Goal: Information Seeking & Learning: Learn about a topic

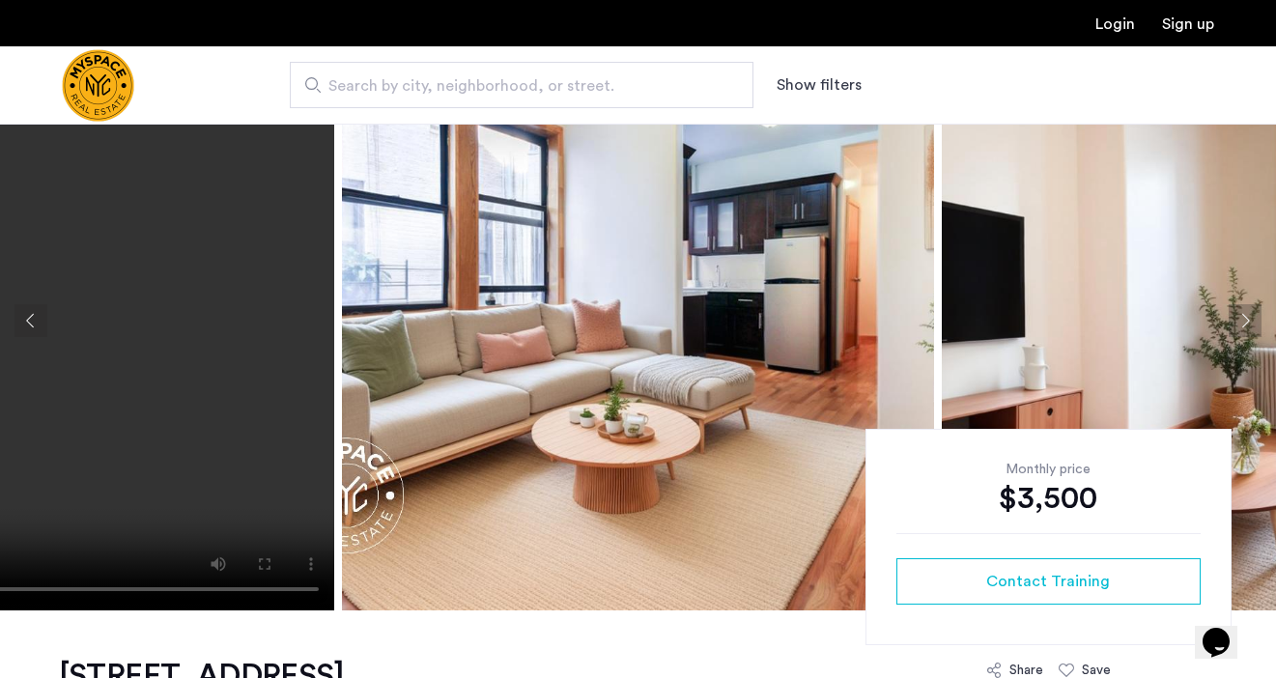
scroll to position [39, 0]
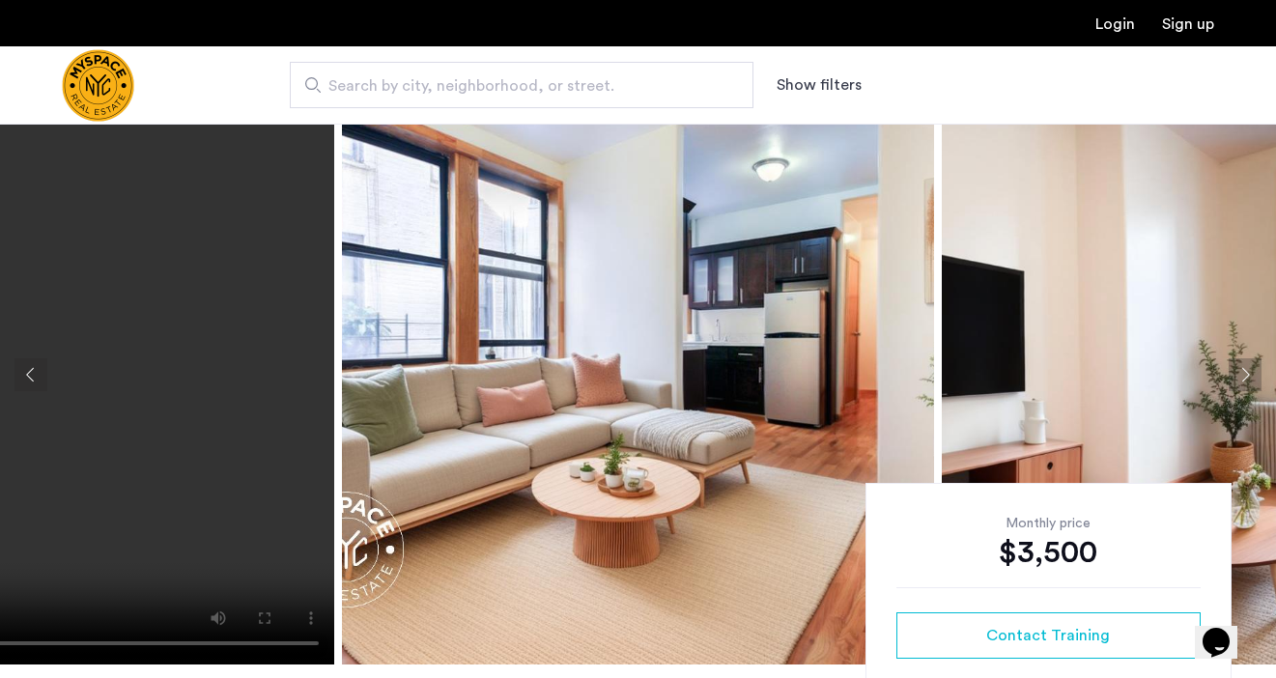
click at [1244, 373] on button "Next apartment" at bounding box center [1245, 374] width 33 height 33
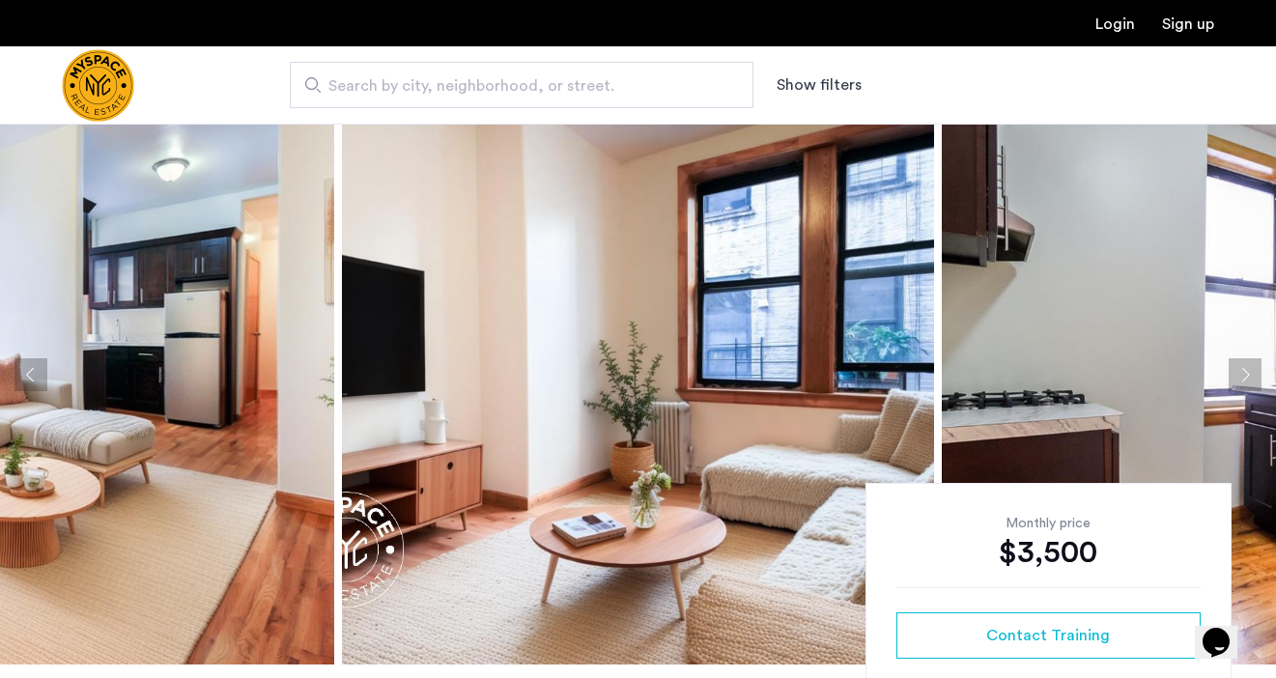
click at [1244, 373] on button "Next apartment" at bounding box center [1245, 374] width 33 height 33
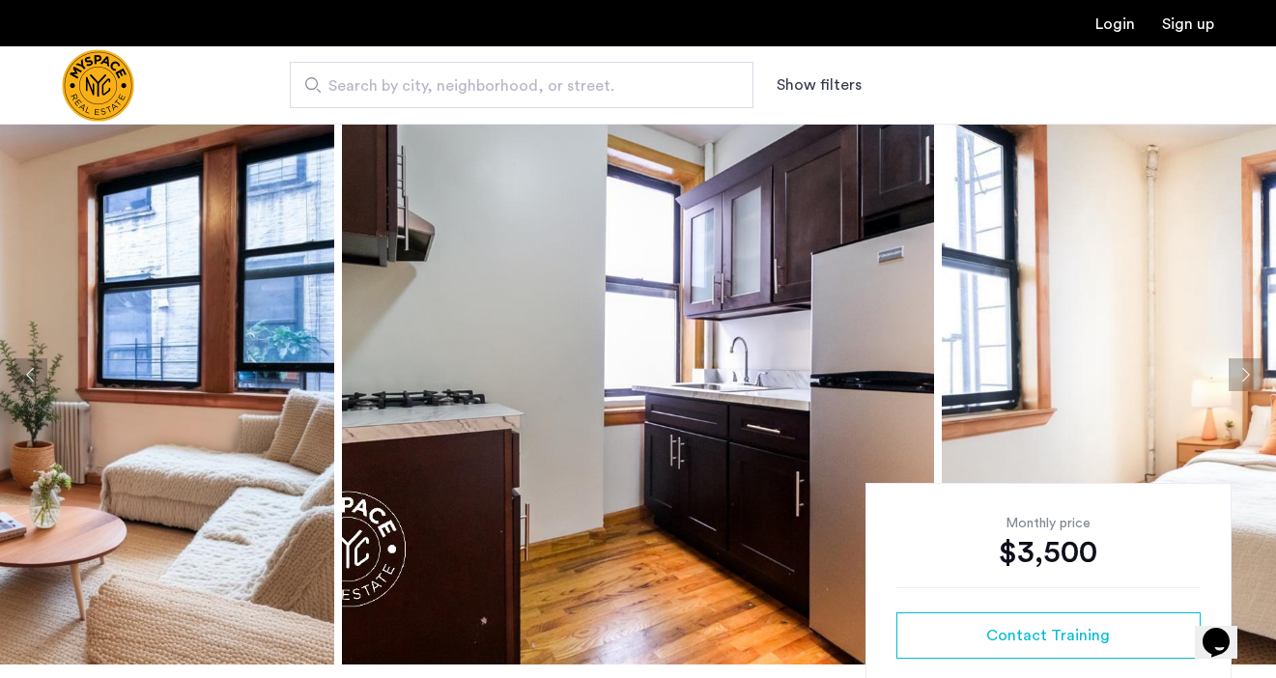
click at [1244, 373] on button "Next apartment" at bounding box center [1245, 374] width 33 height 33
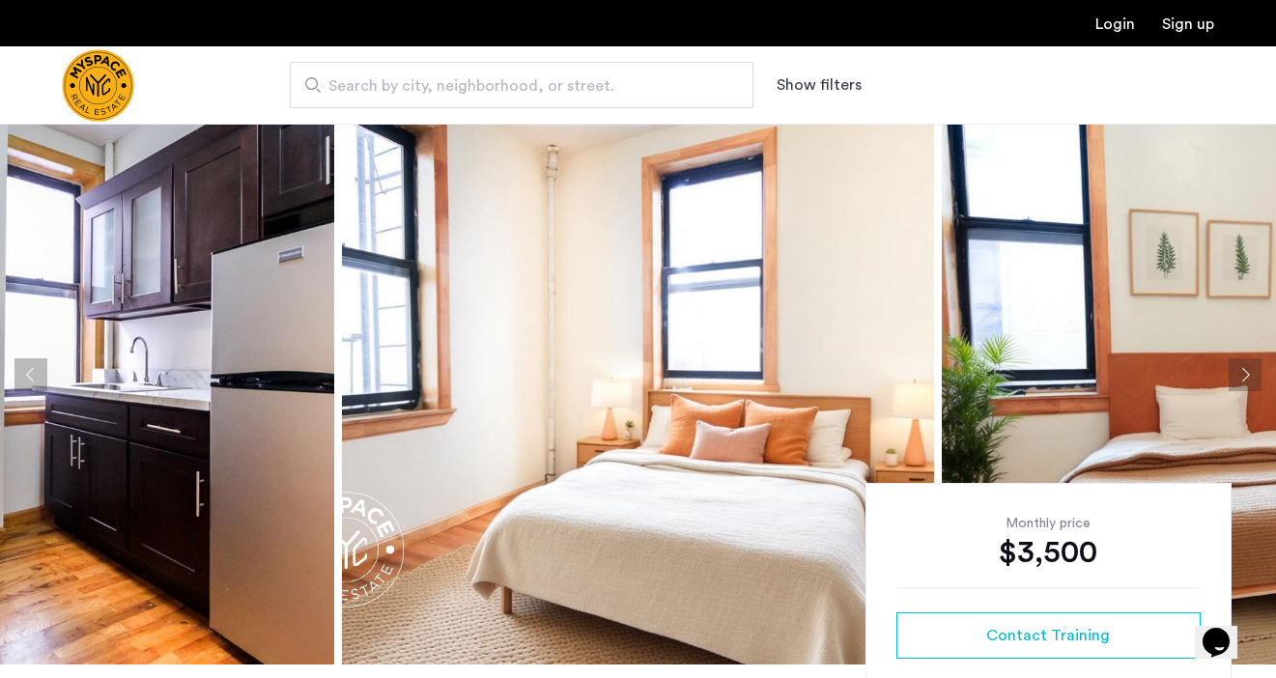
click at [1244, 373] on button "Next apartment" at bounding box center [1245, 374] width 33 height 33
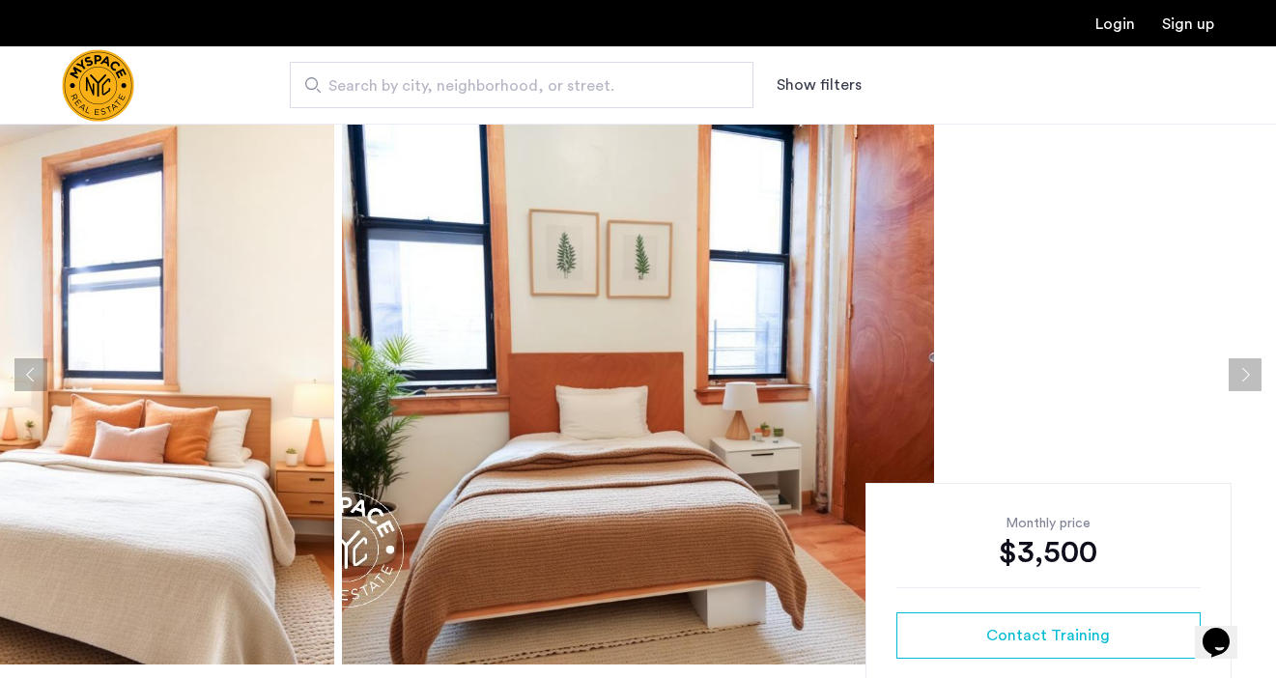
click at [1244, 373] on button "Next apartment" at bounding box center [1245, 374] width 33 height 33
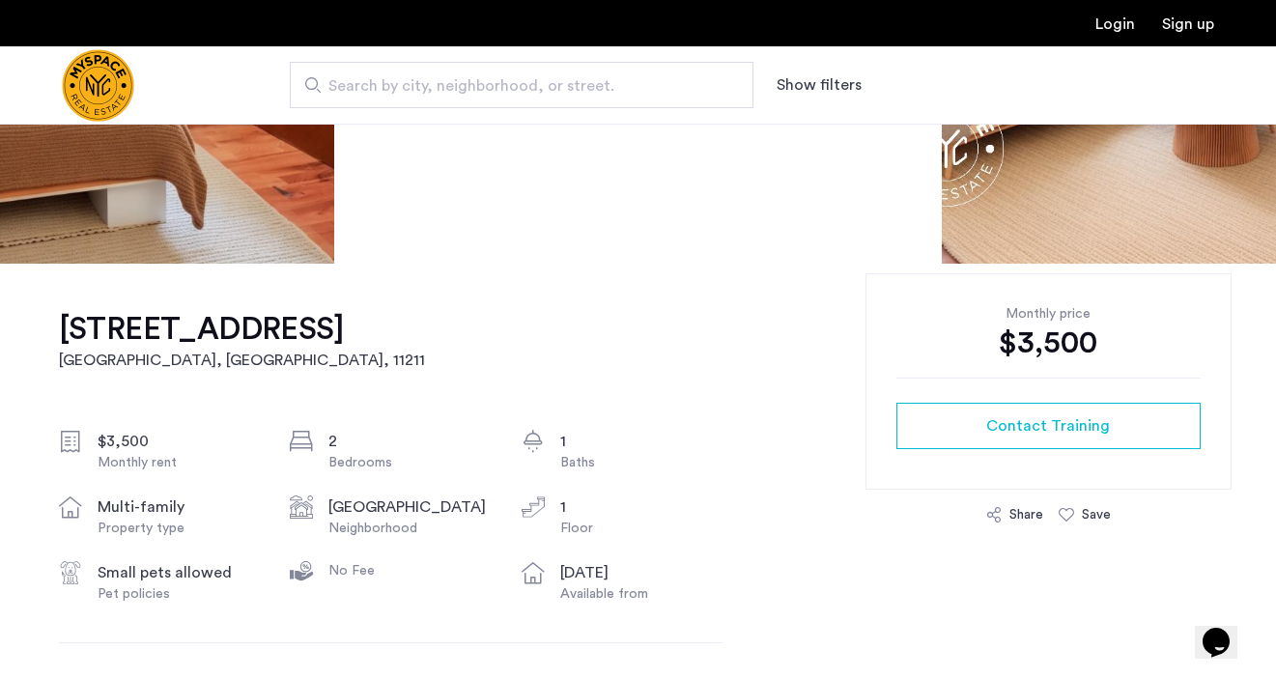
scroll to position [0, 0]
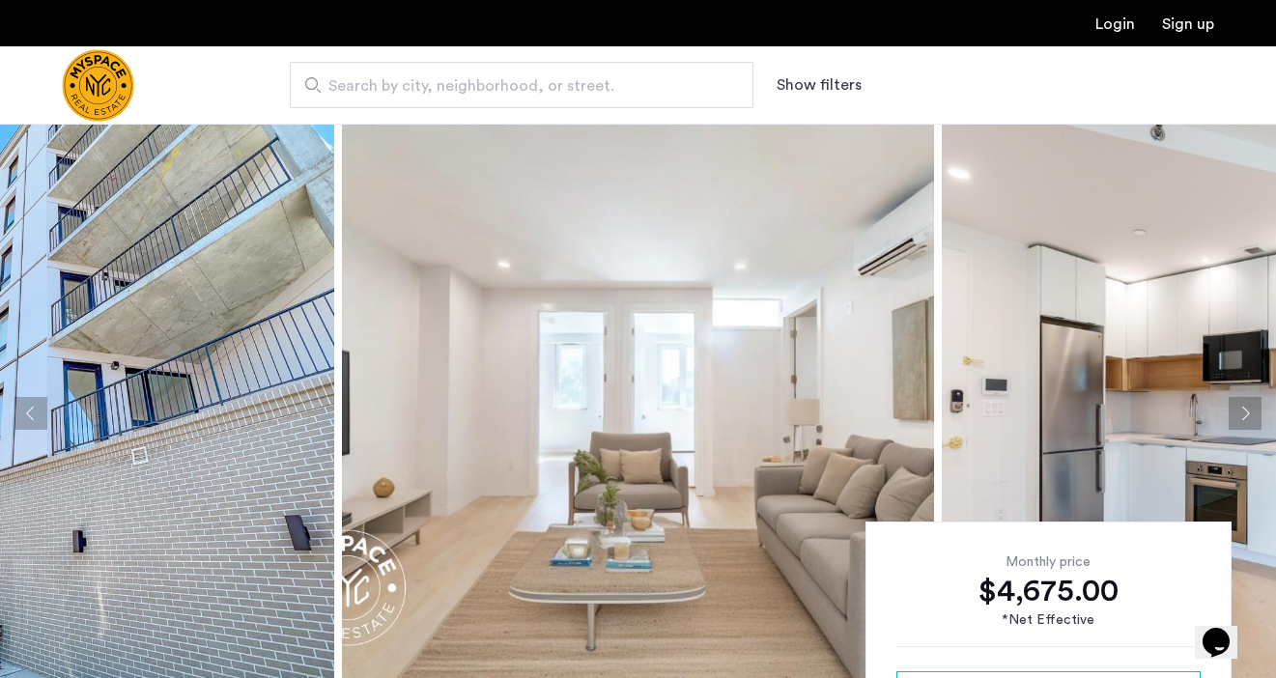
click at [1255, 414] on button "Next apartment" at bounding box center [1245, 413] width 33 height 33
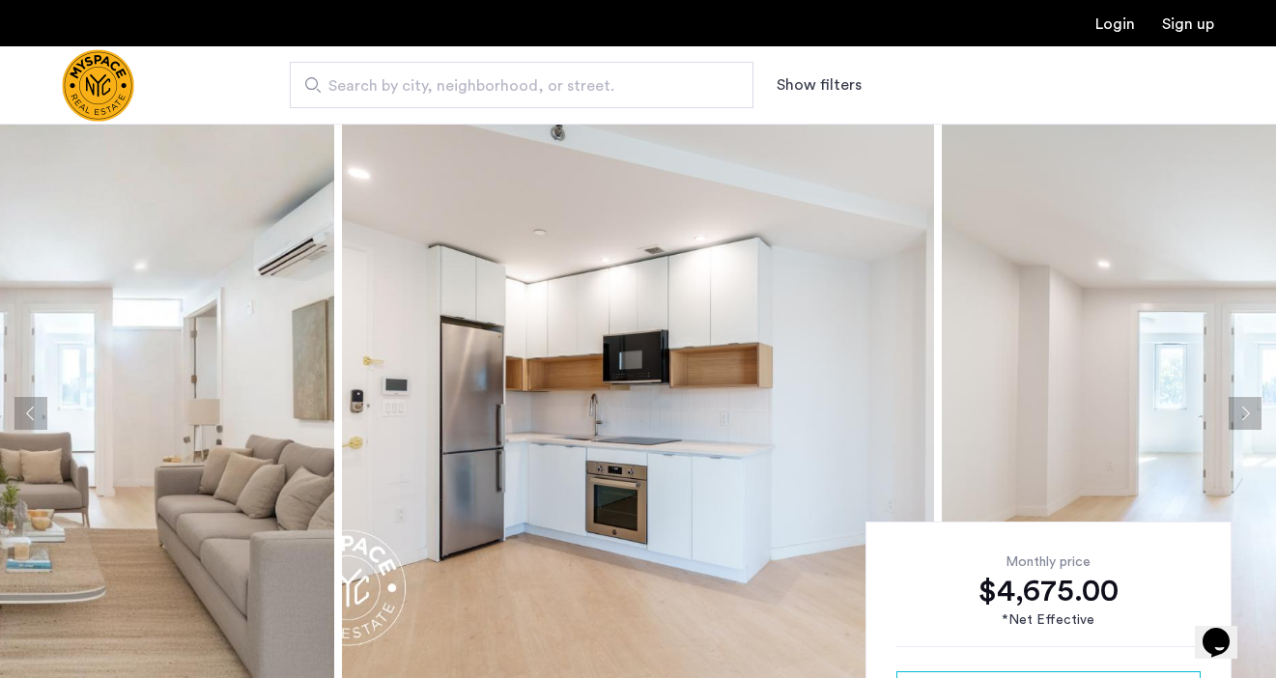
click at [1255, 414] on button "Next apartment" at bounding box center [1245, 413] width 33 height 33
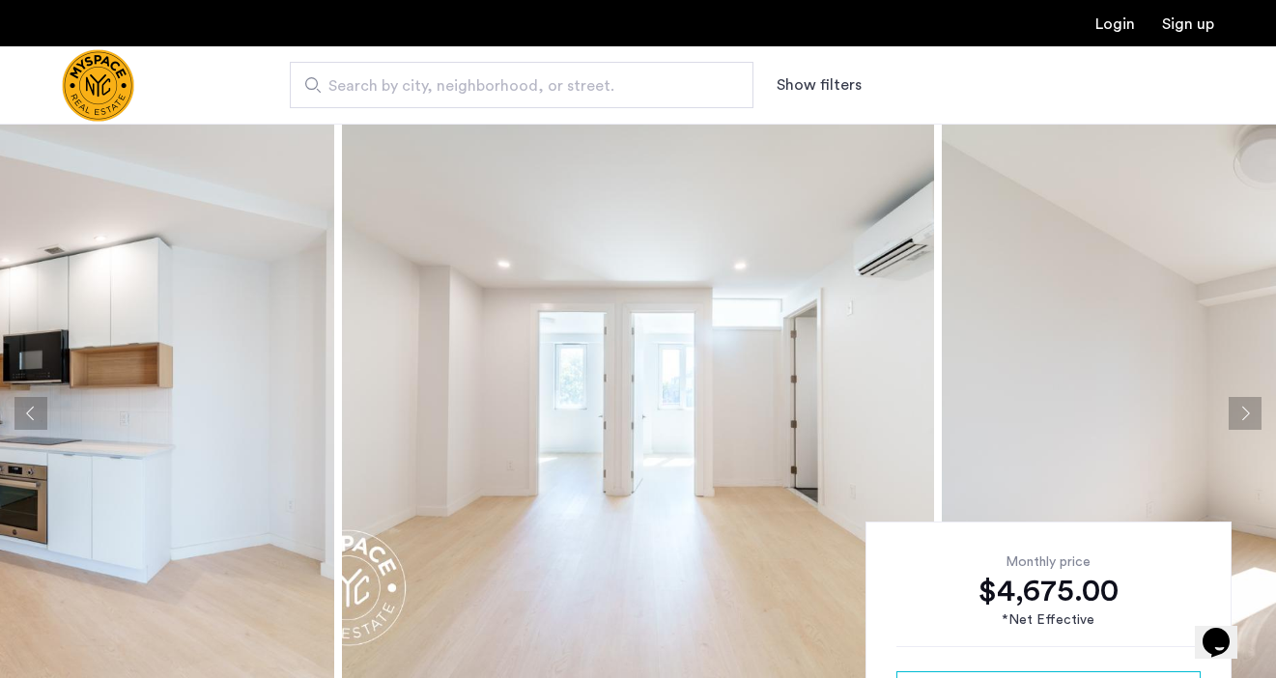
click at [1255, 414] on button "Next apartment" at bounding box center [1245, 413] width 33 height 33
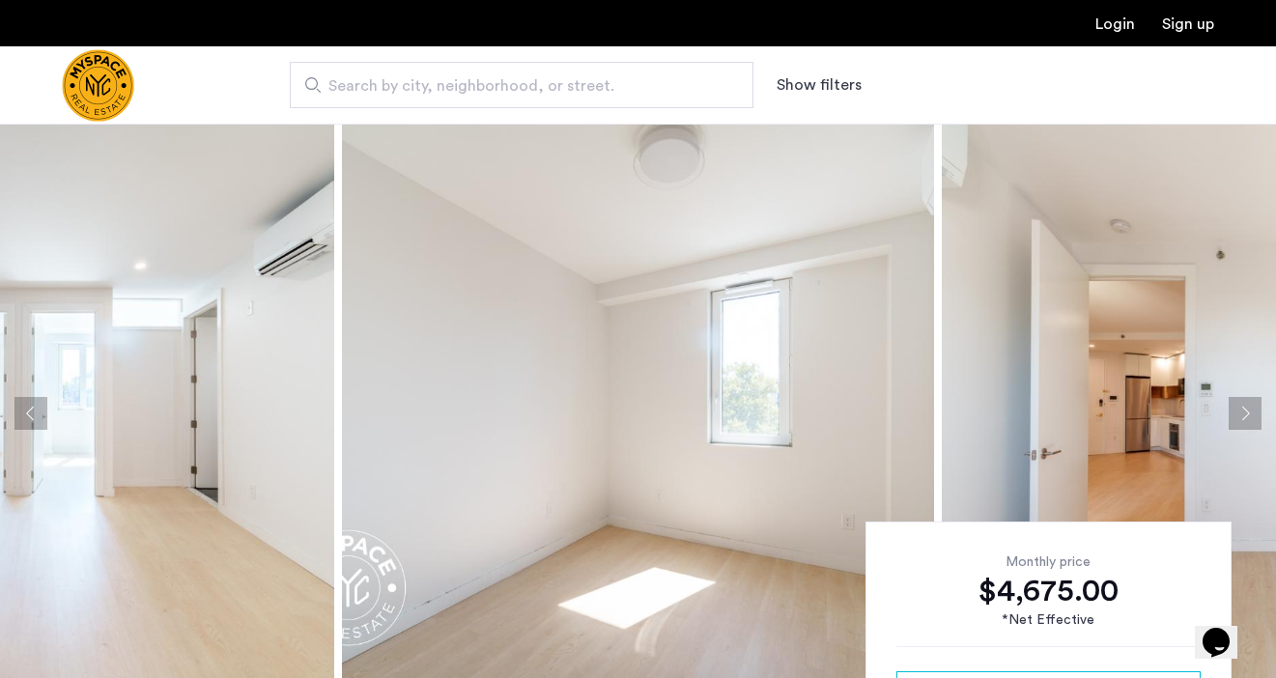
click at [1255, 414] on button "Next apartment" at bounding box center [1245, 413] width 33 height 33
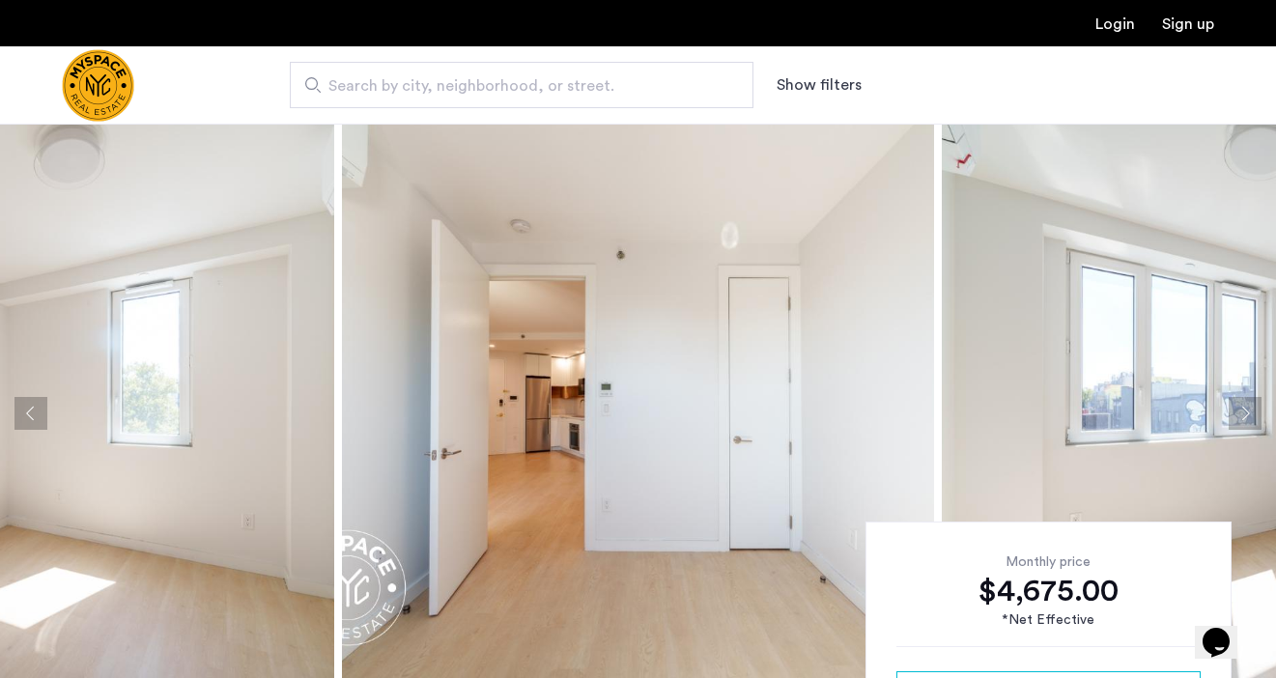
click at [1255, 414] on button "Next apartment" at bounding box center [1245, 413] width 33 height 33
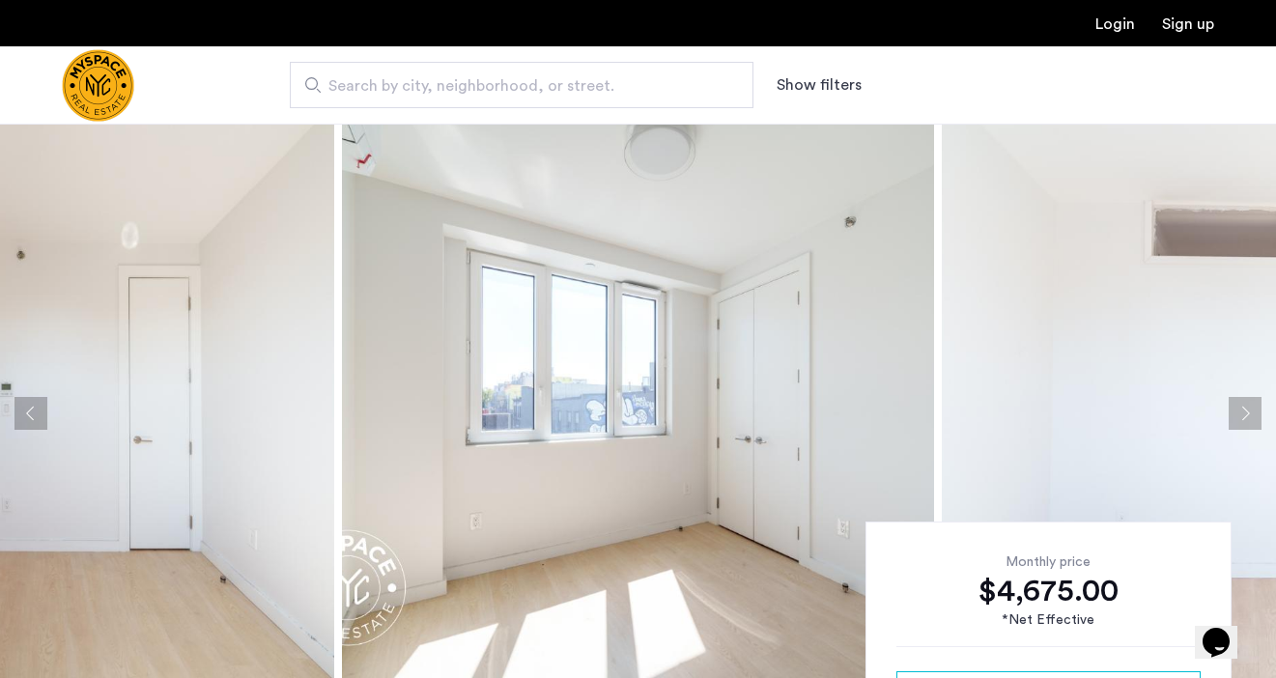
click at [1255, 414] on button "Next apartment" at bounding box center [1245, 413] width 33 height 33
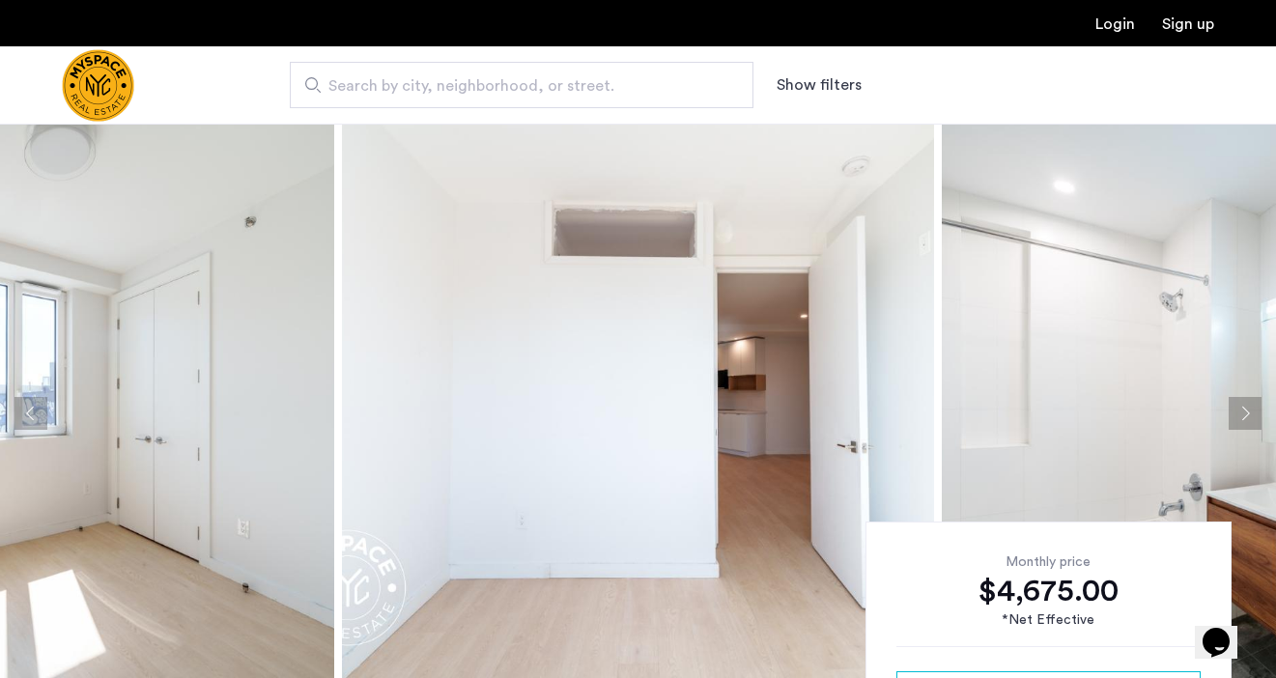
click at [1255, 414] on button "Next apartment" at bounding box center [1245, 413] width 33 height 33
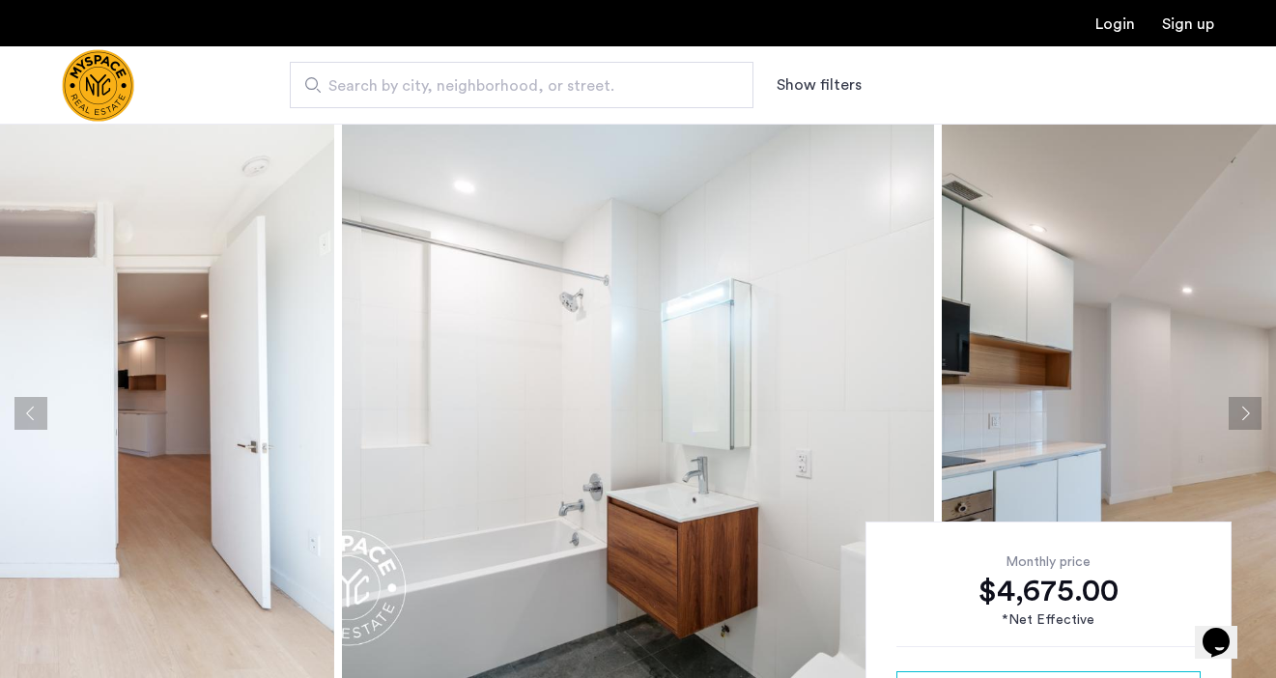
click at [1255, 414] on button "Next apartment" at bounding box center [1245, 413] width 33 height 33
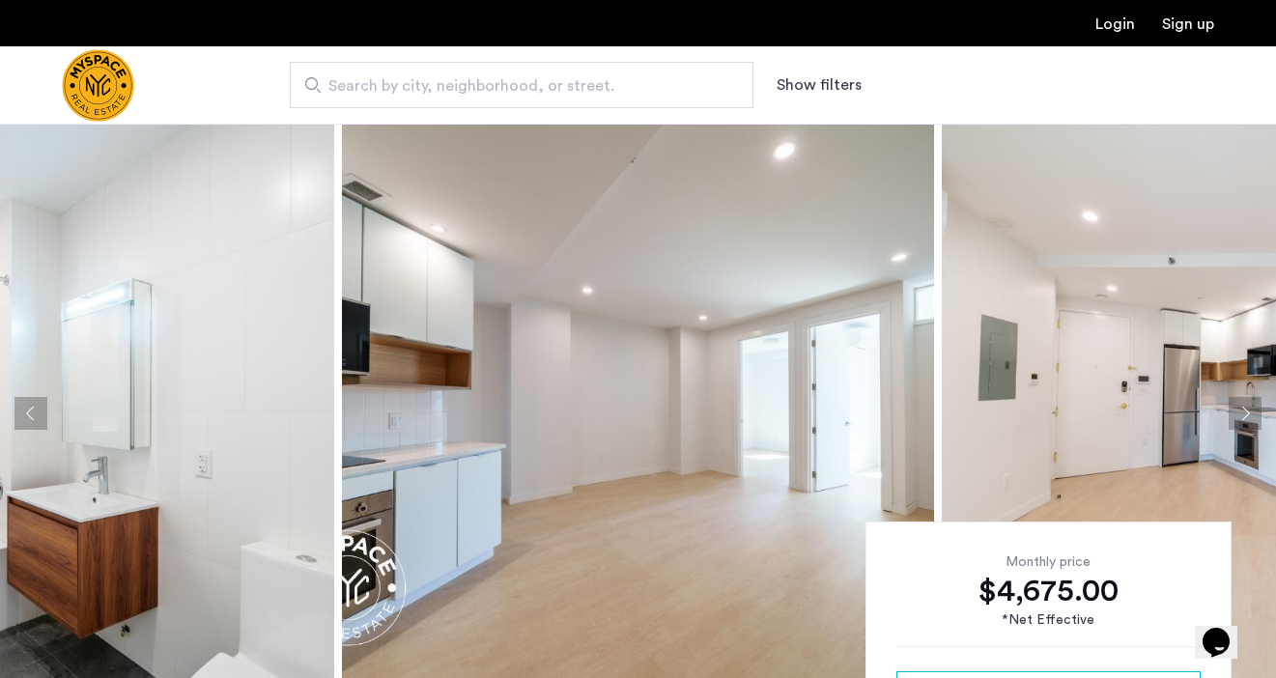
click at [1255, 414] on button "Next apartment" at bounding box center [1245, 413] width 33 height 33
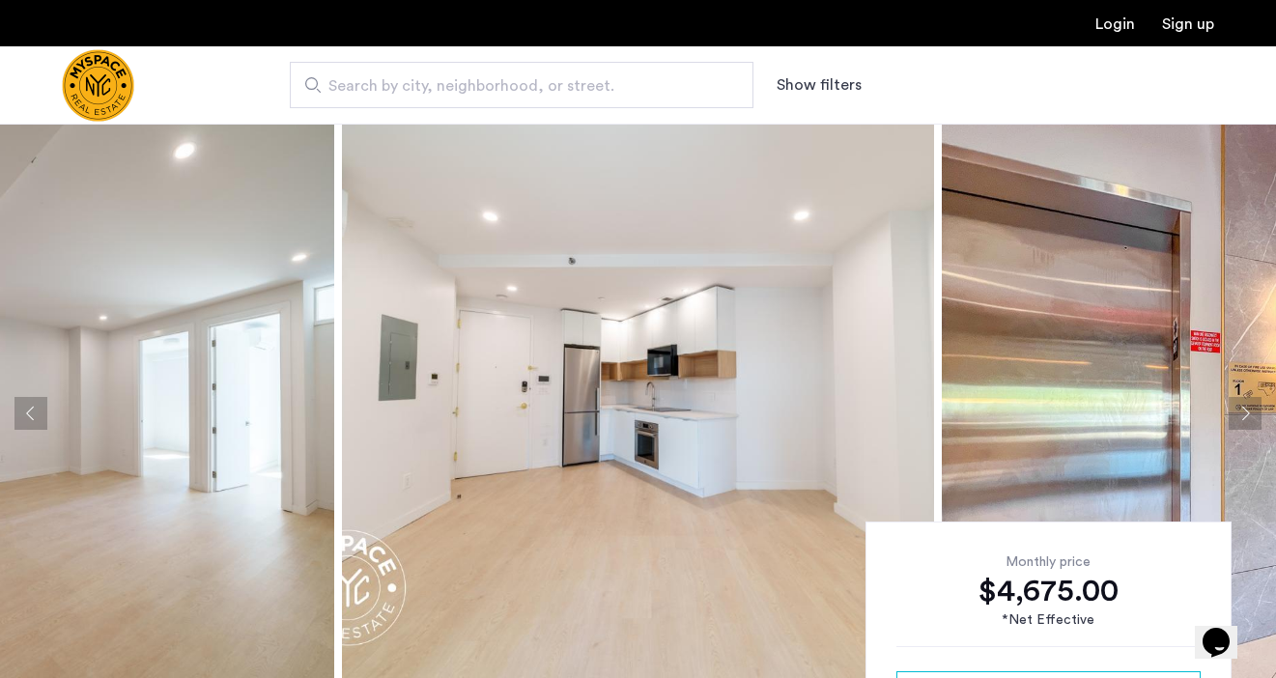
click at [1255, 414] on button "Next apartment" at bounding box center [1245, 413] width 33 height 33
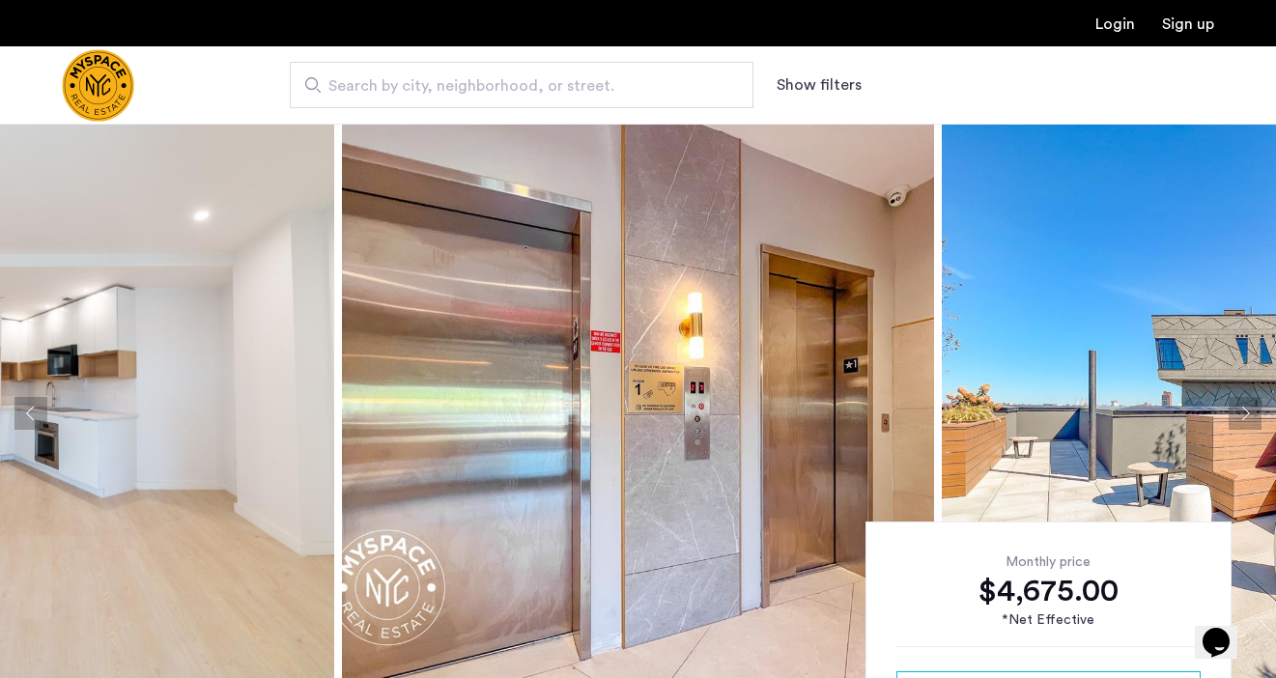
click at [1255, 414] on button "Next apartment" at bounding box center [1245, 413] width 33 height 33
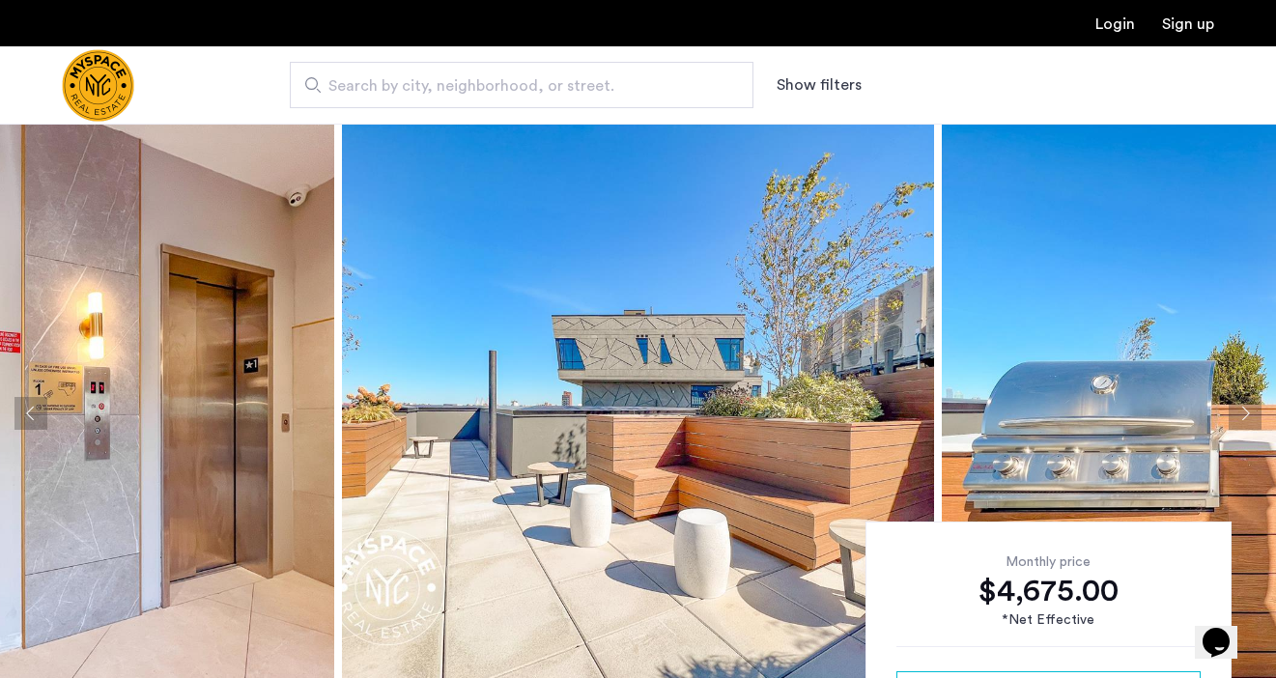
click at [1255, 414] on button "Next apartment" at bounding box center [1245, 413] width 33 height 33
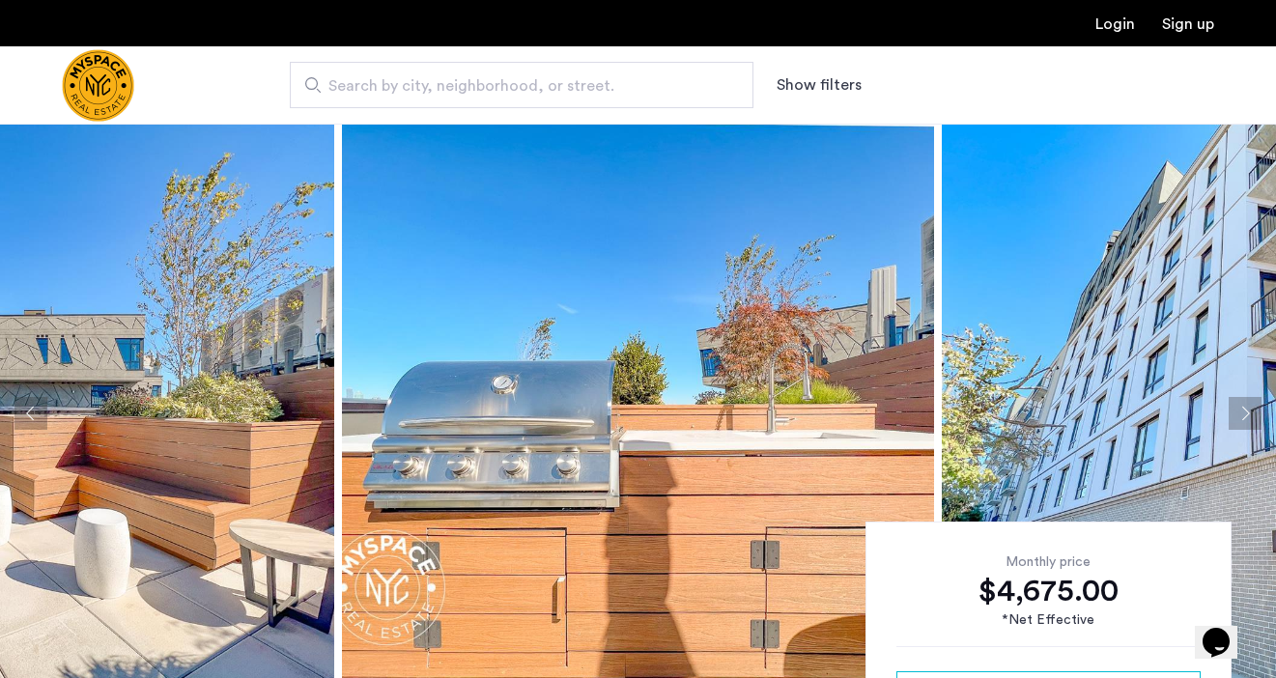
click at [1255, 414] on button "Next apartment" at bounding box center [1245, 413] width 33 height 33
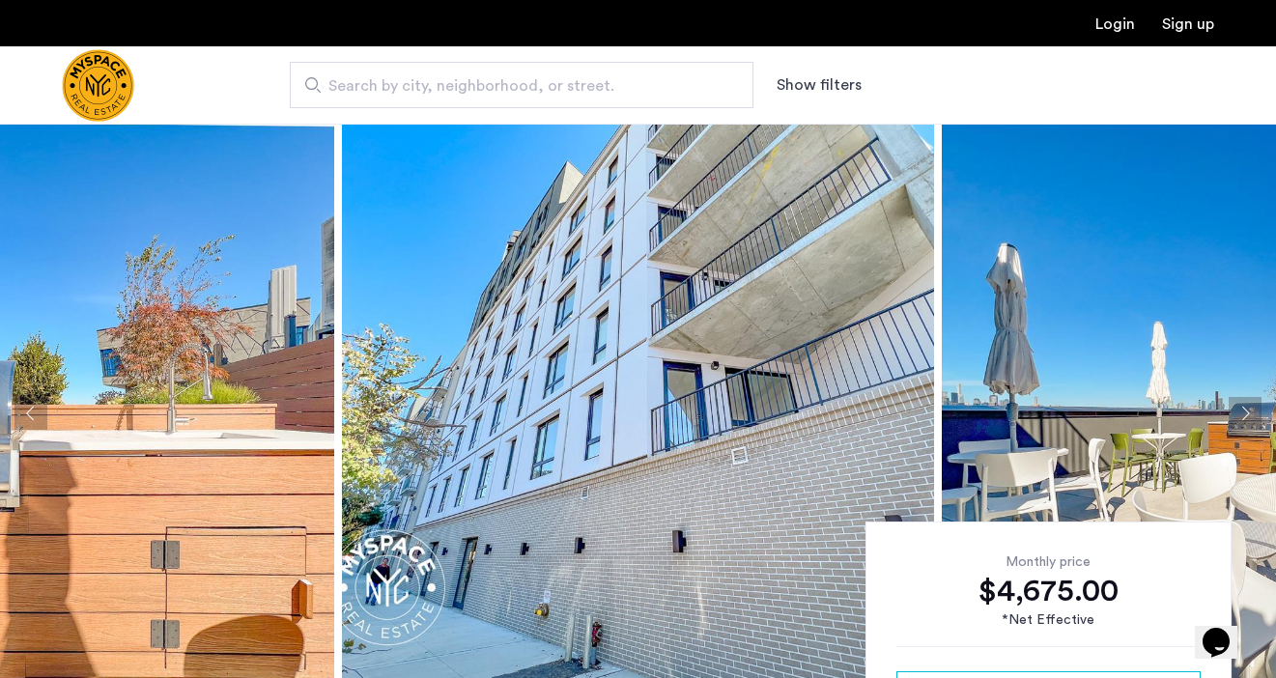
click at [1255, 414] on button "Next apartment" at bounding box center [1245, 413] width 33 height 33
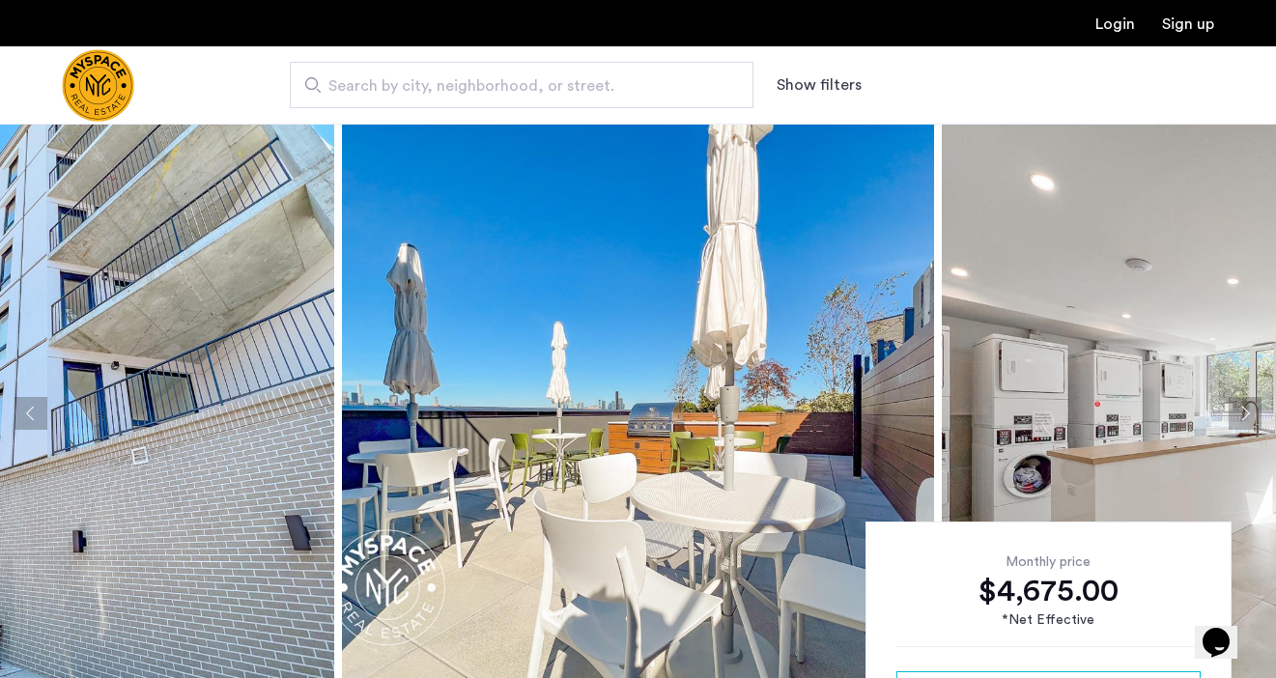
click at [1255, 414] on button "Next apartment" at bounding box center [1245, 413] width 33 height 33
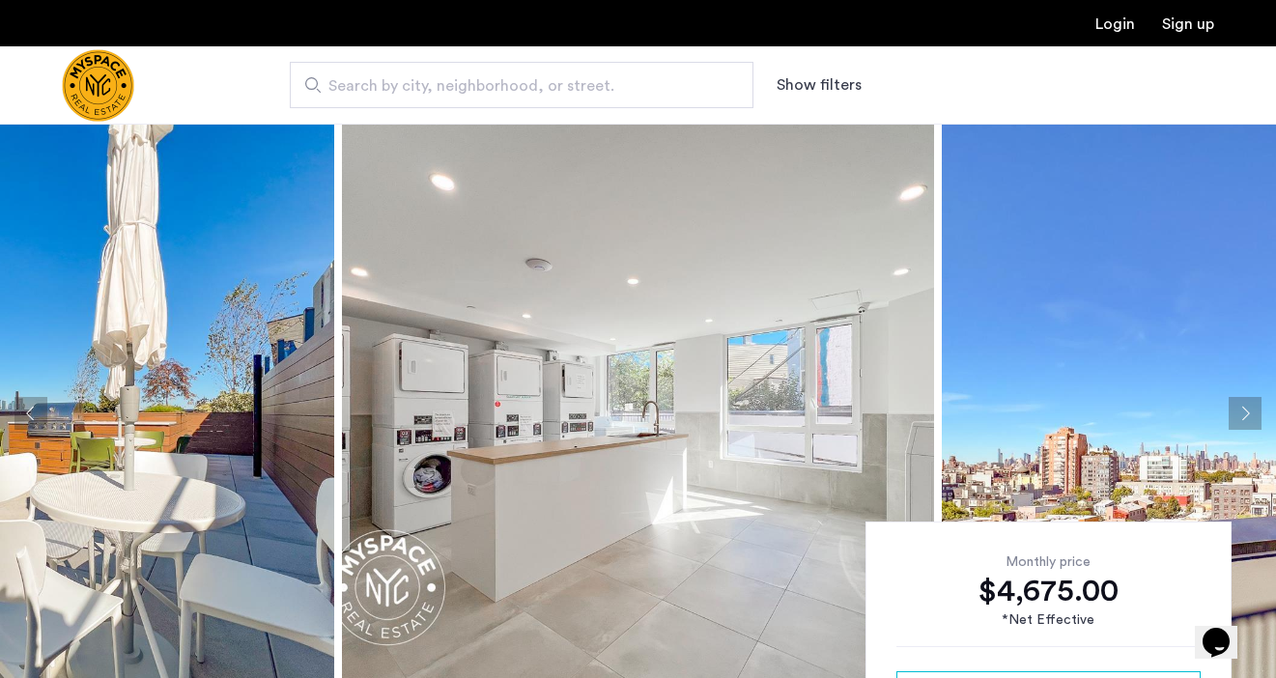
click at [1255, 414] on button "Next apartment" at bounding box center [1245, 413] width 33 height 33
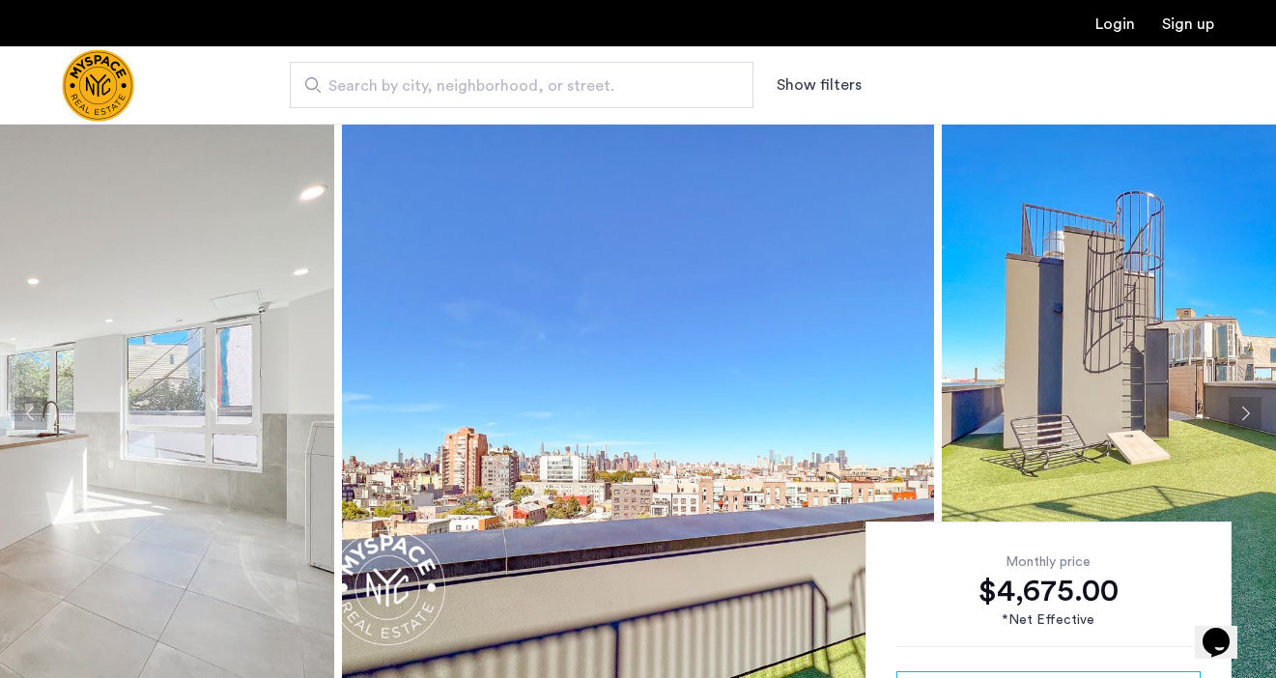
click at [1255, 414] on button "Next apartment" at bounding box center [1245, 413] width 33 height 33
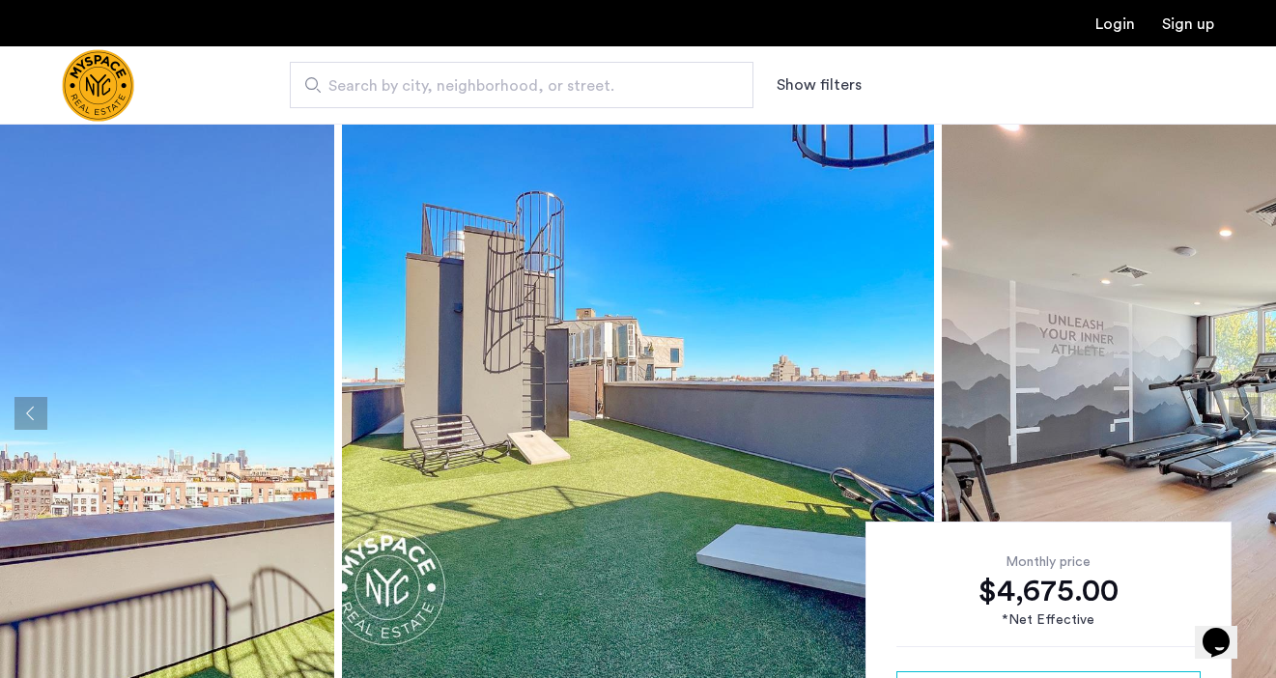
click at [1255, 414] on button "Next apartment" at bounding box center [1245, 413] width 33 height 33
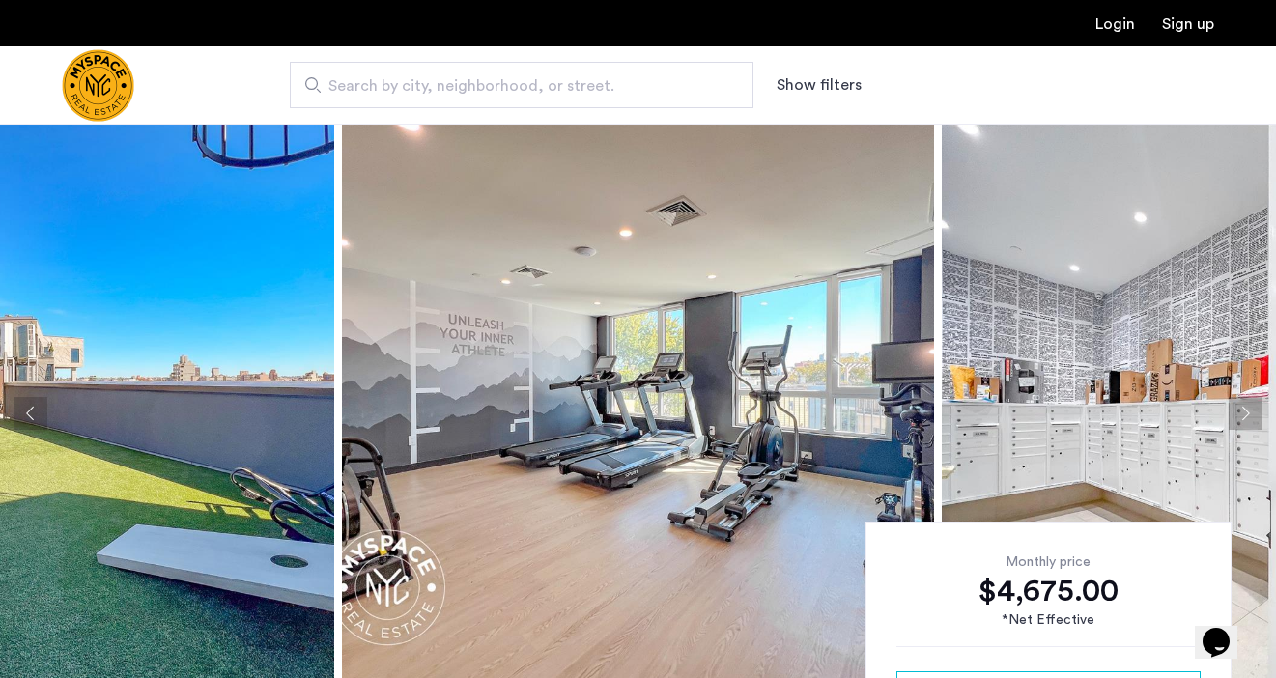
click at [1255, 414] on button "Next apartment" at bounding box center [1245, 413] width 33 height 33
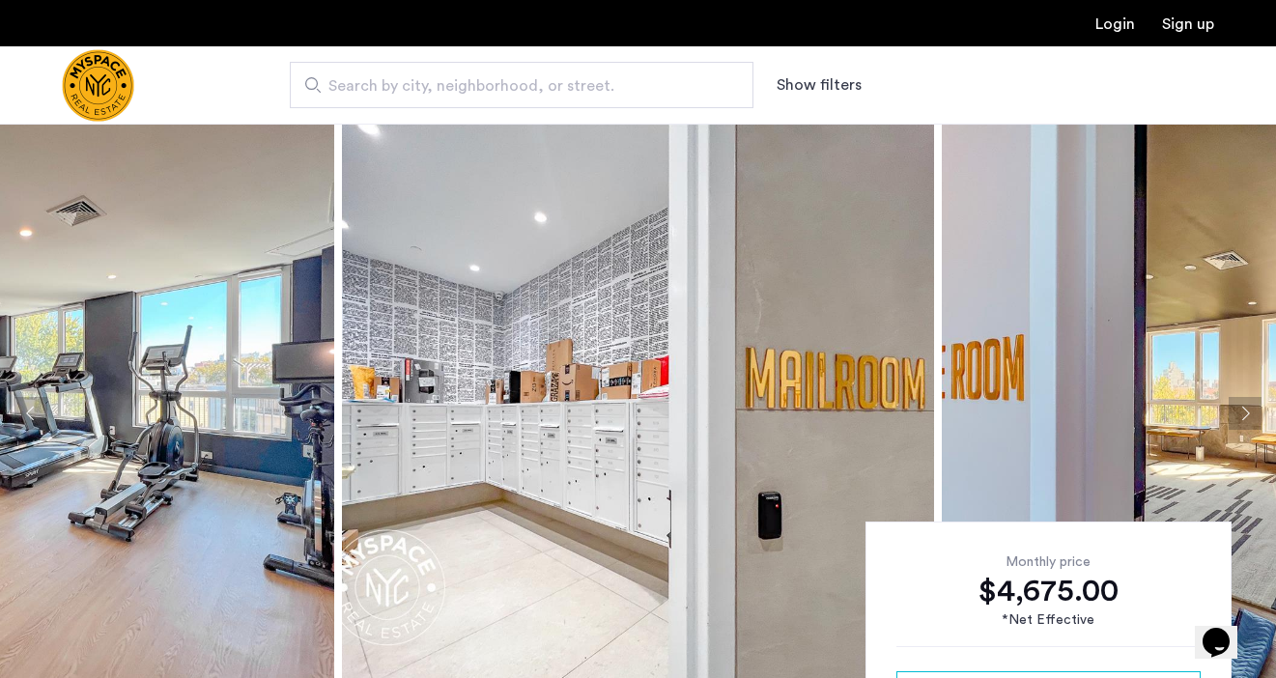
click at [1255, 414] on button "Next apartment" at bounding box center [1245, 413] width 33 height 33
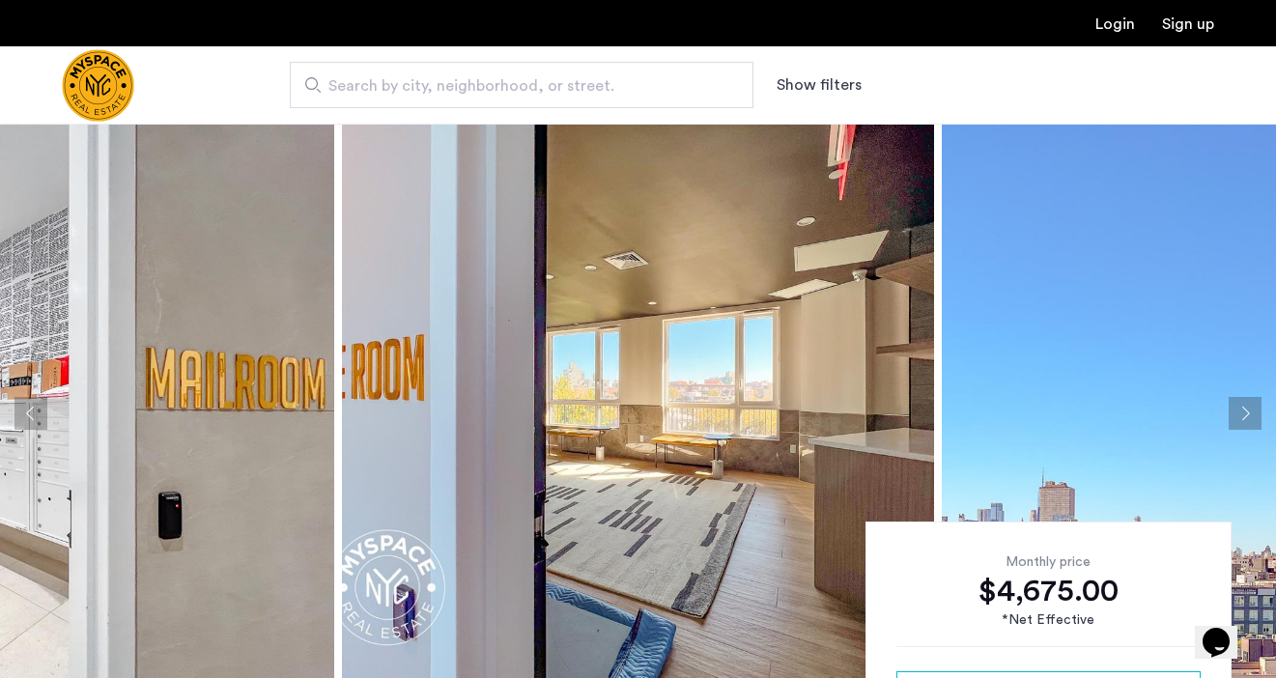
click at [1255, 414] on button "Next apartment" at bounding box center [1245, 413] width 33 height 33
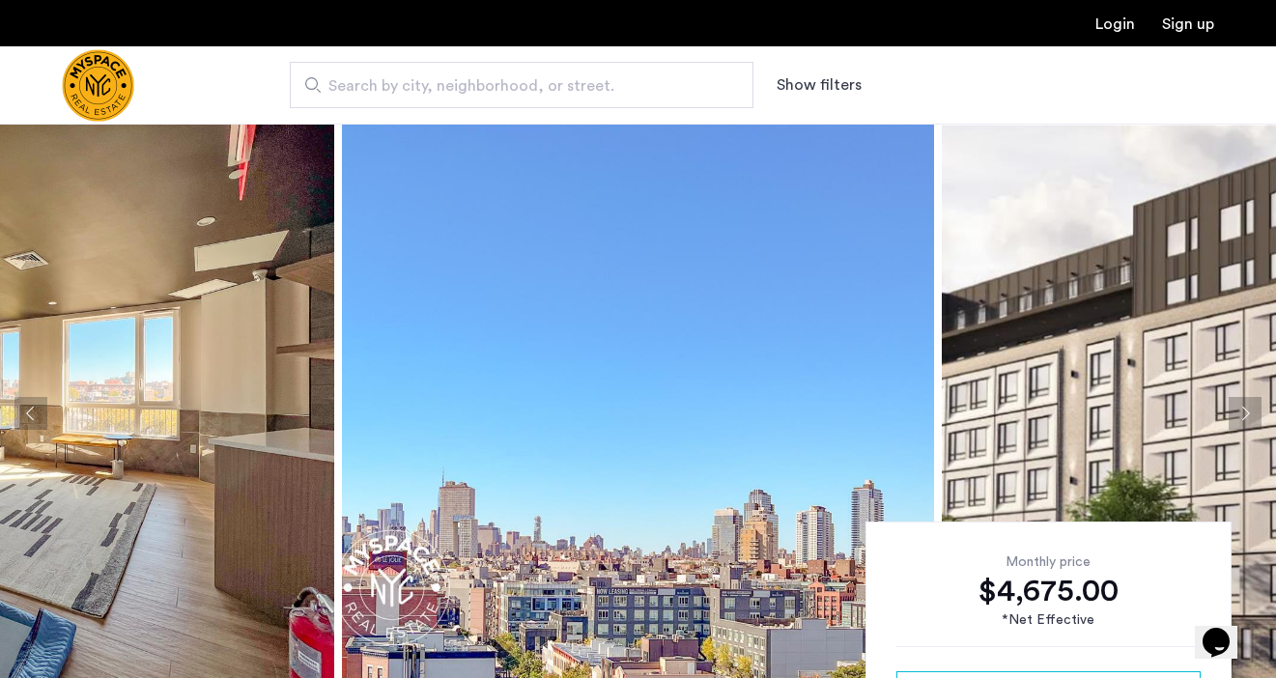
click at [593, 370] on img at bounding box center [638, 414] width 592 height 580
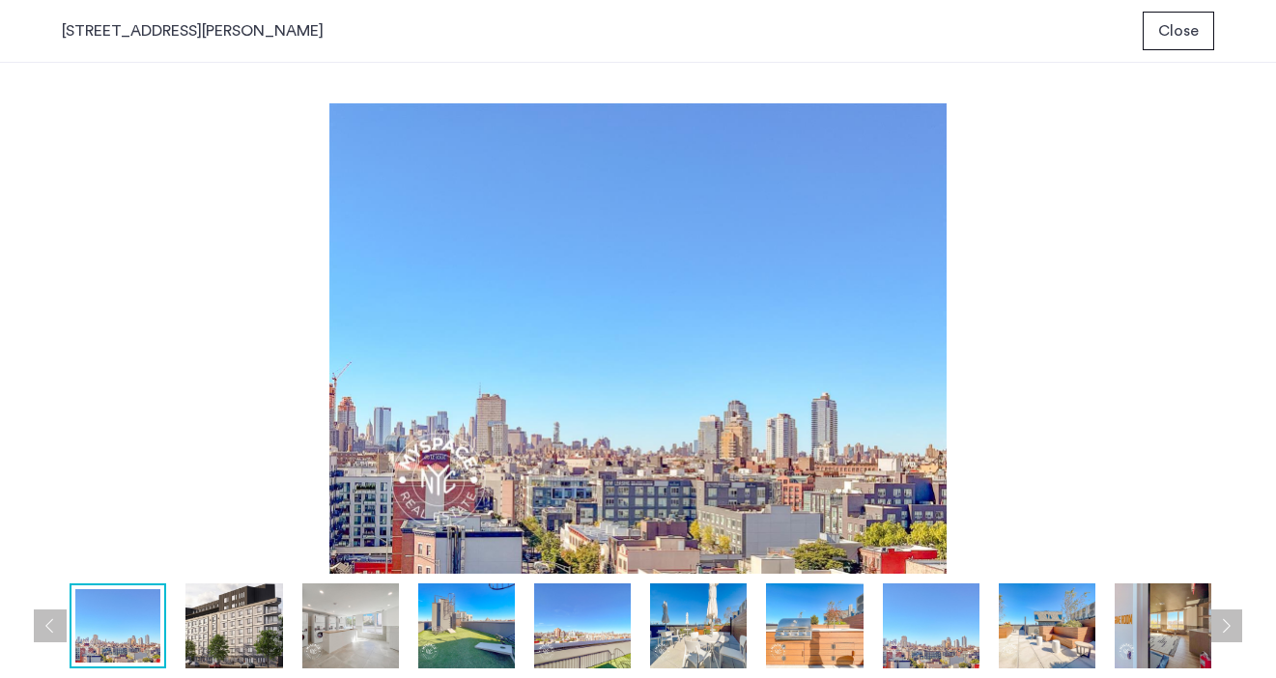
click at [1243, 638] on div "prev next prev next" at bounding box center [638, 370] width 1276 height 615
click at [1239, 634] on button "Next apartment" at bounding box center [1225, 626] width 33 height 33
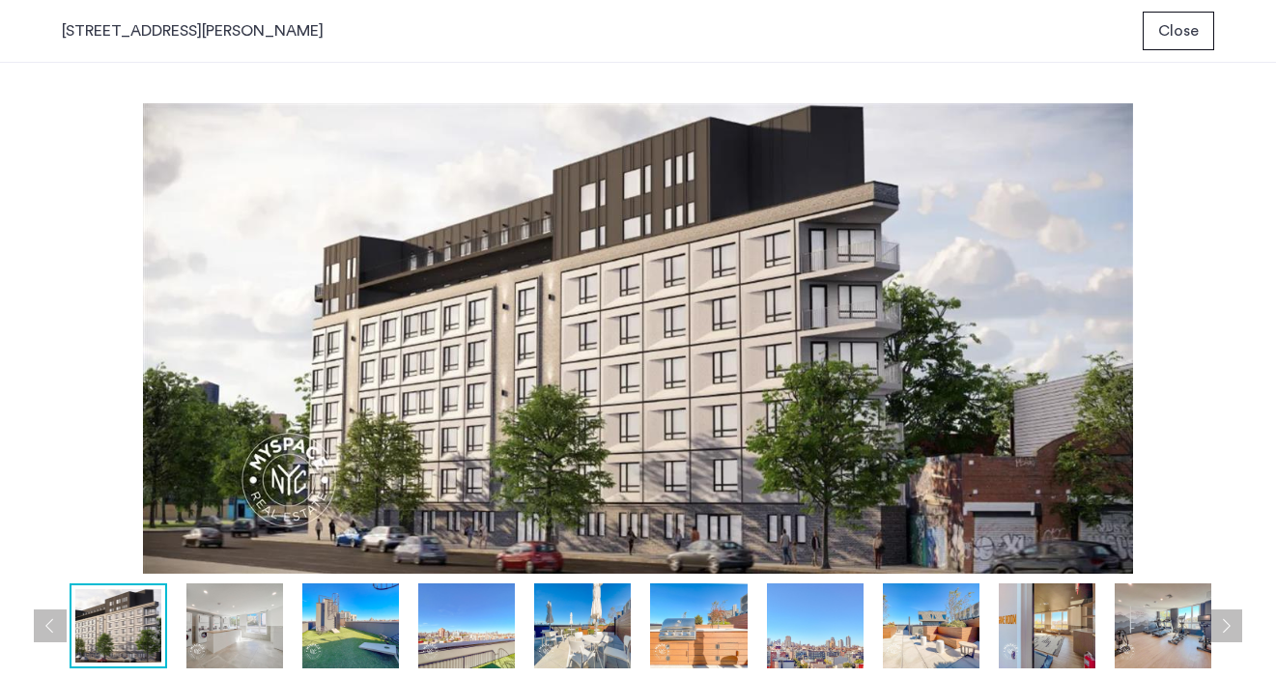
click at [1239, 634] on button "Next apartment" at bounding box center [1225, 626] width 33 height 33
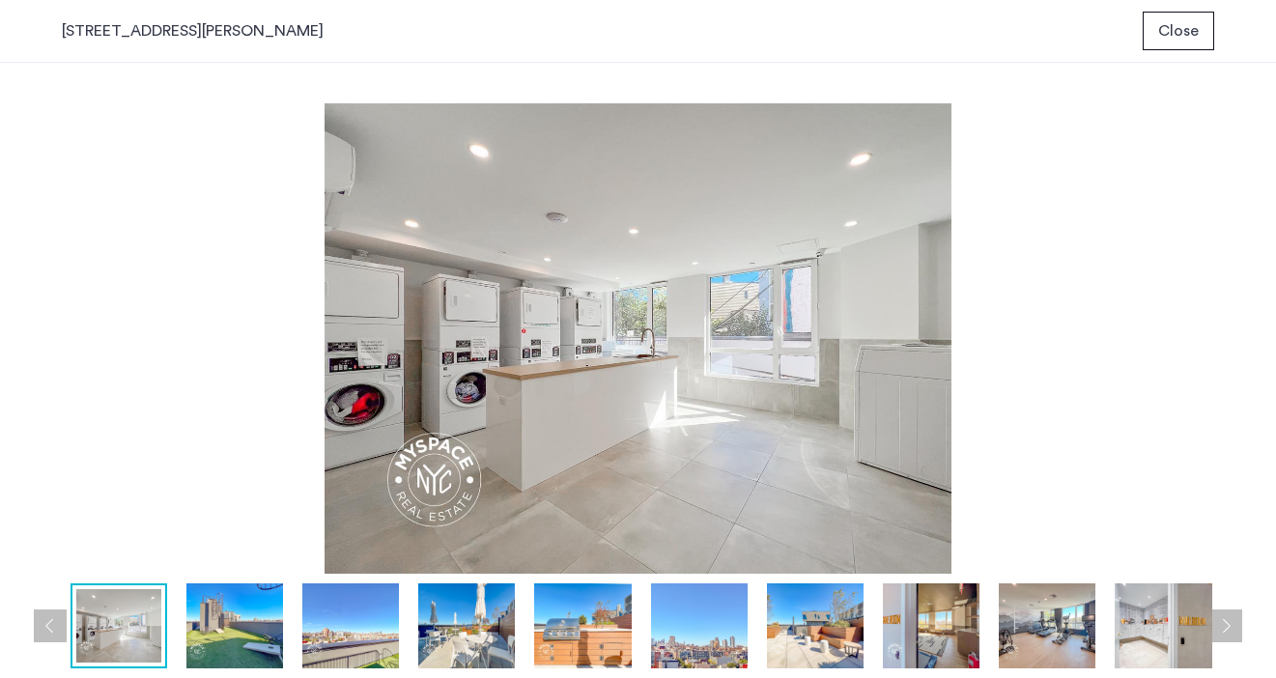
click at [1239, 634] on button "Next apartment" at bounding box center [1225, 626] width 33 height 33
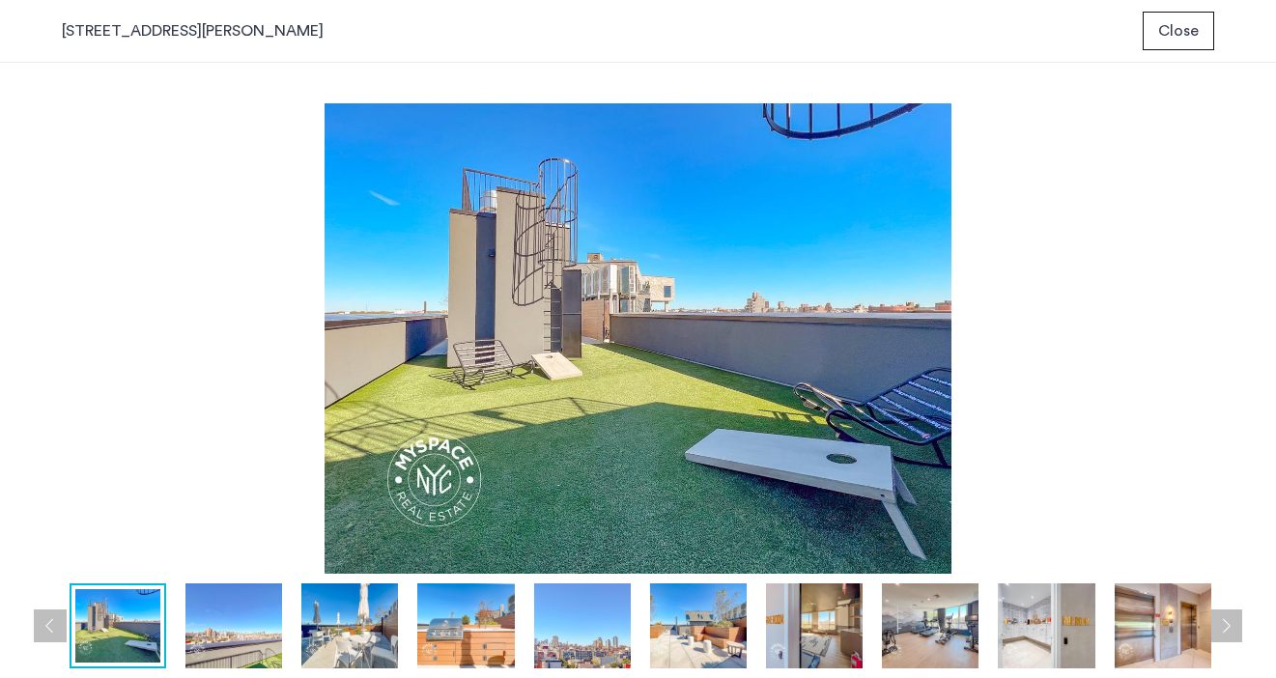
click at [1239, 634] on button "Next apartment" at bounding box center [1225, 626] width 33 height 33
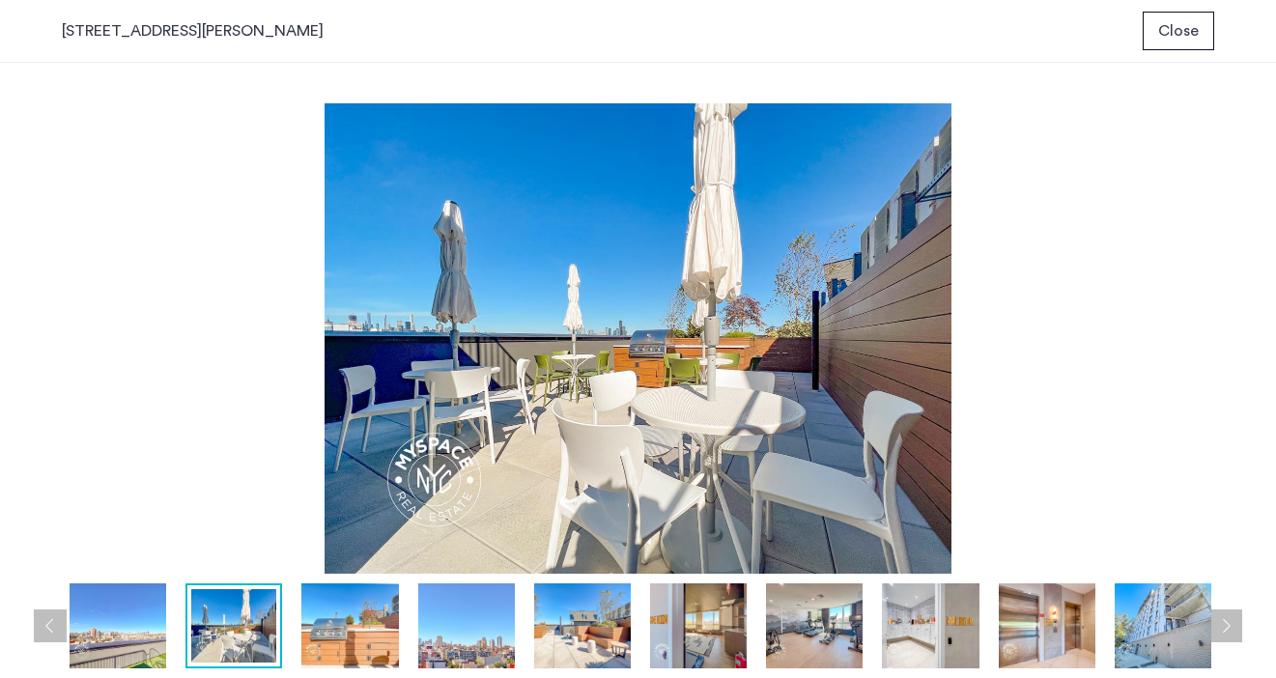
click at [1239, 634] on button "Next apartment" at bounding box center [1225, 626] width 33 height 33
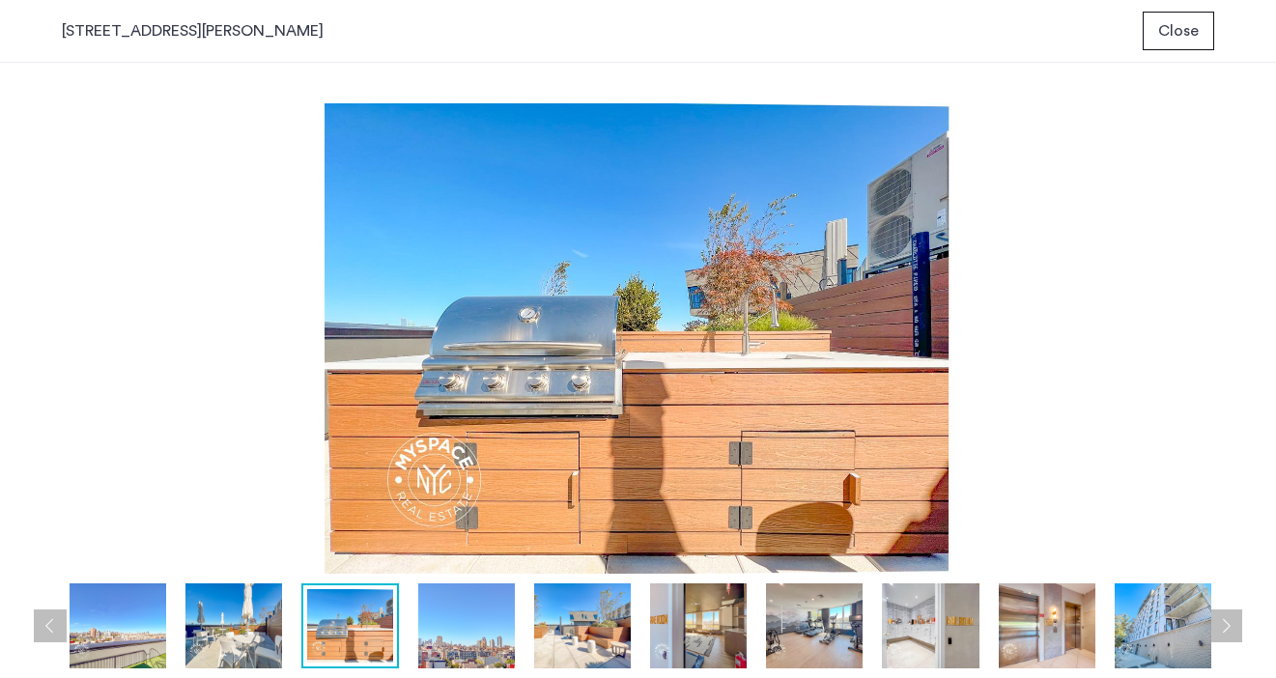
click at [1239, 634] on button "Next apartment" at bounding box center [1225, 626] width 33 height 33
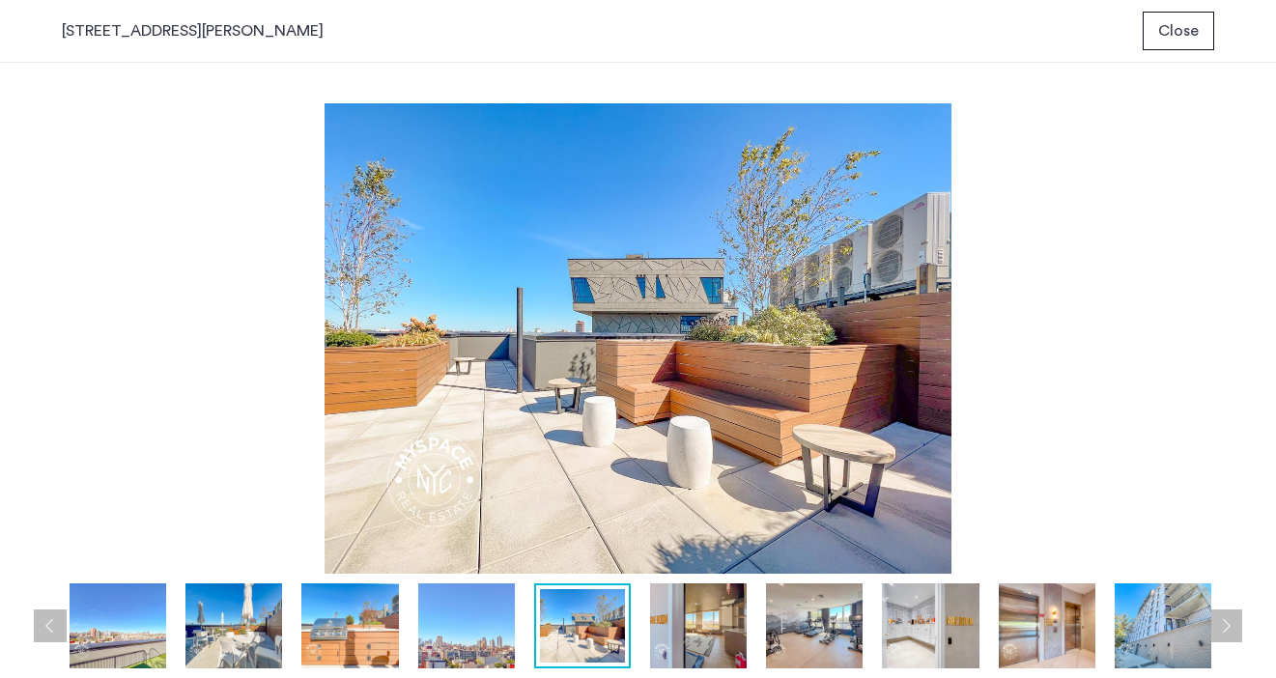
click at [1239, 634] on button "Next apartment" at bounding box center [1225, 626] width 33 height 33
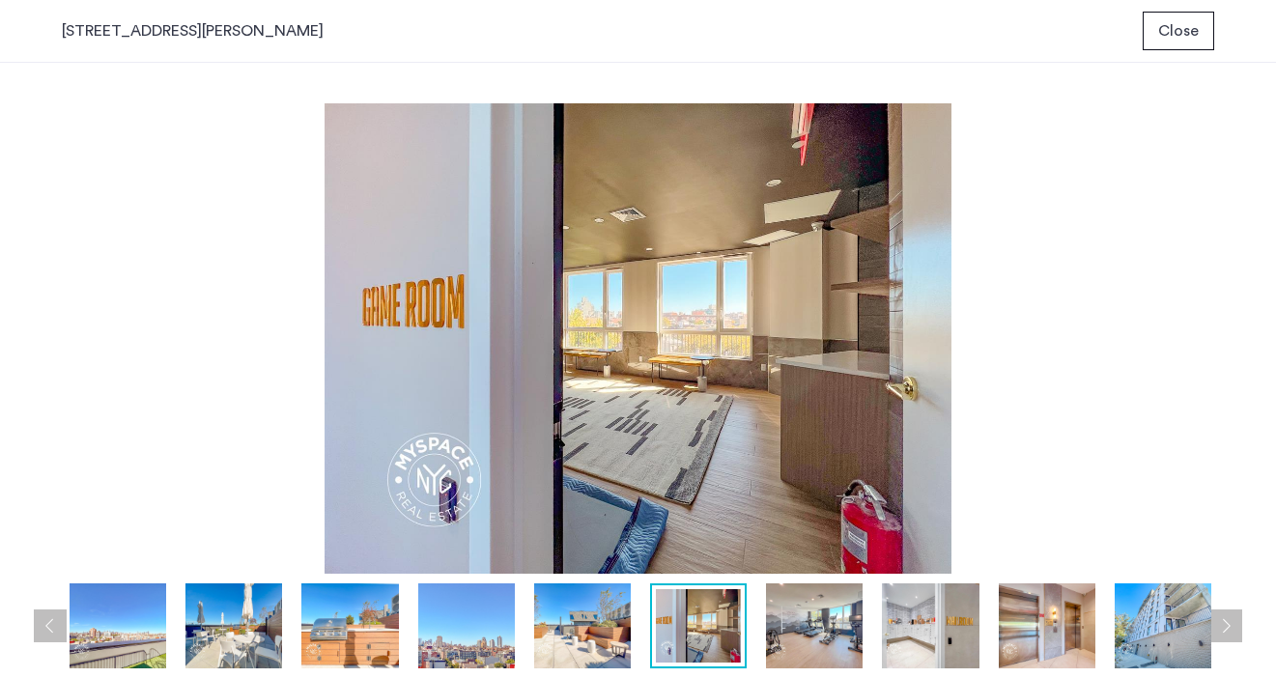
click at [43, 617] on button "Previous apartment" at bounding box center [50, 626] width 33 height 33
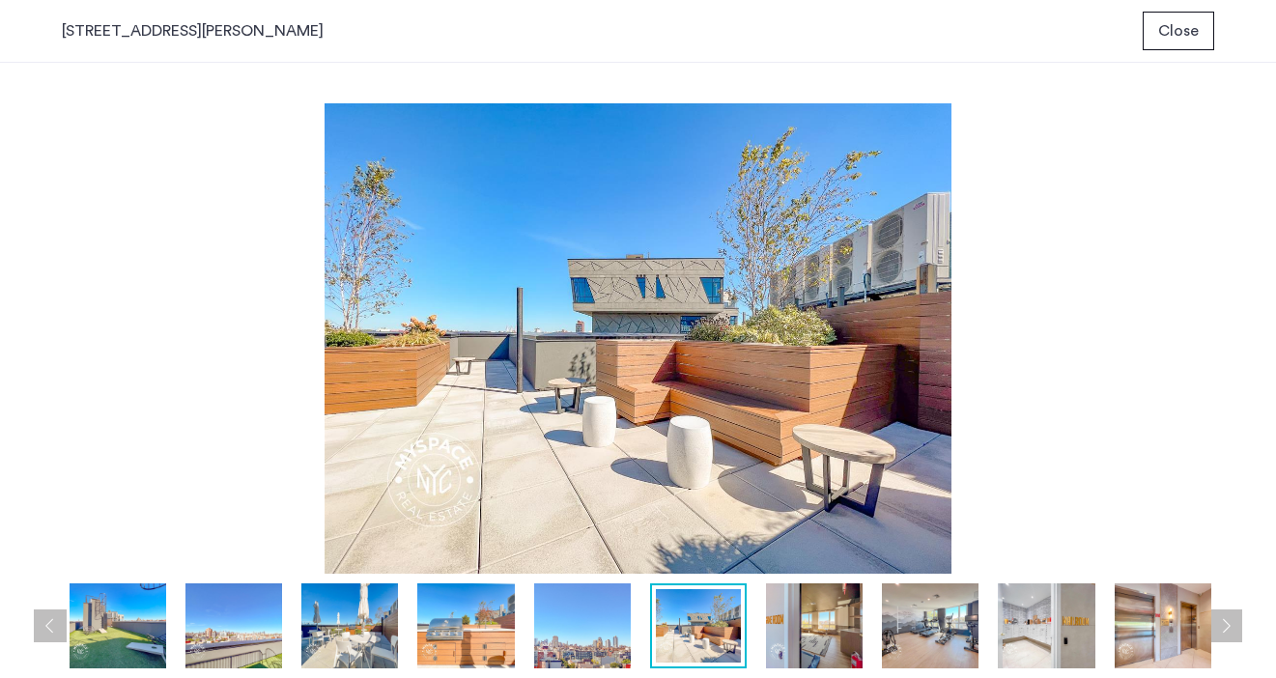
click at [43, 617] on button "Previous apartment" at bounding box center [50, 626] width 33 height 33
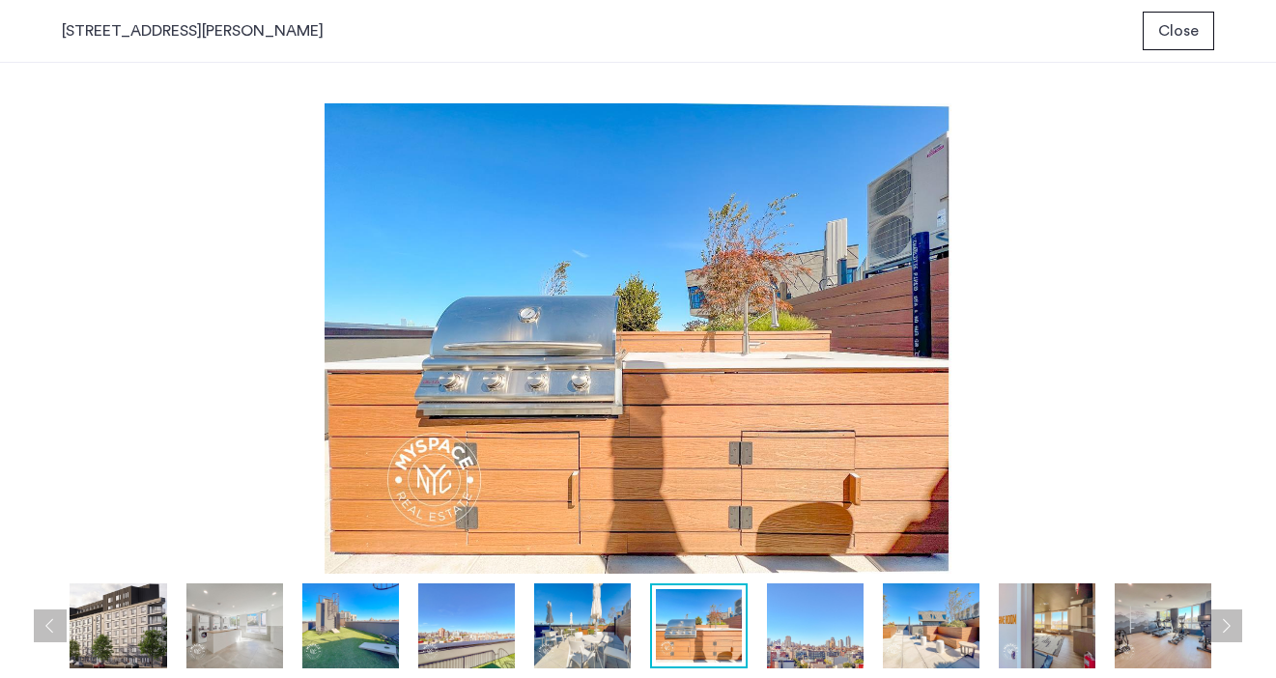
click at [43, 617] on button "Previous apartment" at bounding box center [50, 626] width 33 height 33
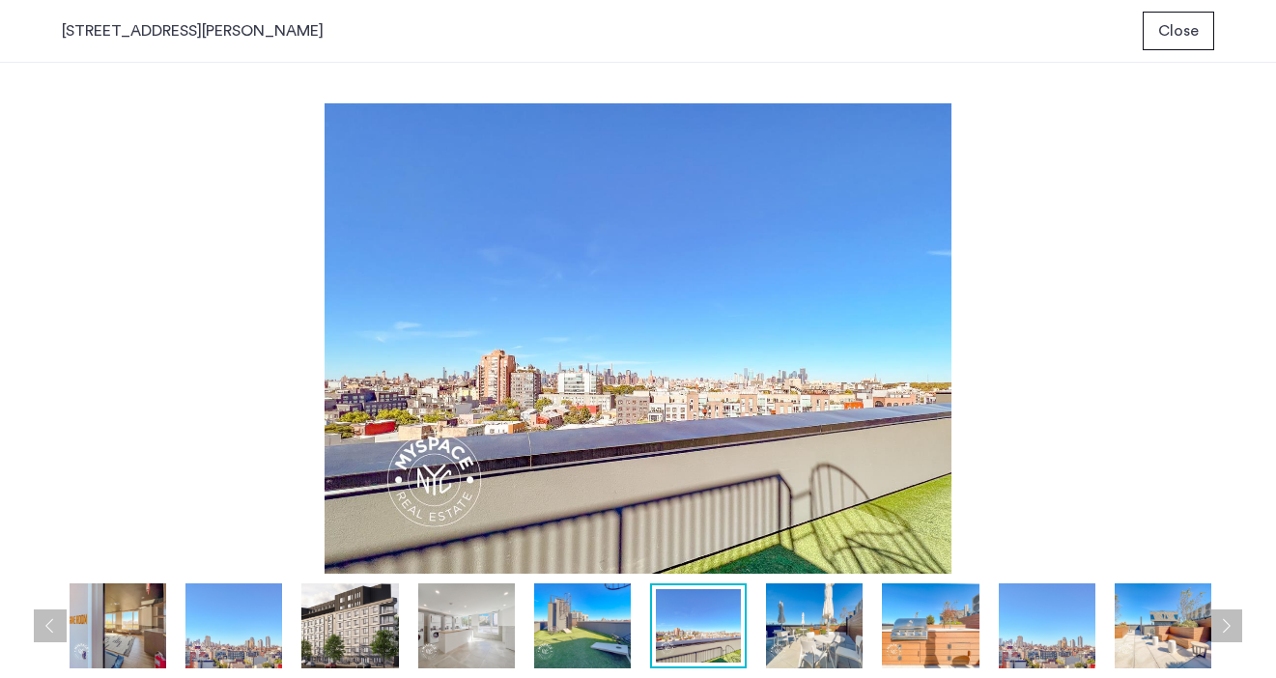
click at [43, 617] on button "Previous apartment" at bounding box center [50, 626] width 33 height 33
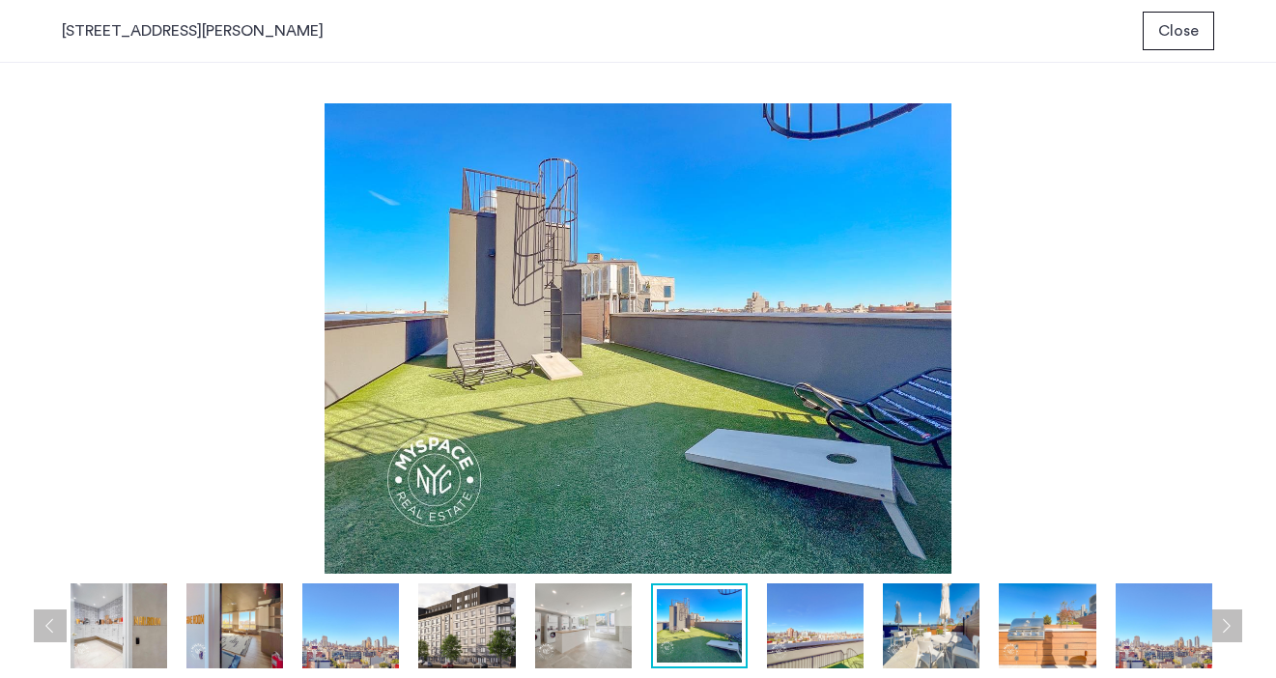
click at [43, 617] on button "Previous apartment" at bounding box center [50, 626] width 33 height 33
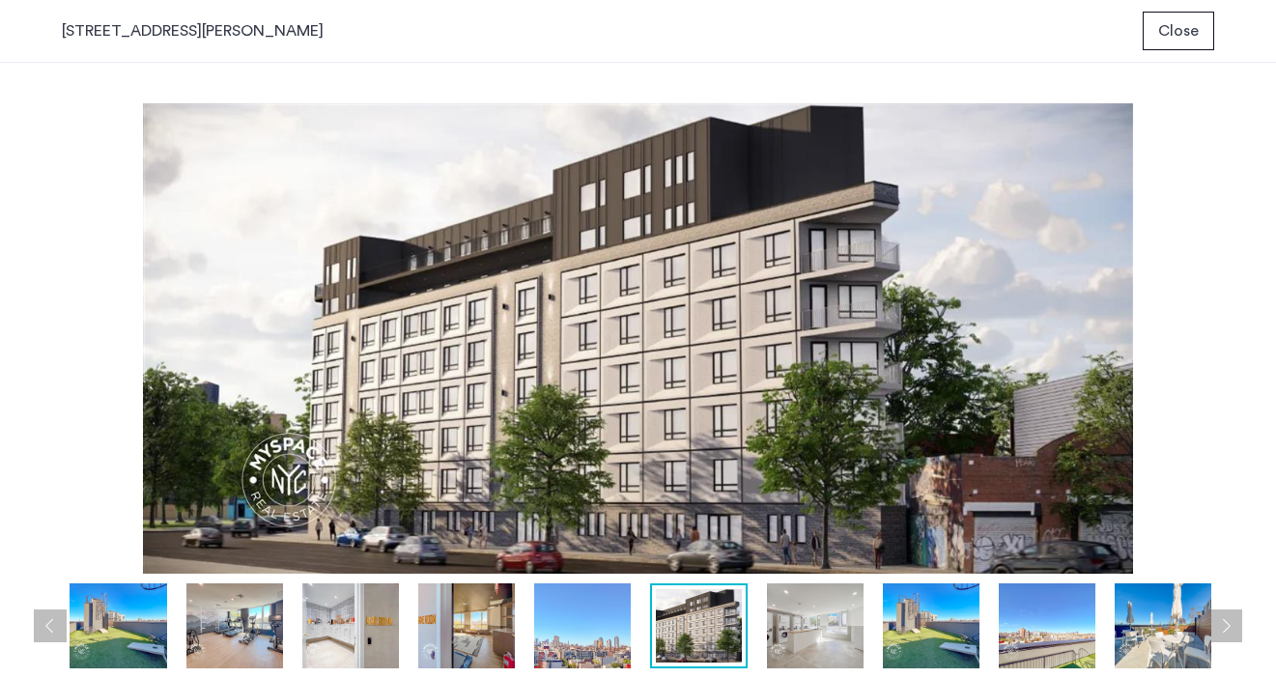
click at [43, 617] on button "Previous apartment" at bounding box center [50, 626] width 33 height 33
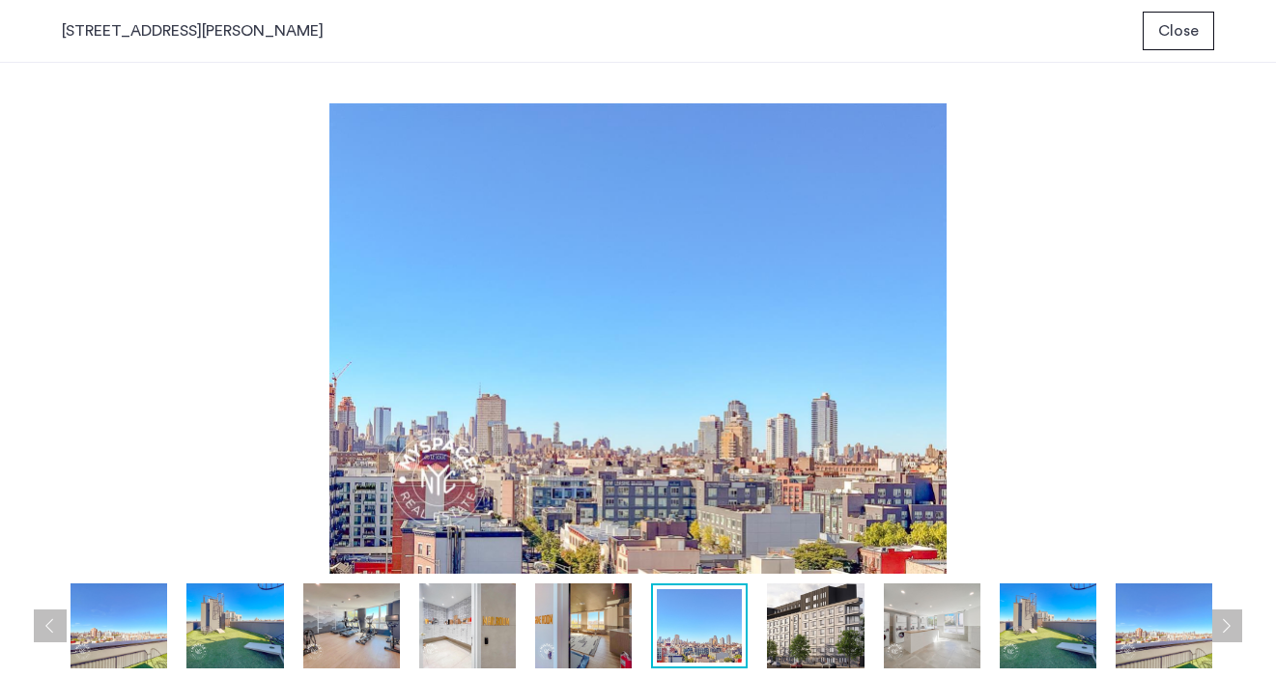
click at [43, 617] on button "Previous apartment" at bounding box center [50, 626] width 33 height 33
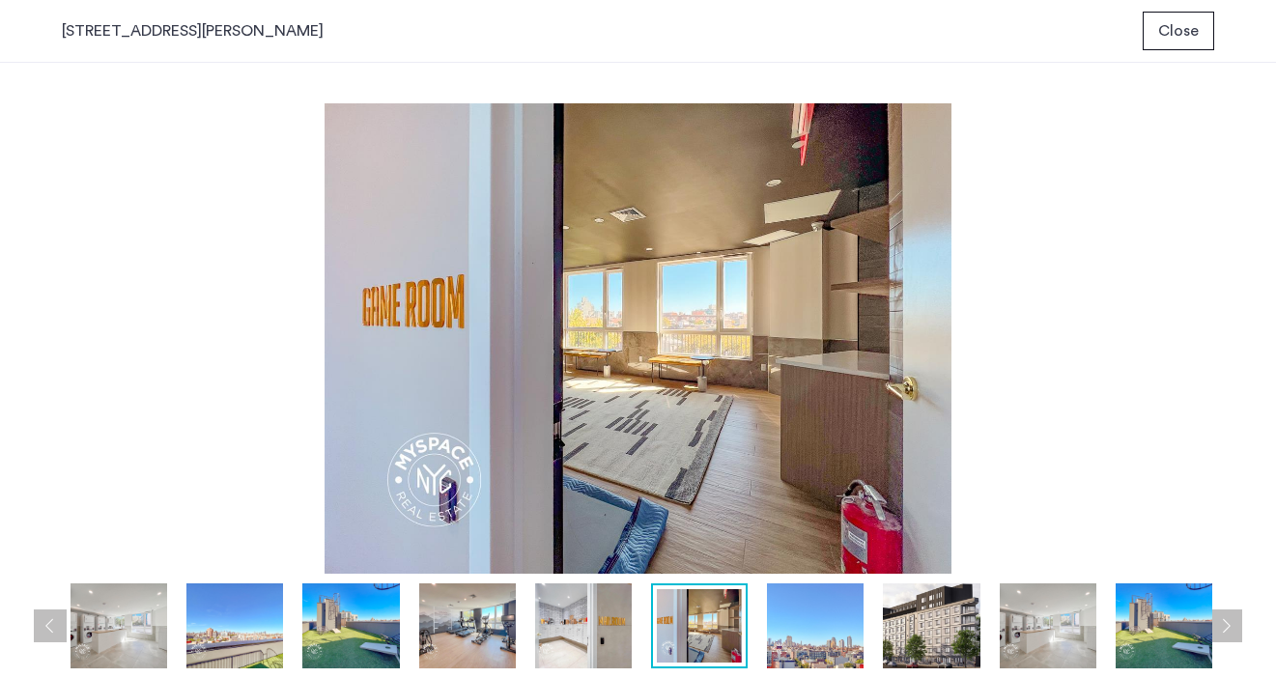
click at [43, 617] on button "Previous apartment" at bounding box center [50, 626] width 33 height 33
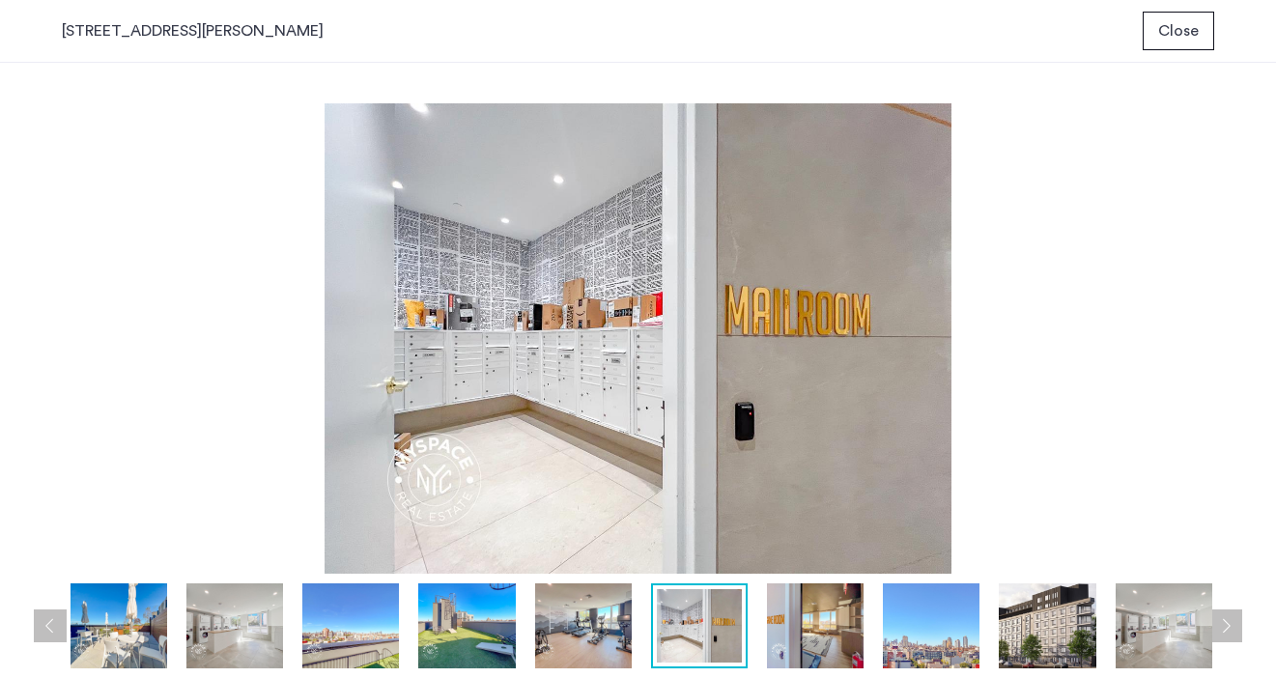
click at [43, 617] on button "Previous apartment" at bounding box center [50, 626] width 33 height 33
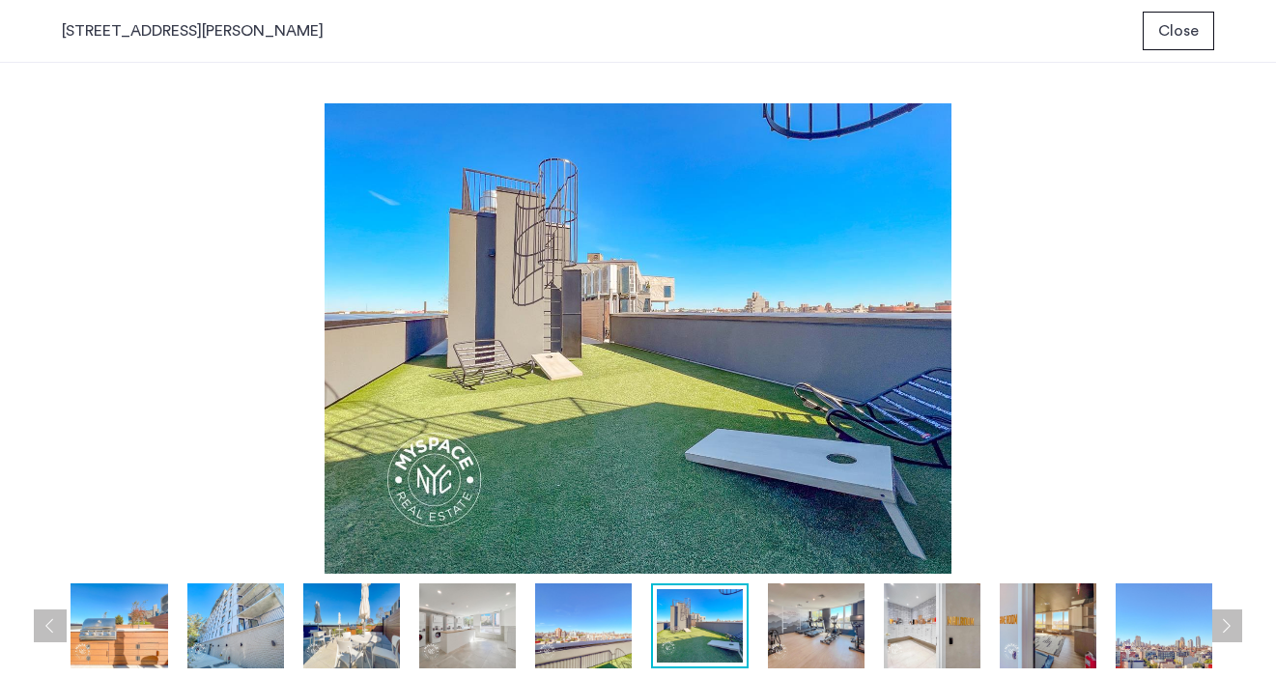
click at [43, 617] on button "Previous apartment" at bounding box center [50, 626] width 33 height 33
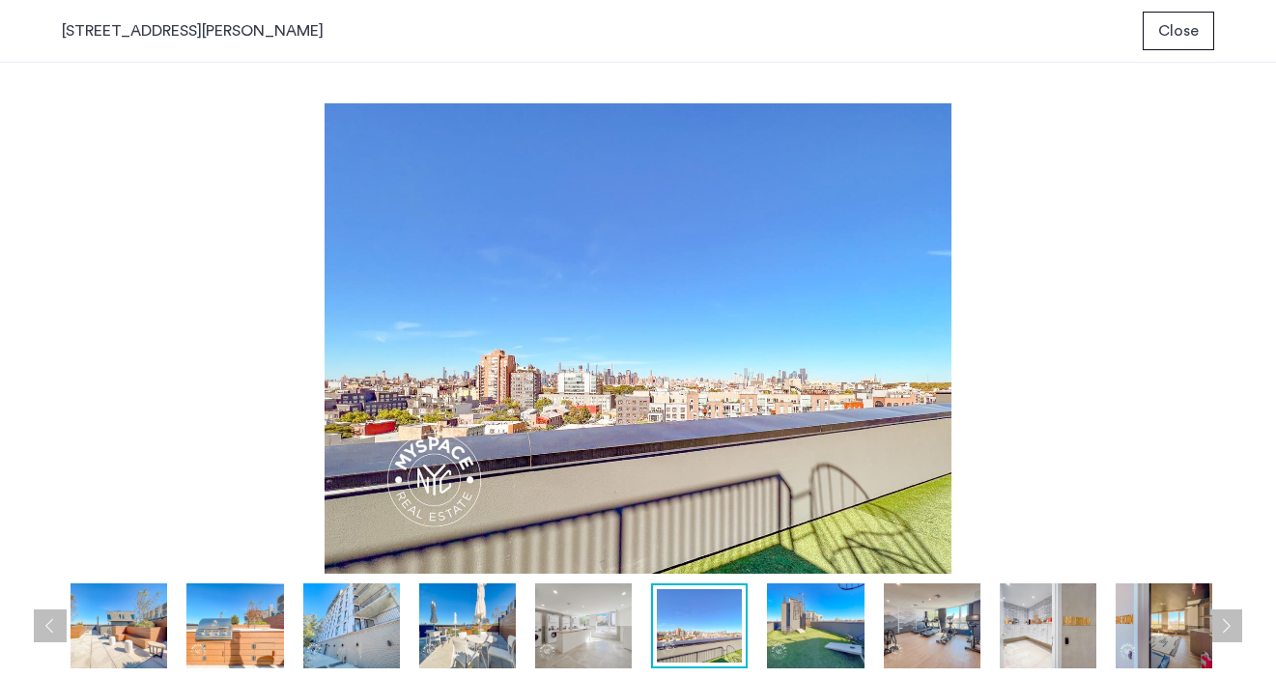
click at [43, 617] on button "Previous apartment" at bounding box center [50, 626] width 33 height 33
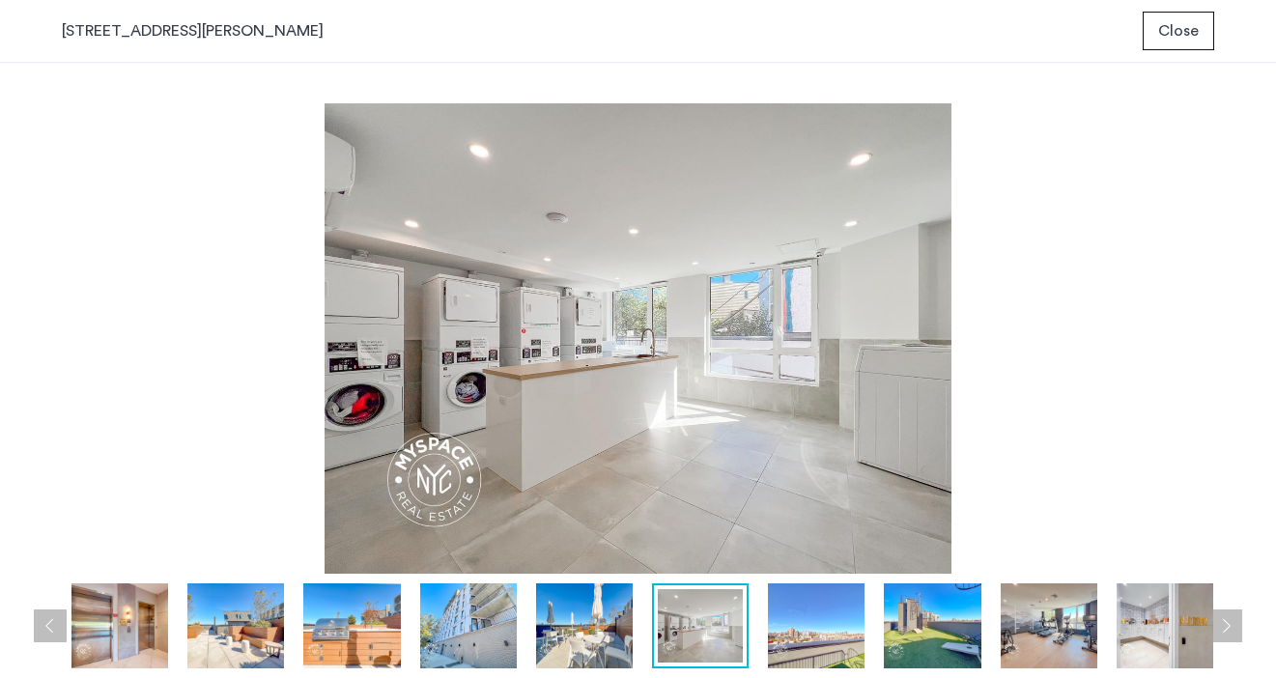
click at [43, 617] on button "Previous apartment" at bounding box center [50, 626] width 33 height 33
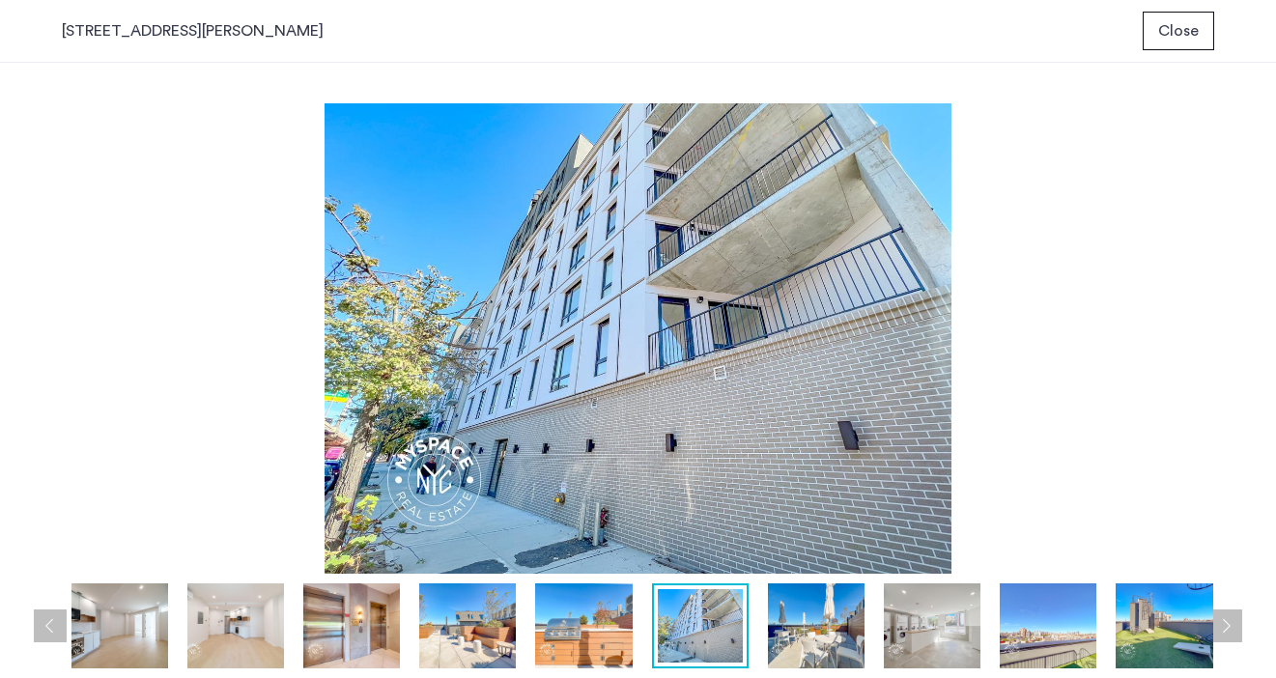
click at [43, 617] on button "Previous apartment" at bounding box center [50, 626] width 33 height 33
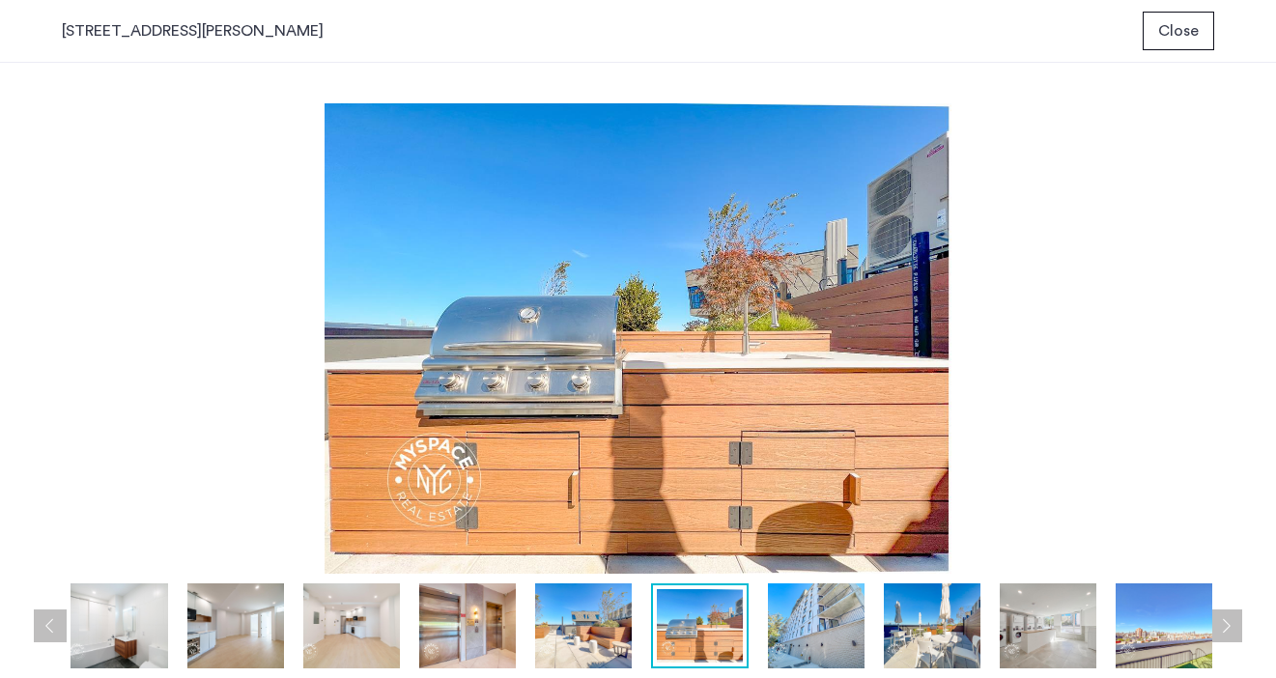
click at [43, 617] on button "Previous apartment" at bounding box center [50, 626] width 33 height 33
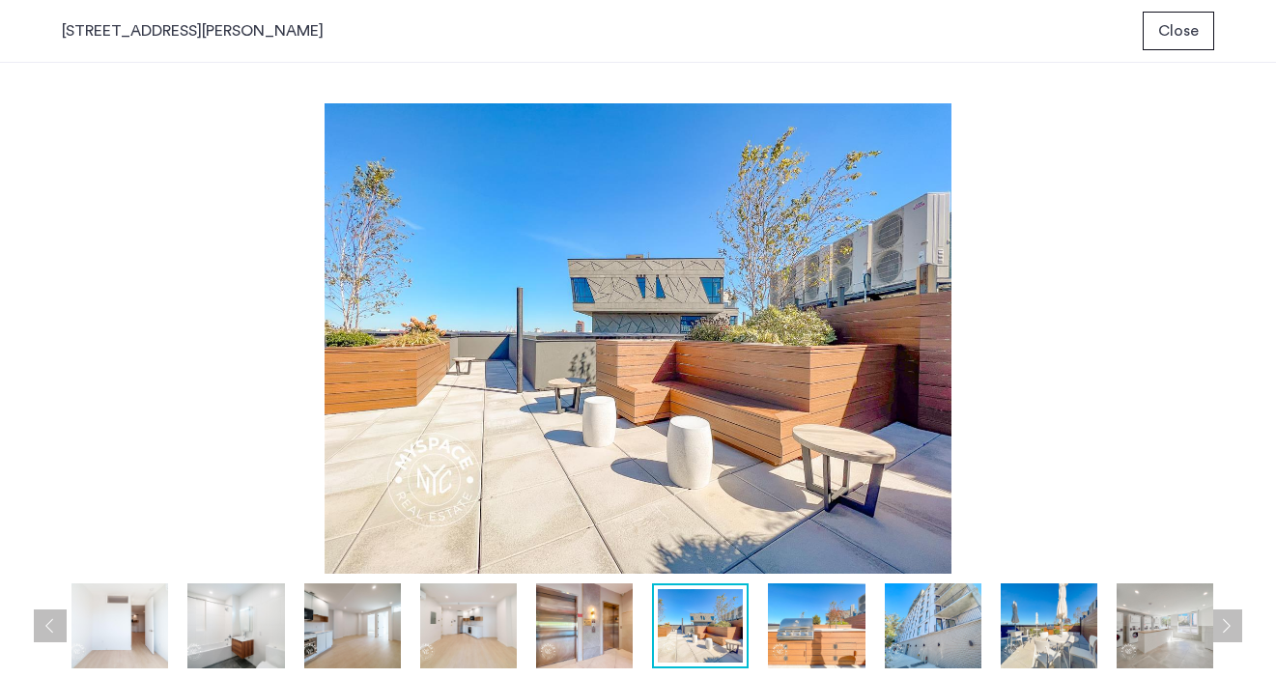
click at [43, 617] on button "Previous apartment" at bounding box center [50, 626] width 33 height 33
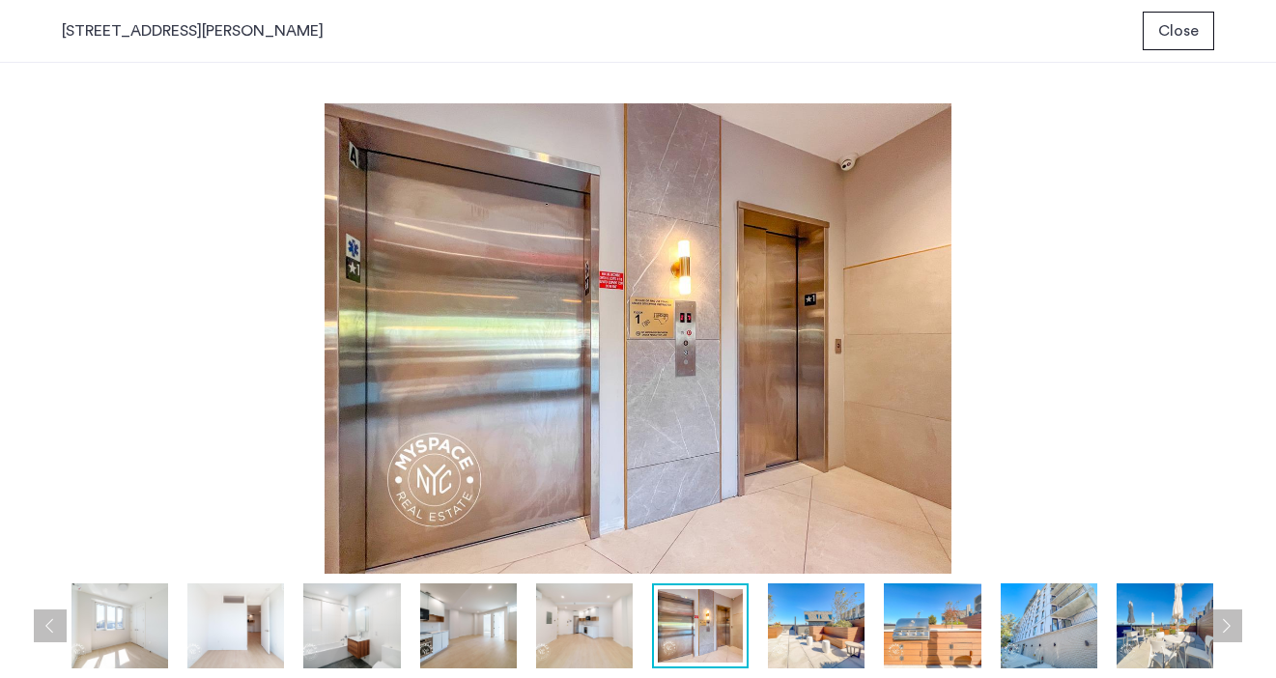
click at [43, 617] on button "Previous apartment" at bounding box center [50, 626] width 33 height 33
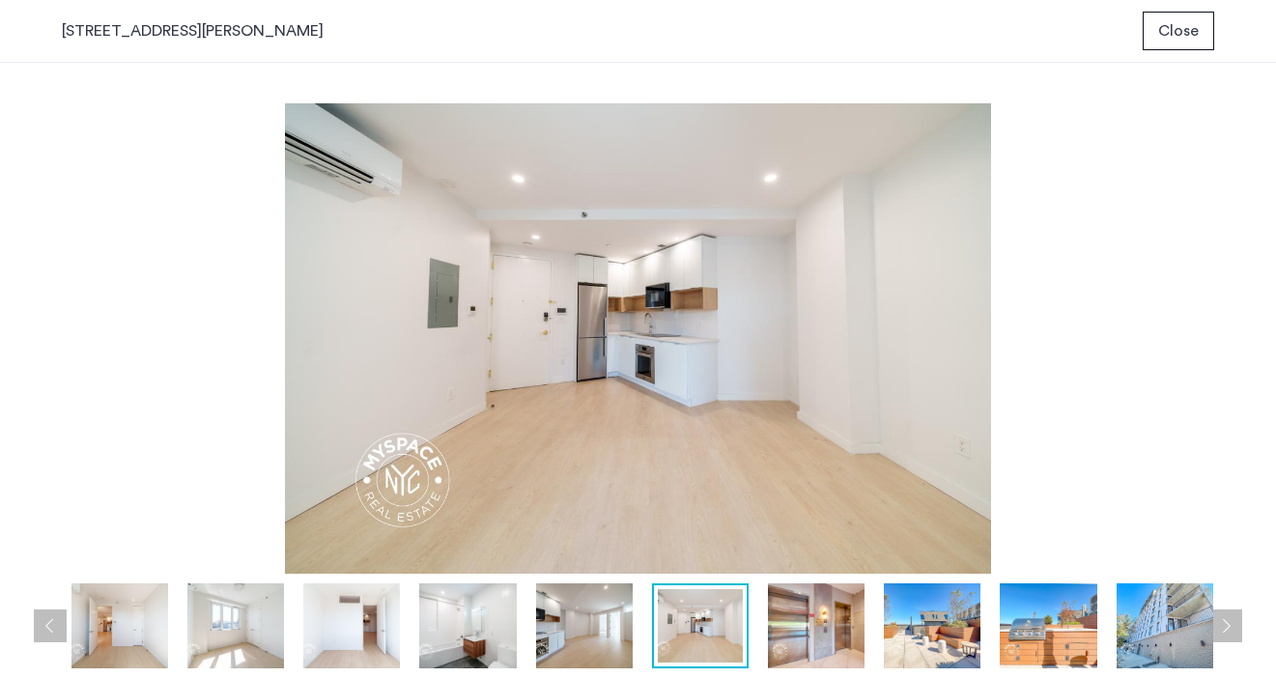
click at [43, 617] on button "Previous apartment" at bounding box center [50, 626] width 33 height 33
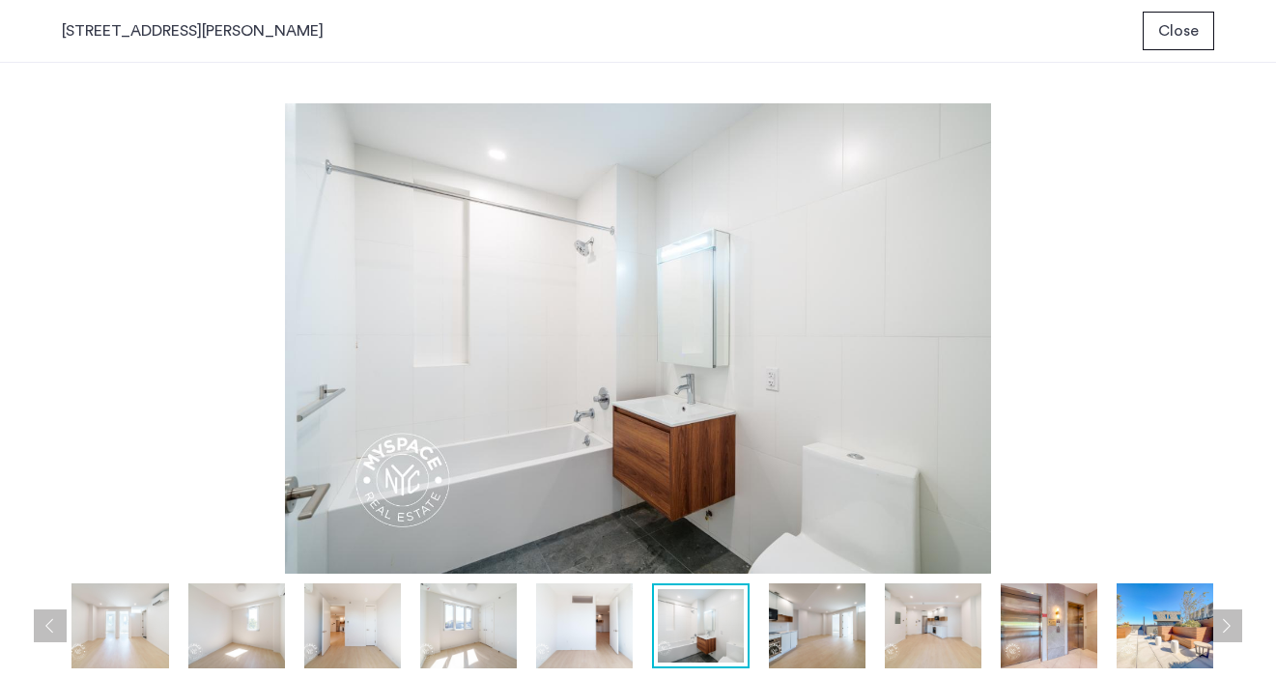
click at [43, 617] on button "Previous apartment" at bounding box center [50, 626] width 33 height 33
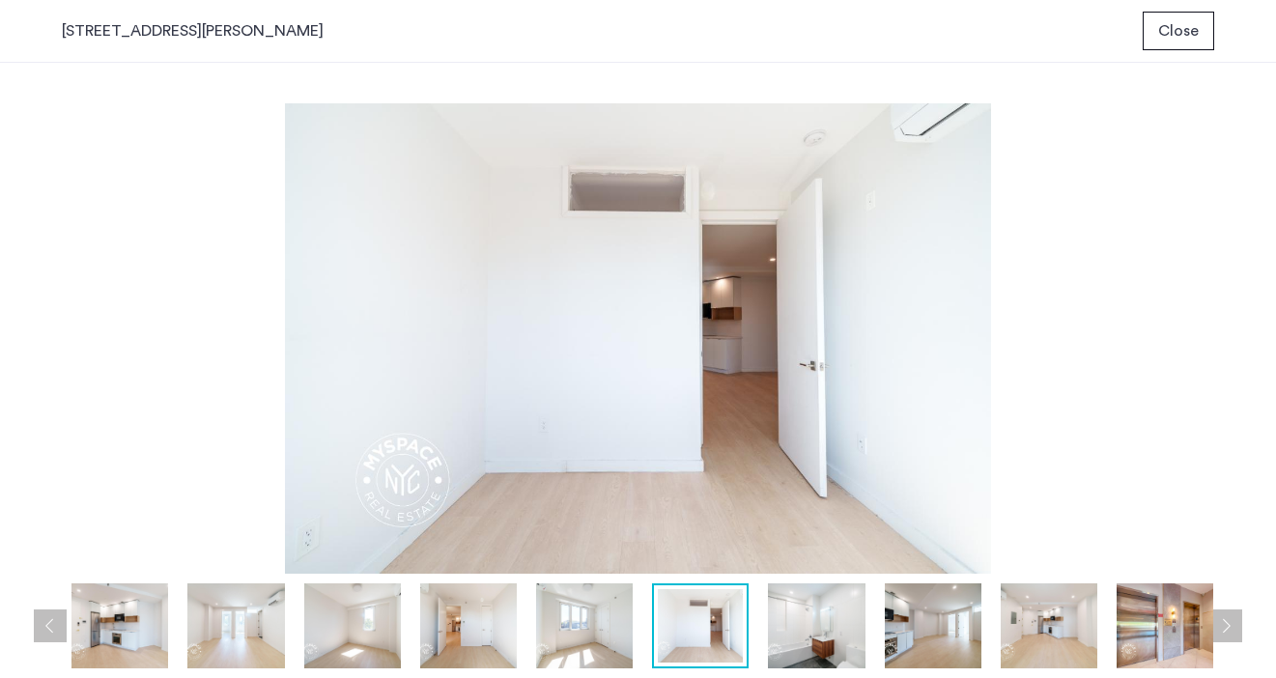
click at [43, 617] on button "Previous apartment" at bounding box center [50, 626] width 33 height 33
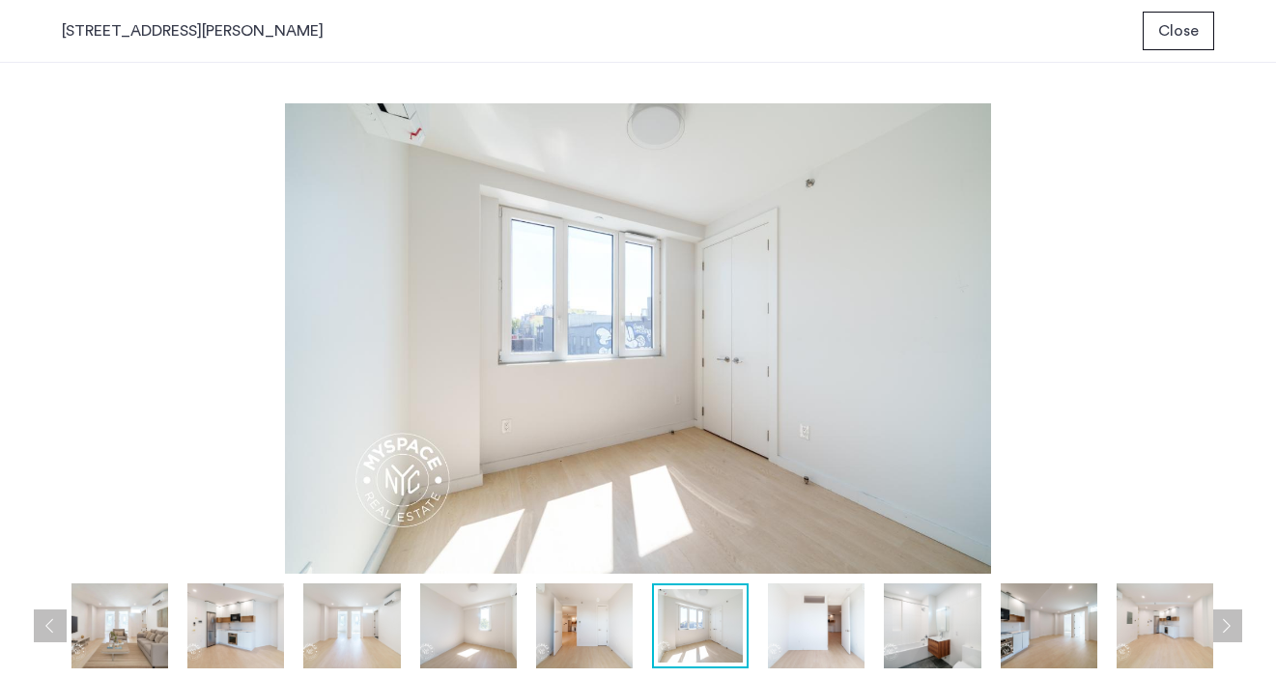
click at [43, 617] on button "Previous apartment" at bounding box center [50, 626] width 33 height 33
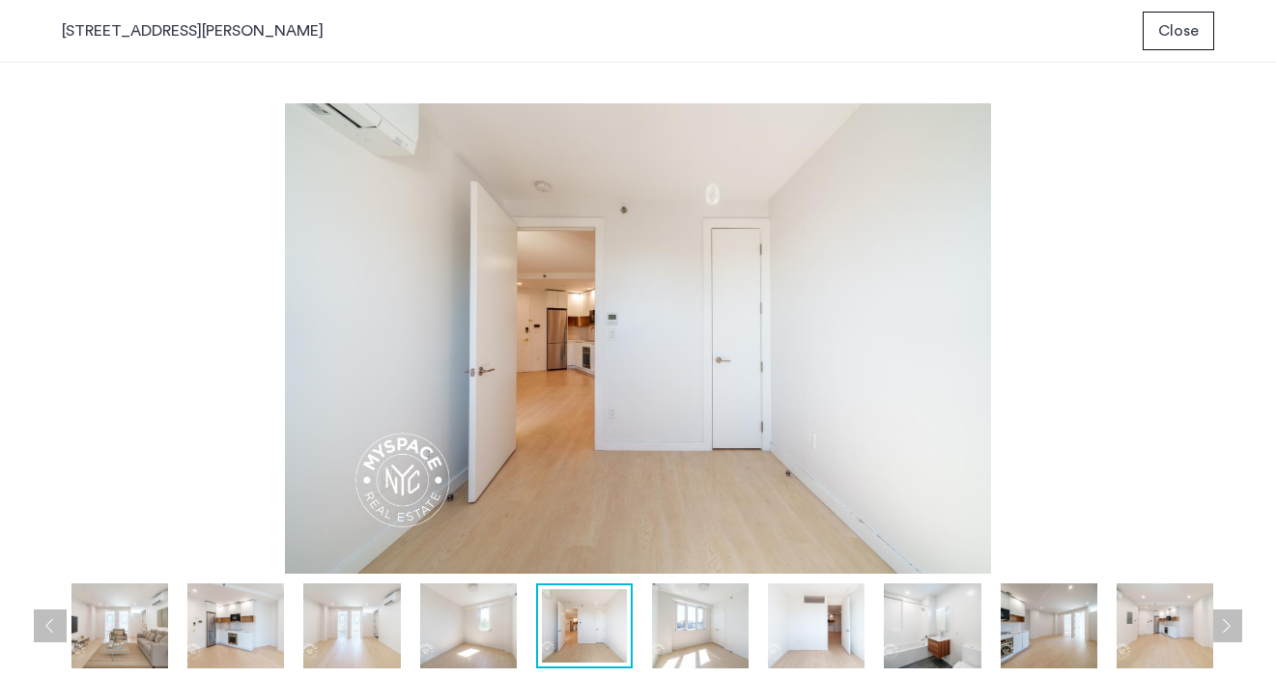
click at [43, 617] on button "Previous apartment" at bounding box center [50, 626] width 33 height 33
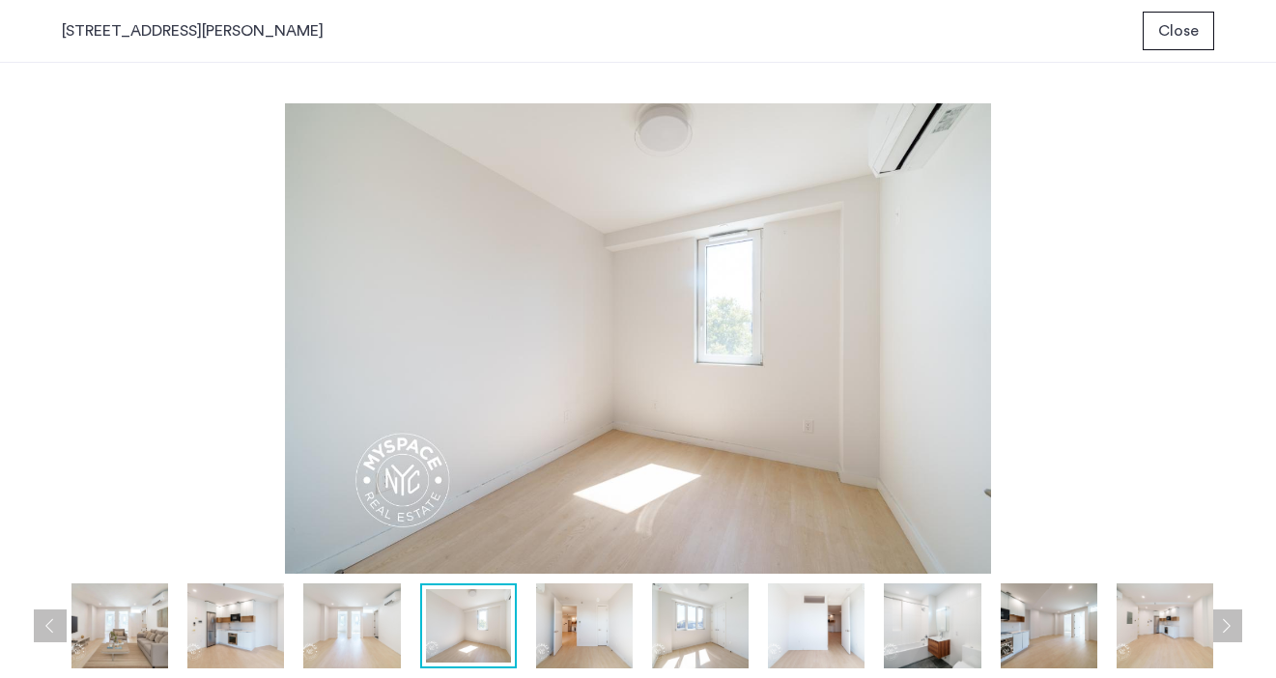
click at [43, 617] on button "Previous apartment" at bounding box center [50, 626] width 33 height 33
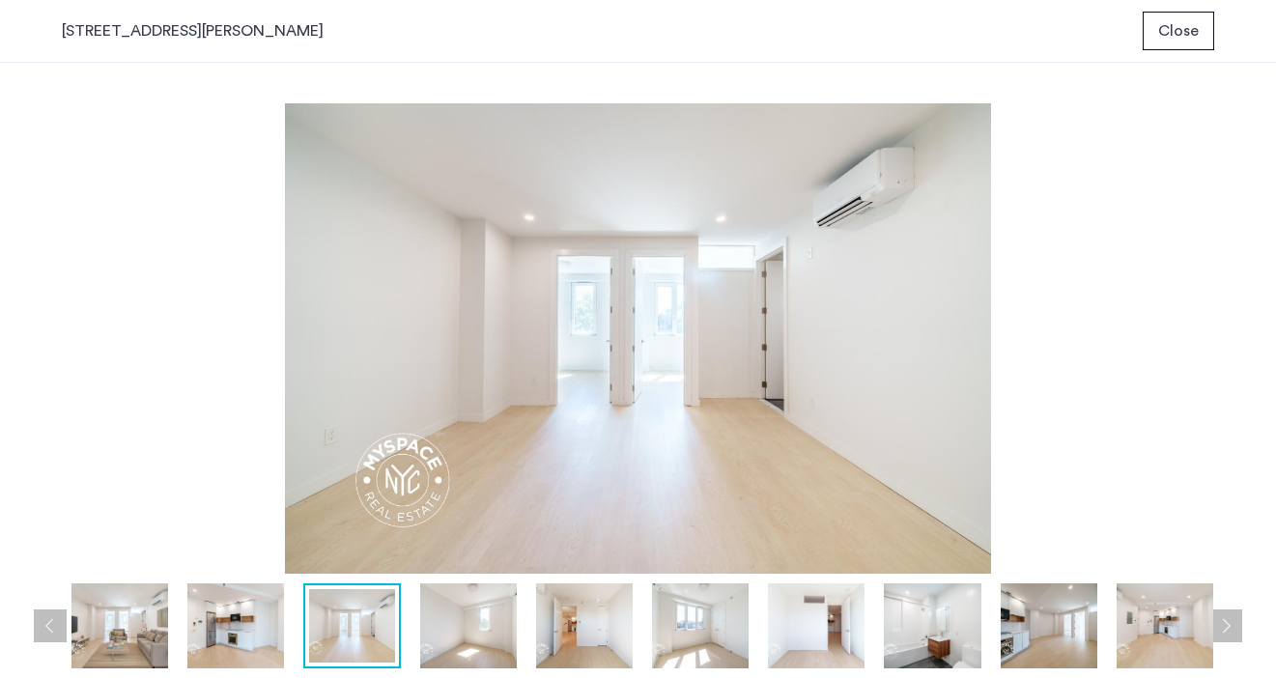
click at [43, 617] on button "Previous apartment" at bounding box center [50, 626] width 33 height 33
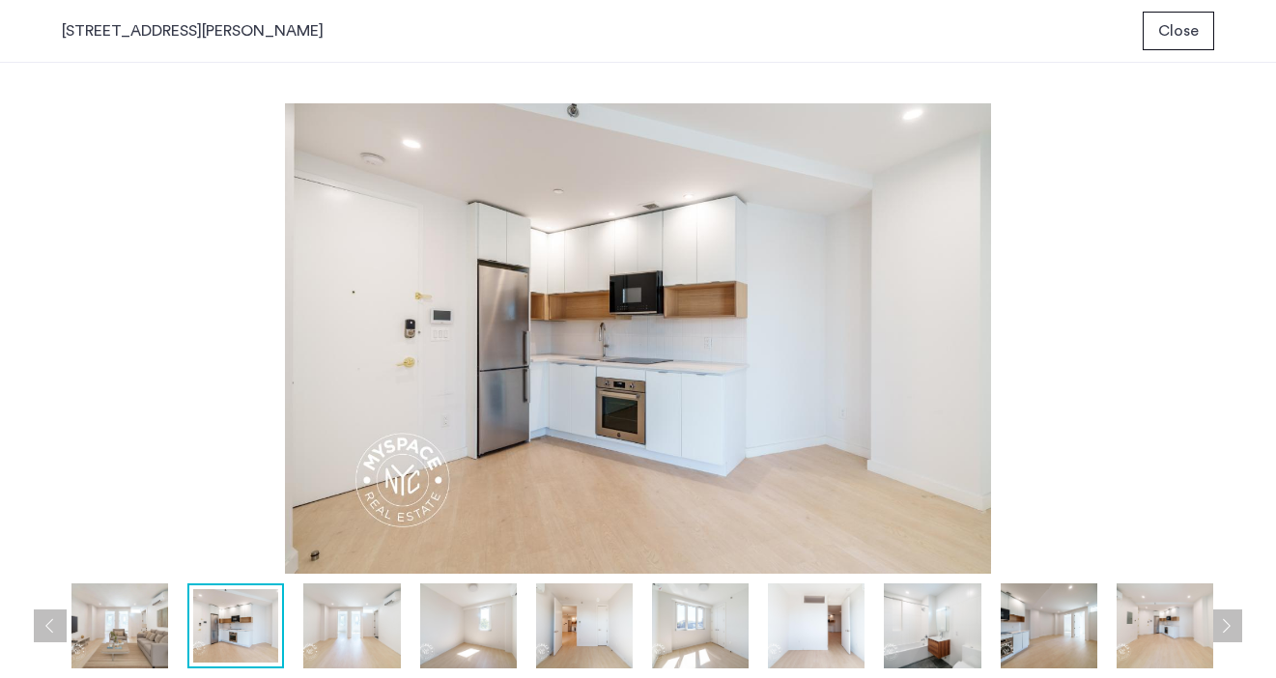
click at [1235, 626] on button "Next apartment" at bounding box center [1225, 626] width 33 height 33
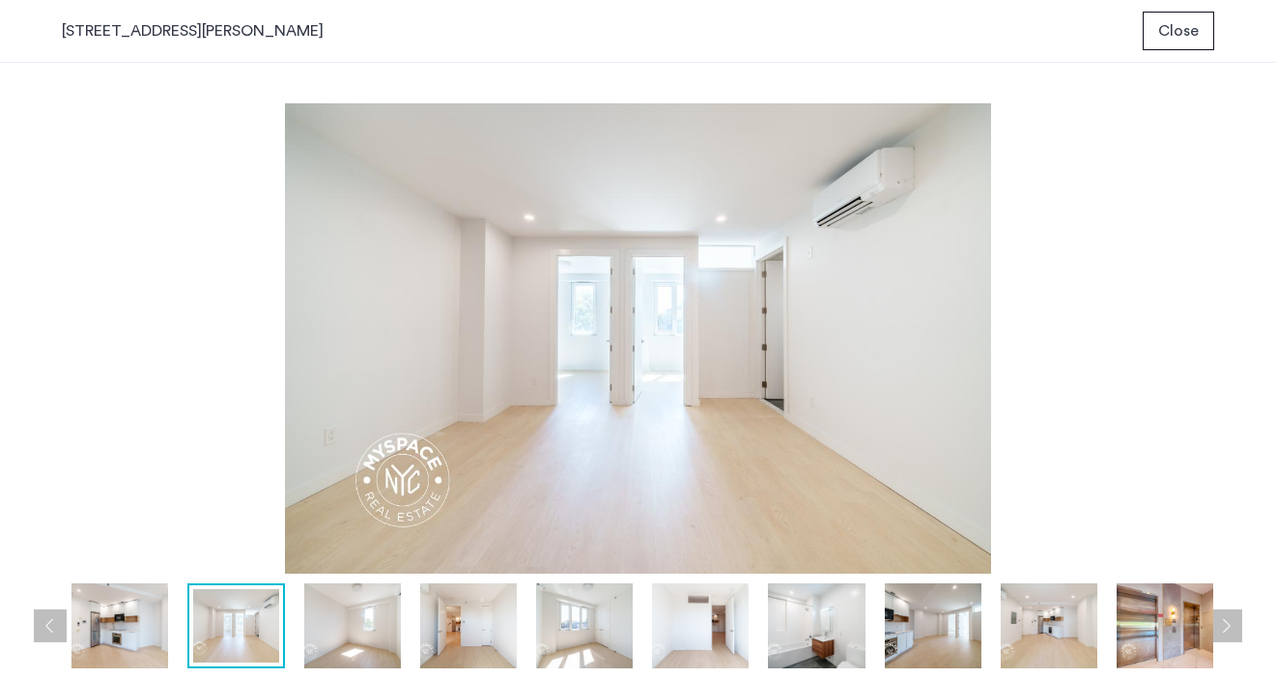
click at [1235, 626] on button "Next apartment" at bounding box center [1225, 626] width 33 height 33
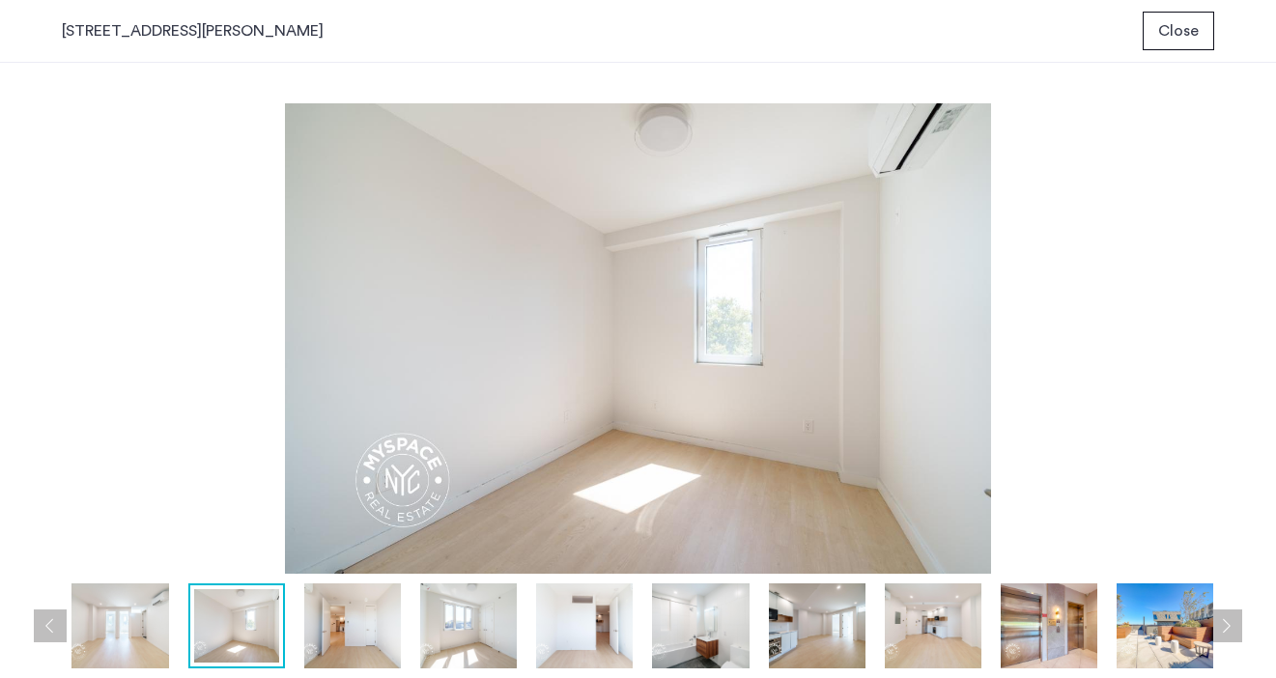
click at [1235, 626] on button "Next apartment" at bounding box center [1225, 626] width 33 height 33
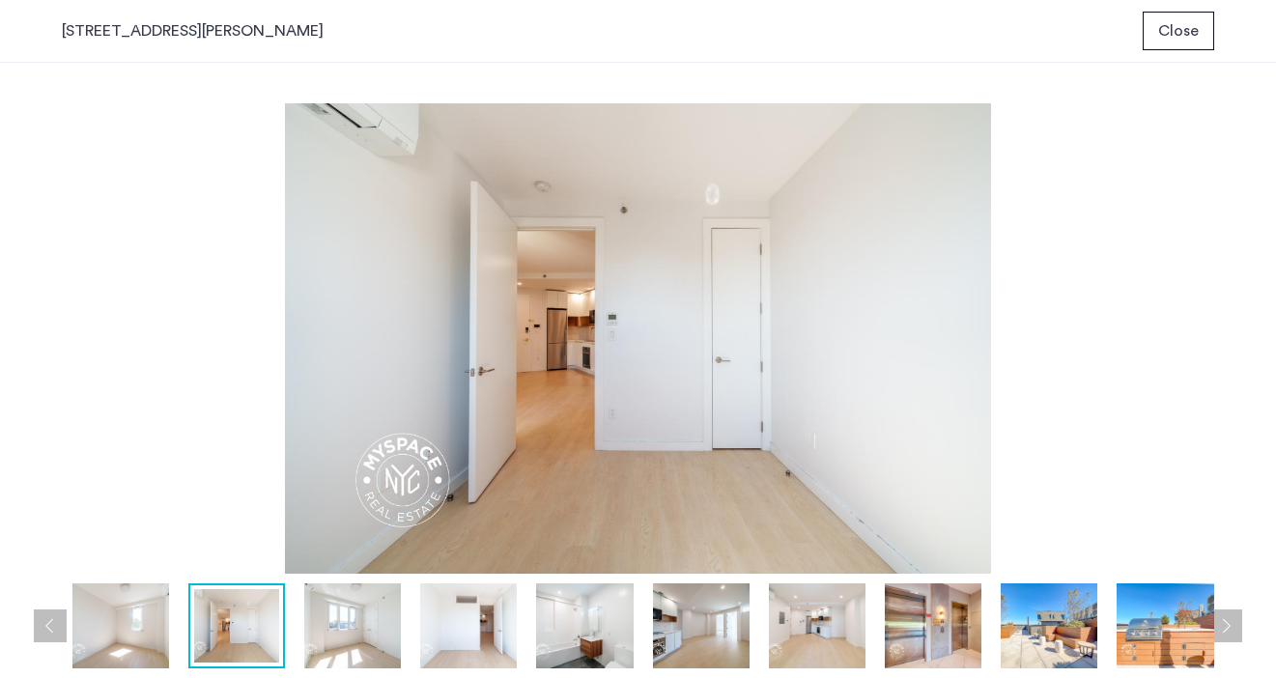
click at [1235, 626] on button "Next apartment" at bounding box center [1225, 626] width 33 height 33
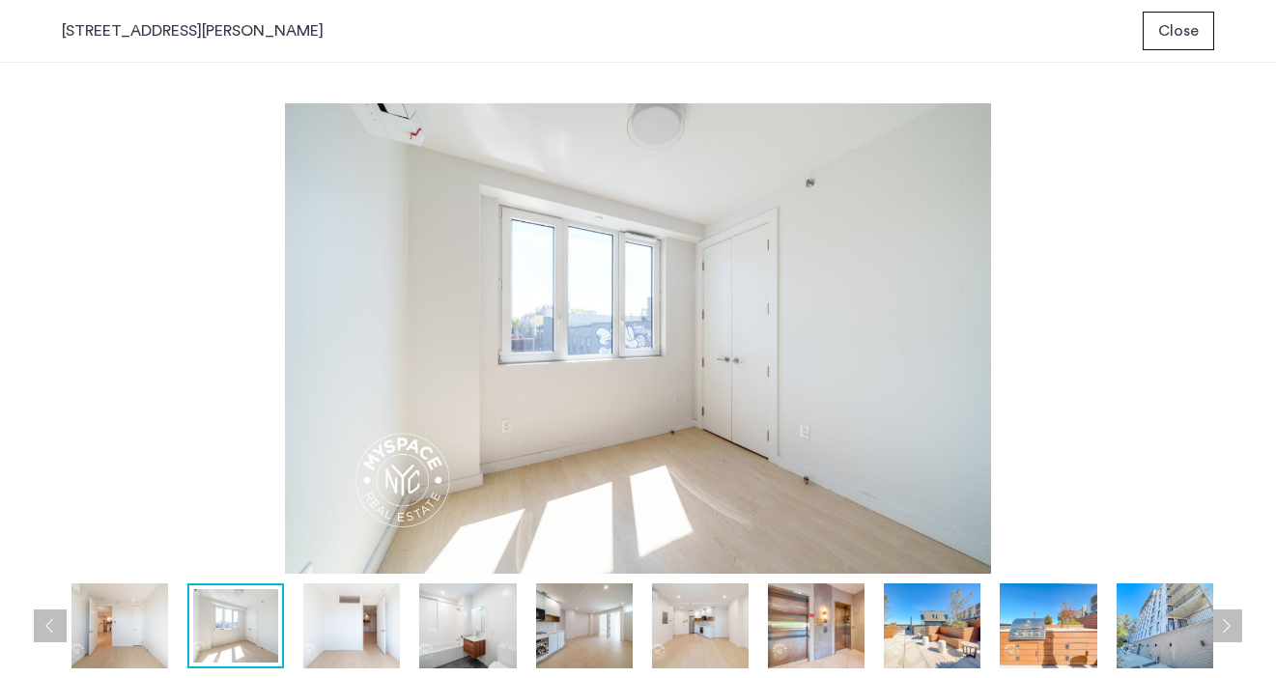
click at [1235, 626] on button "Next apartment" at bounding box center [1225, 626] width 33 height 33
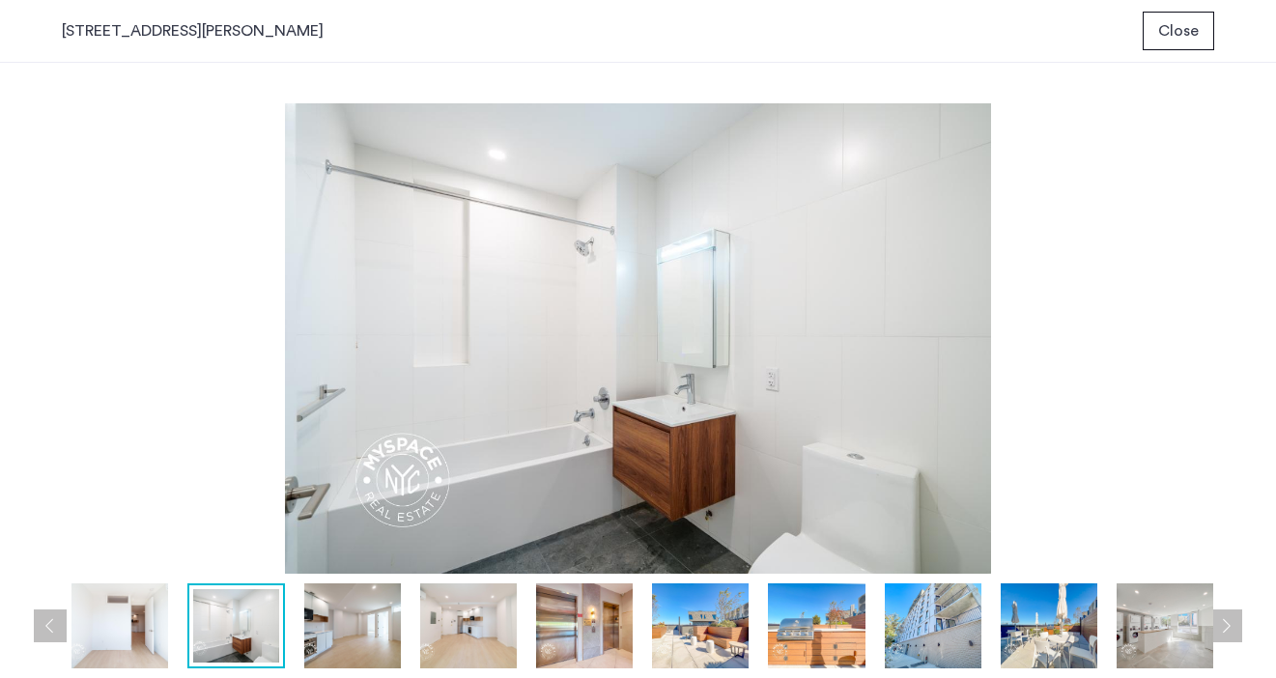
click at [1235, 626] on button "Next apartment" at bounding box center [1225, 626] width 33 height 33
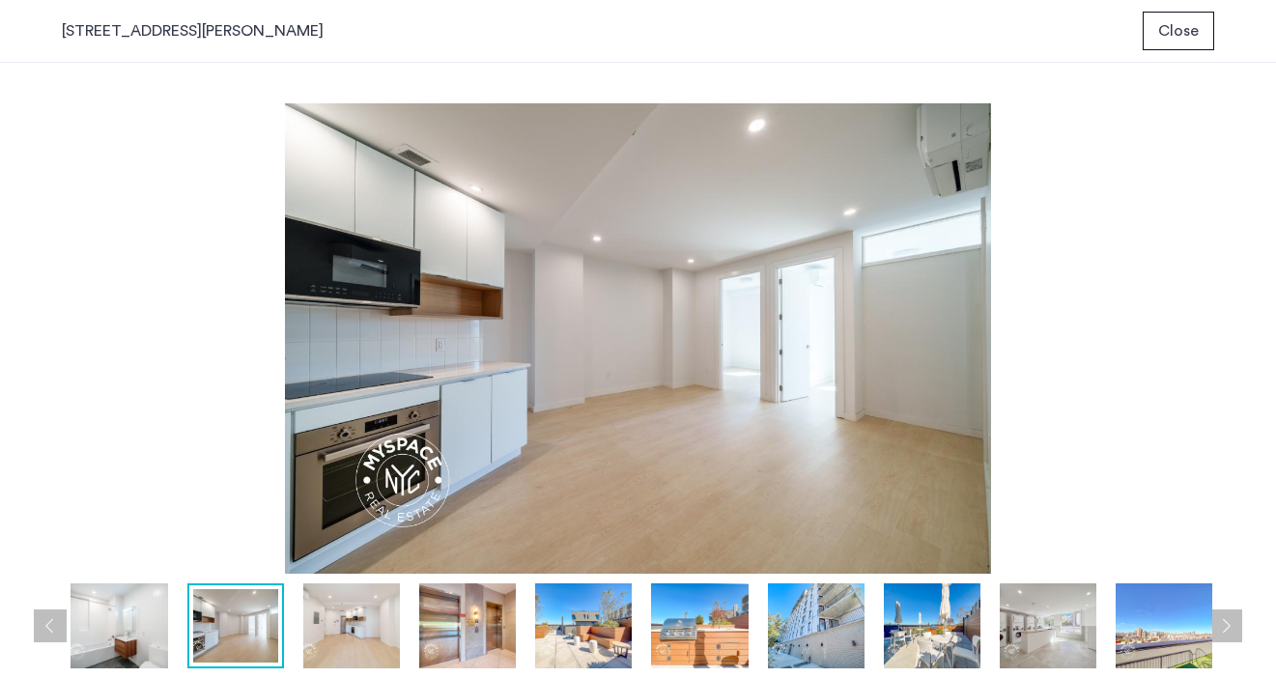
click at [1235, 626] on button "Next apartment" at bounding box center [1225, 626] width 33 height 33
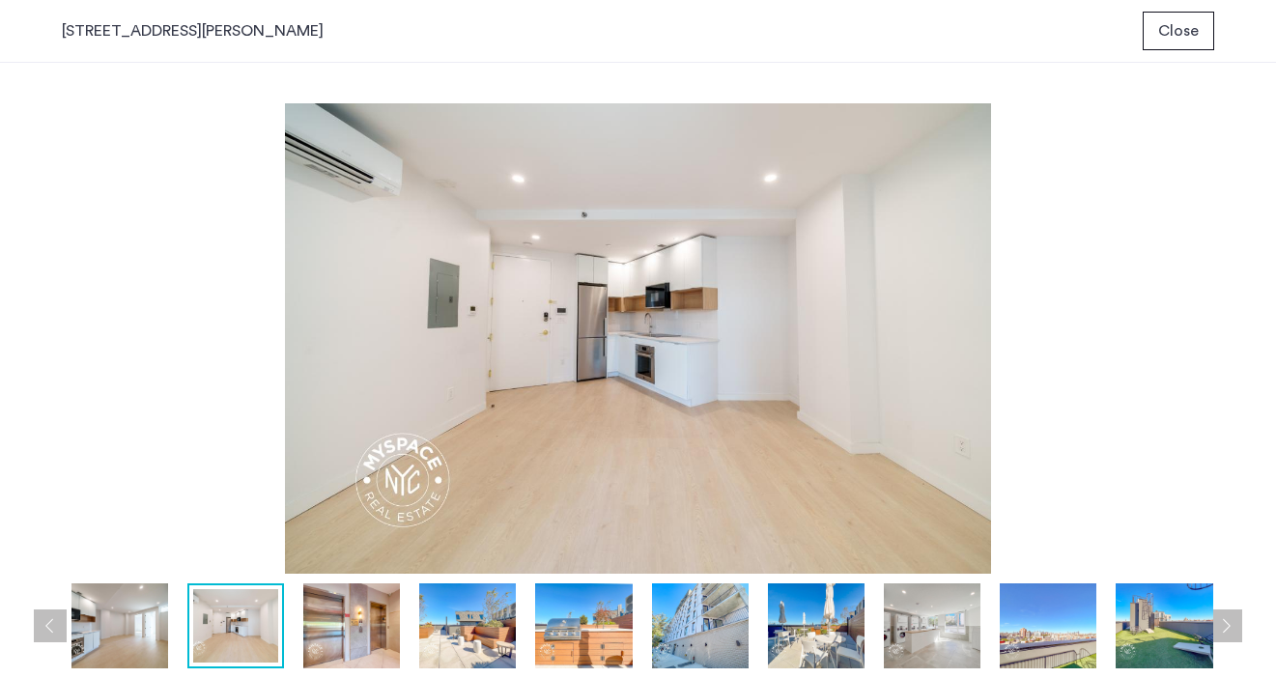
click at [1235, 626] on button "Next apartment" at bounding box center [1225, 626] width 33 height 33
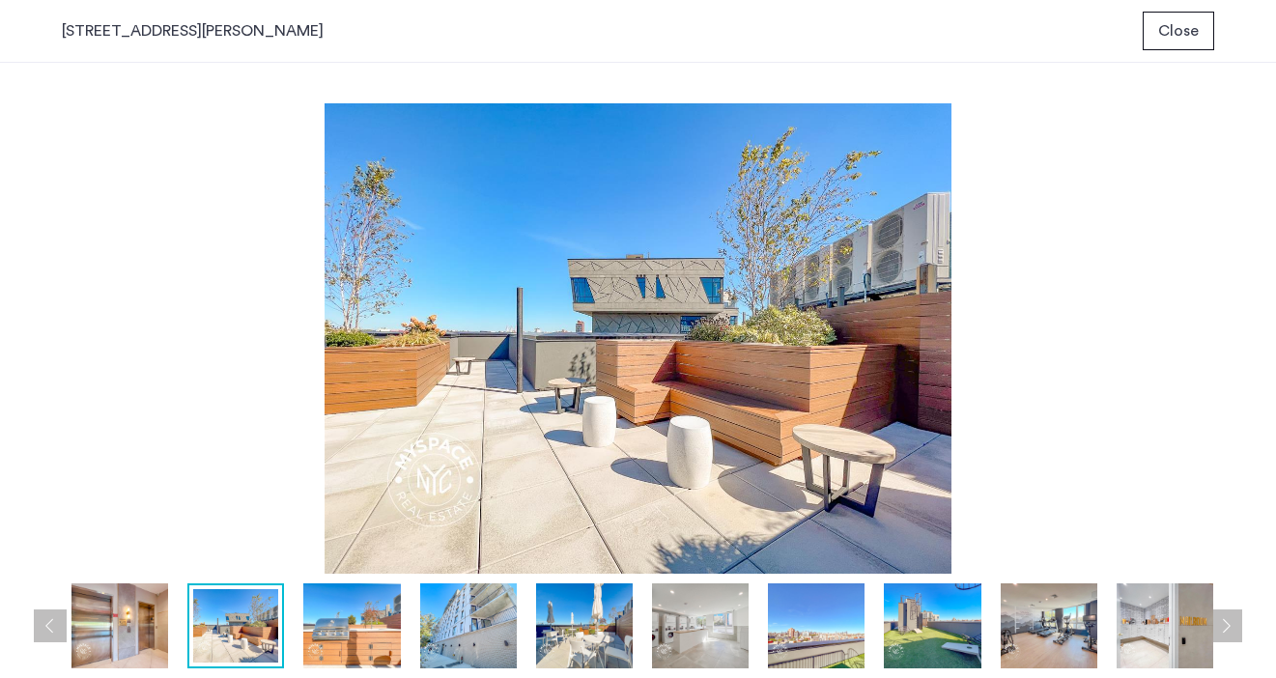
click at [1235, 626] on button "Next apartment" at bounding box center [1225, 626] width 33 height 33
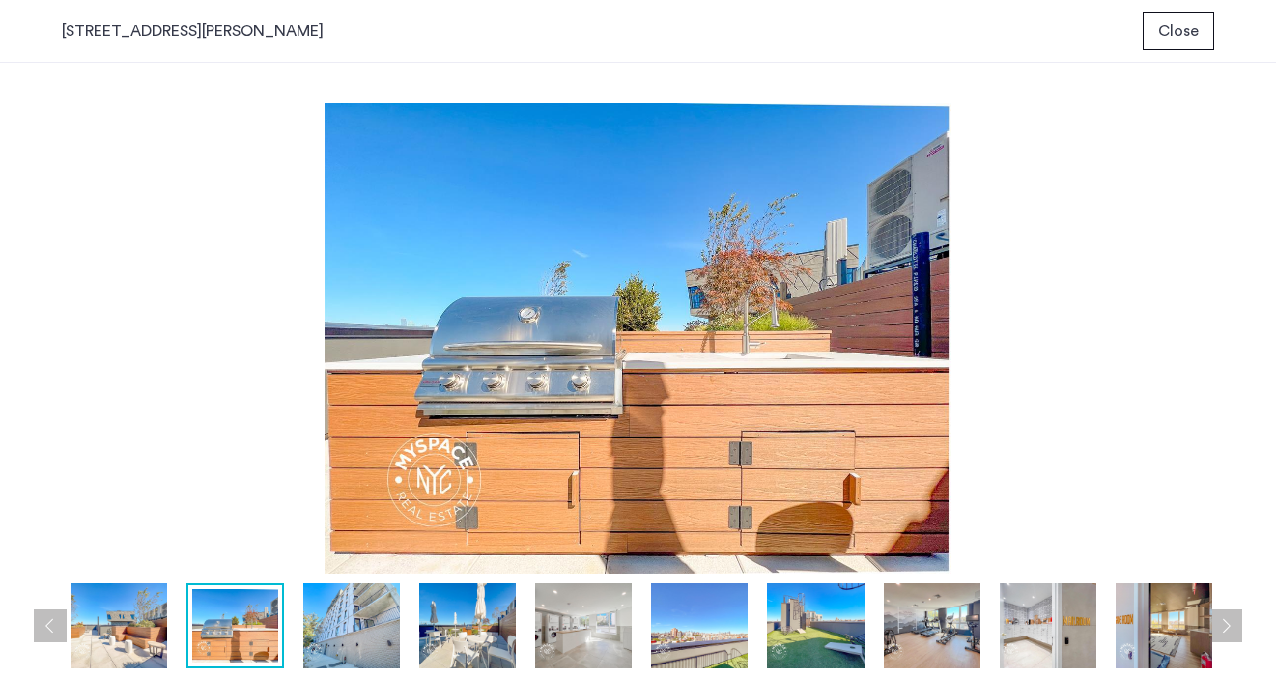
click at [1235, 626] on button "Next apartment" at bounding box center [1225, 626] width 33 height 33
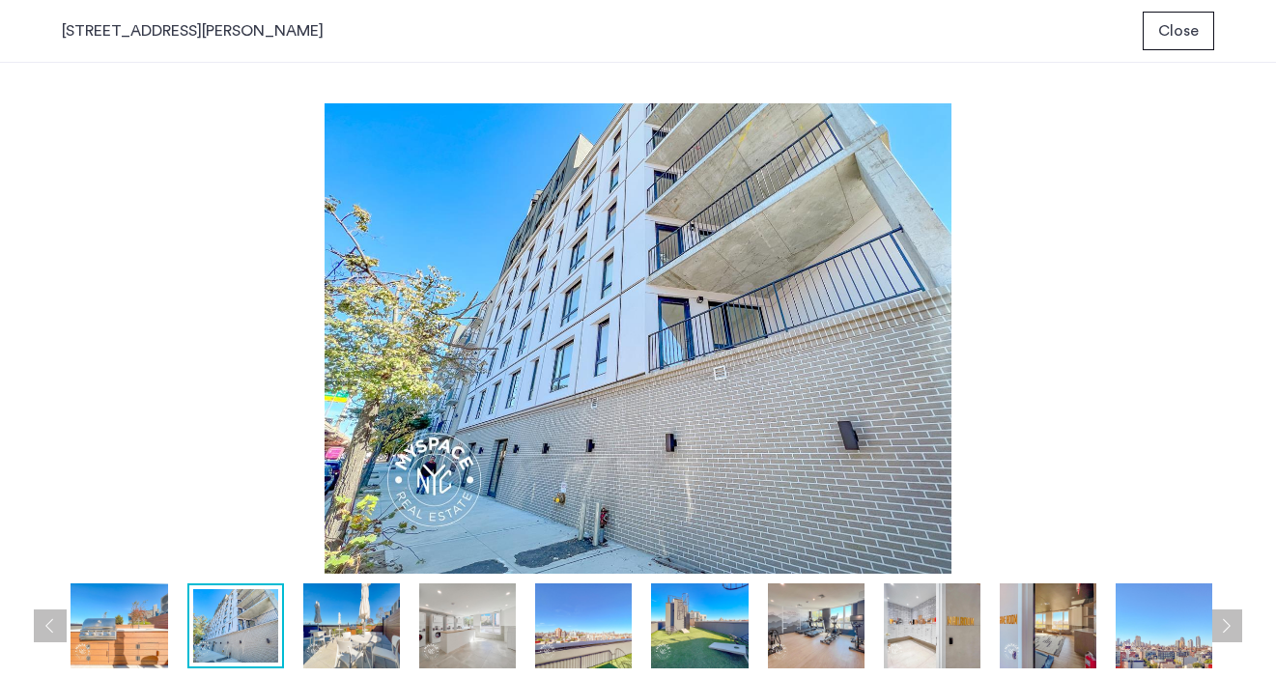
click at [1166, 48] on button "Close" at bounding box center [1178, 31] width 71 height 39
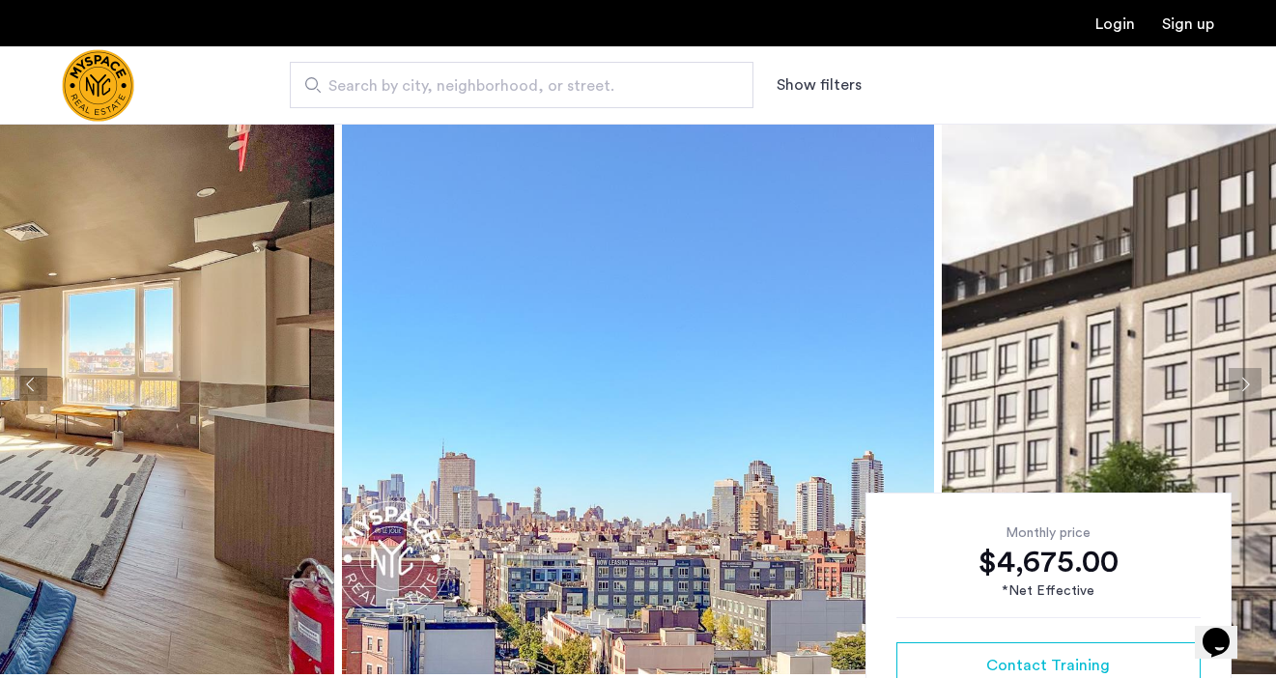
scroll to position [7, 0]
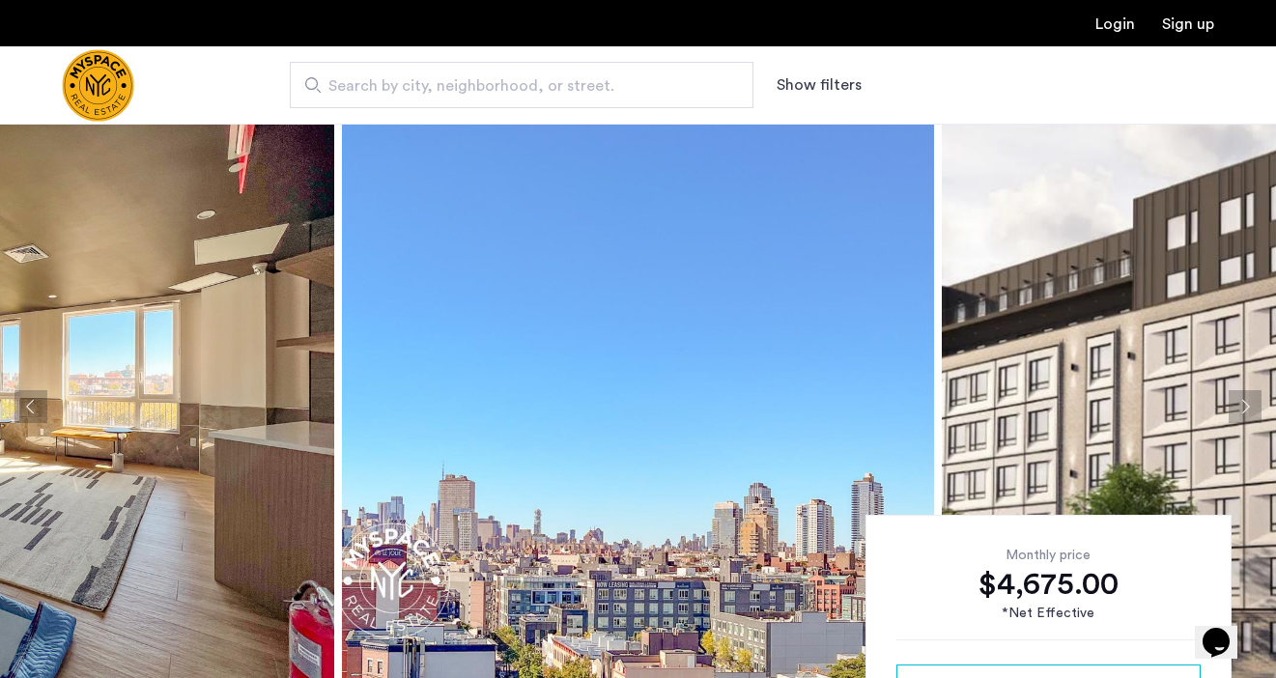
click at [1252, 406] on button "Next apartment" at bounding box center [1245, 406] width 33 height 33
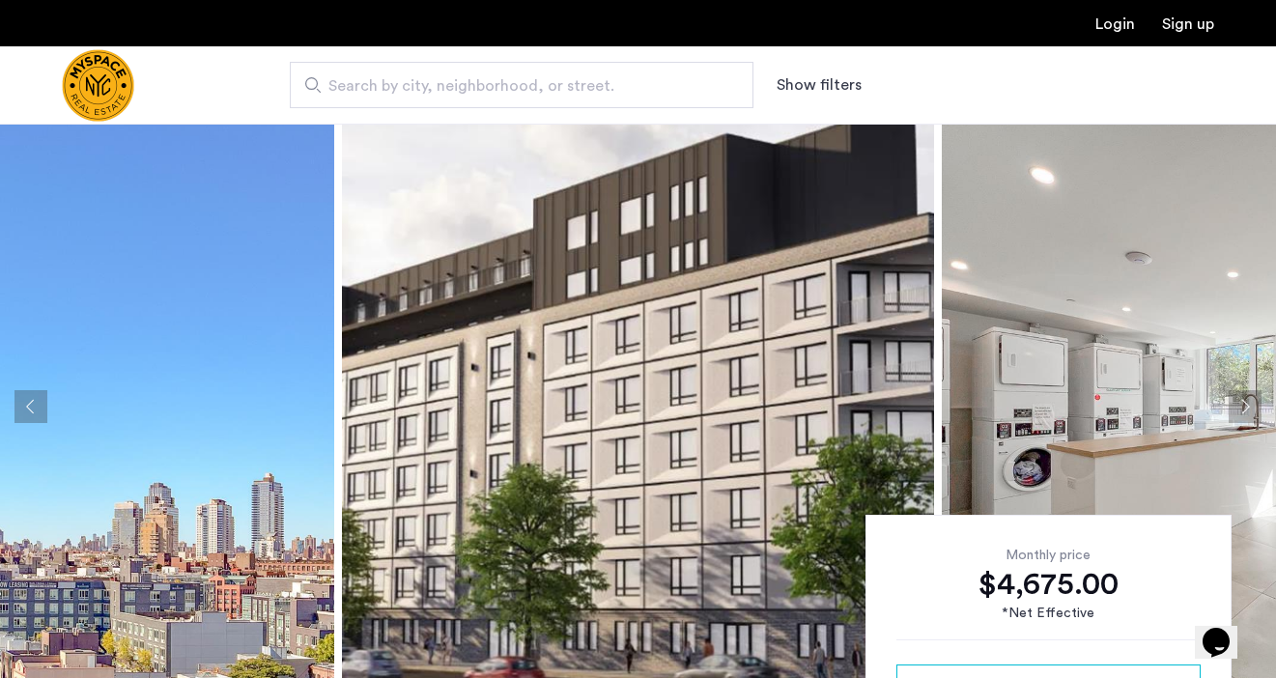
click at [1252, 406] on button "Next apartment" at bounding box center [1245, 406] width 33 height 33
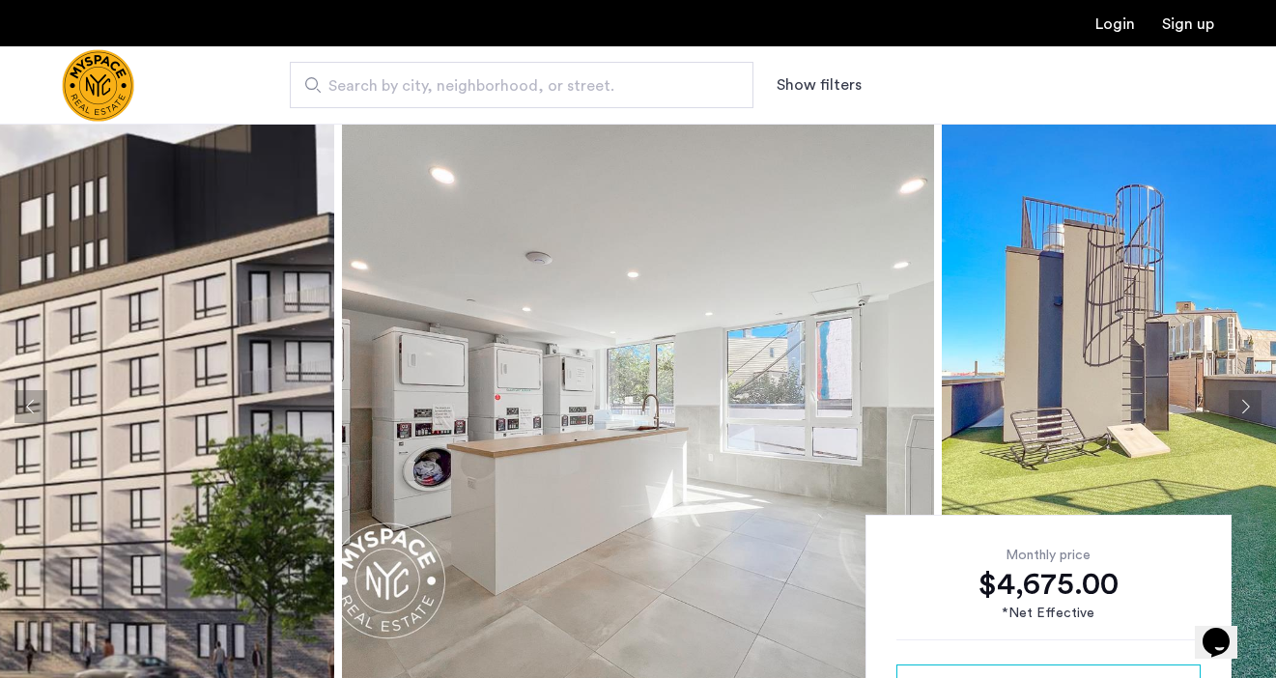
click at [1252, 406] on button "Next apartment" at bounding box center [1245, 406] width 33 height 33
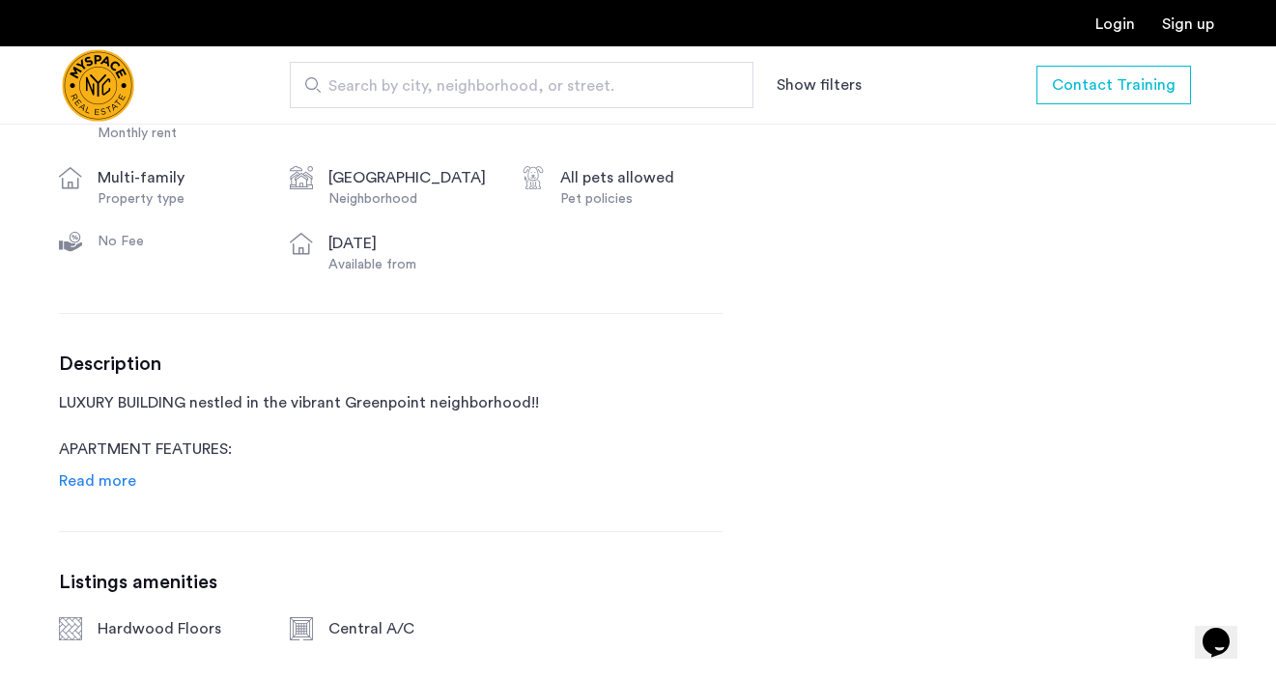
scroll to position [841, 0]
click at [87, 487] on span "Read more" at bounding box center [97, 478] width 77 height 15
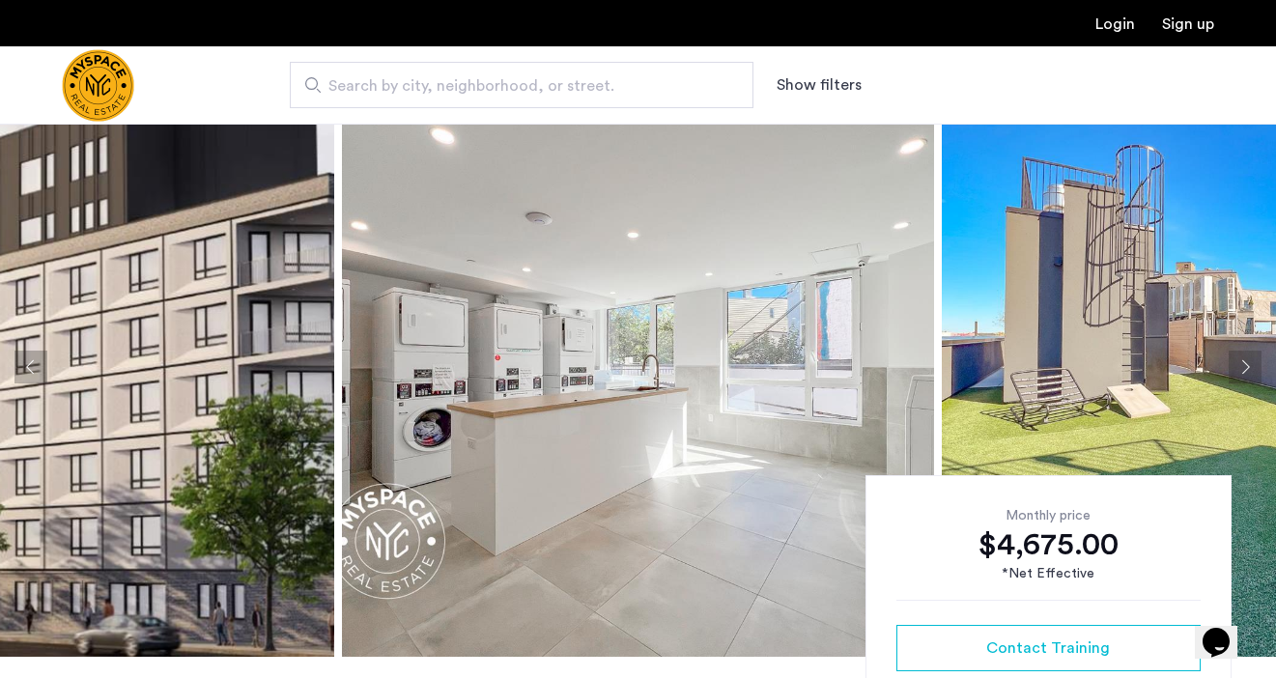
scroll to position [0, 0]
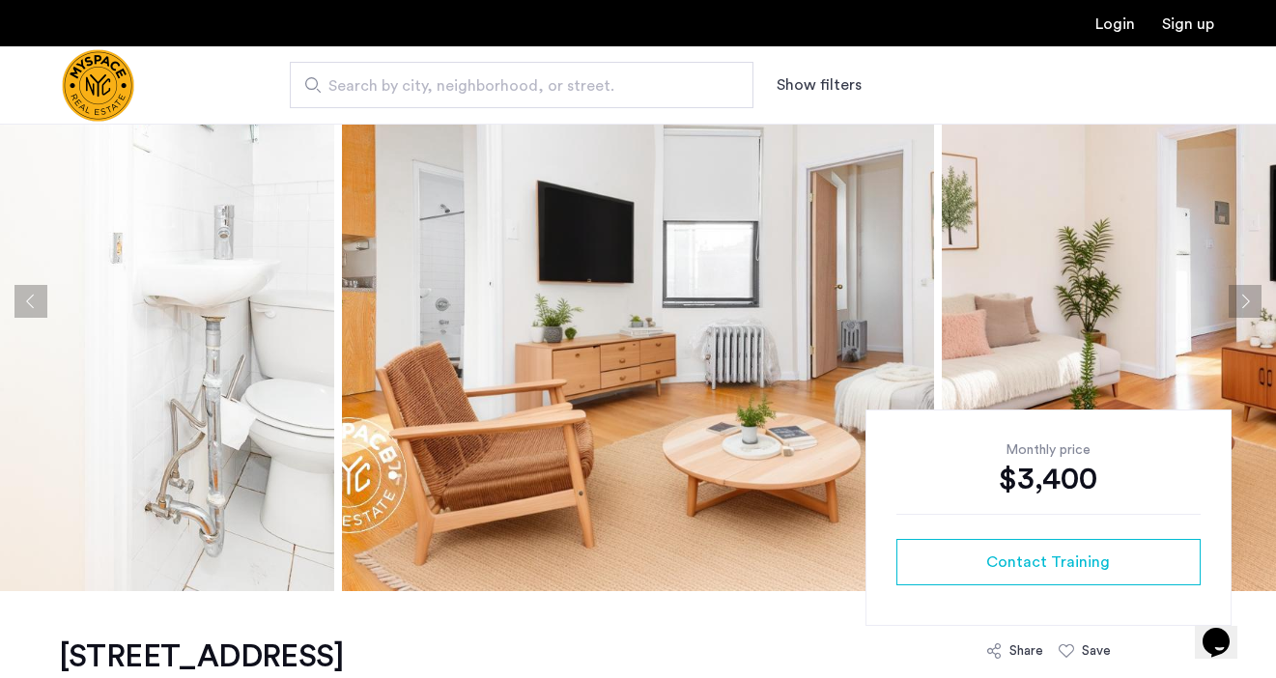
scroll to position [122, 0]
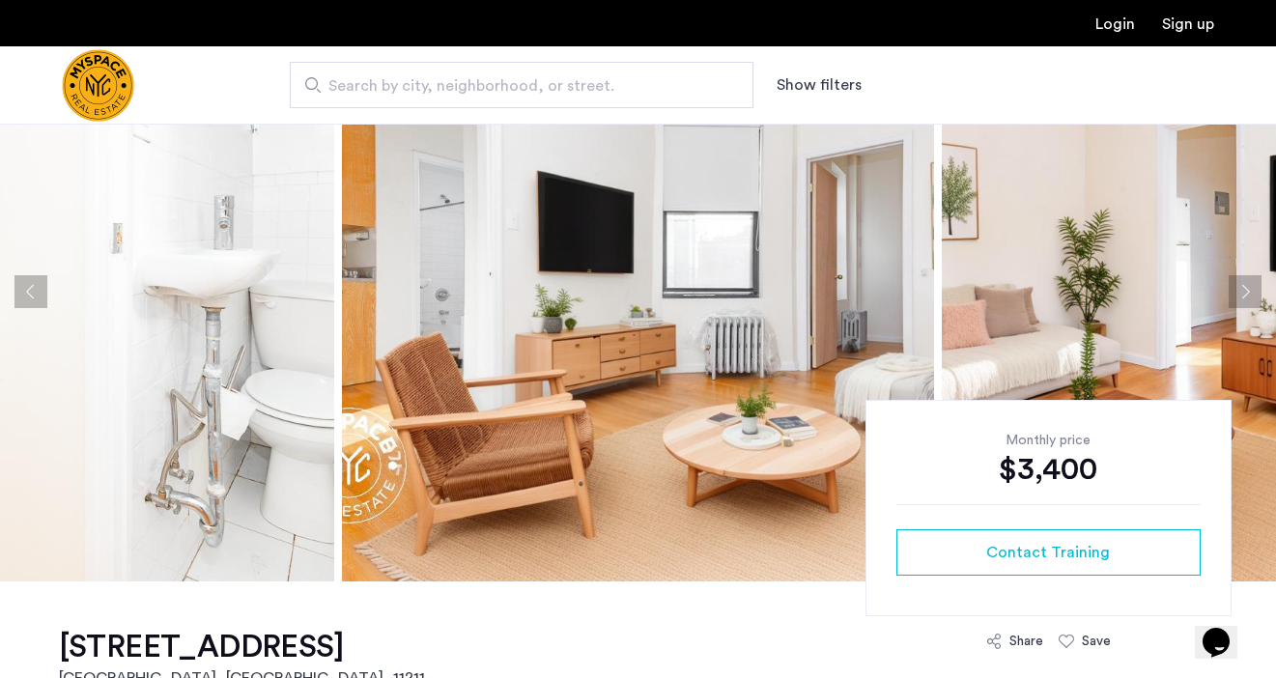
click at [1236, 295] on button "Next apartment" at bounding box center [1245, 291] width 33 height 33
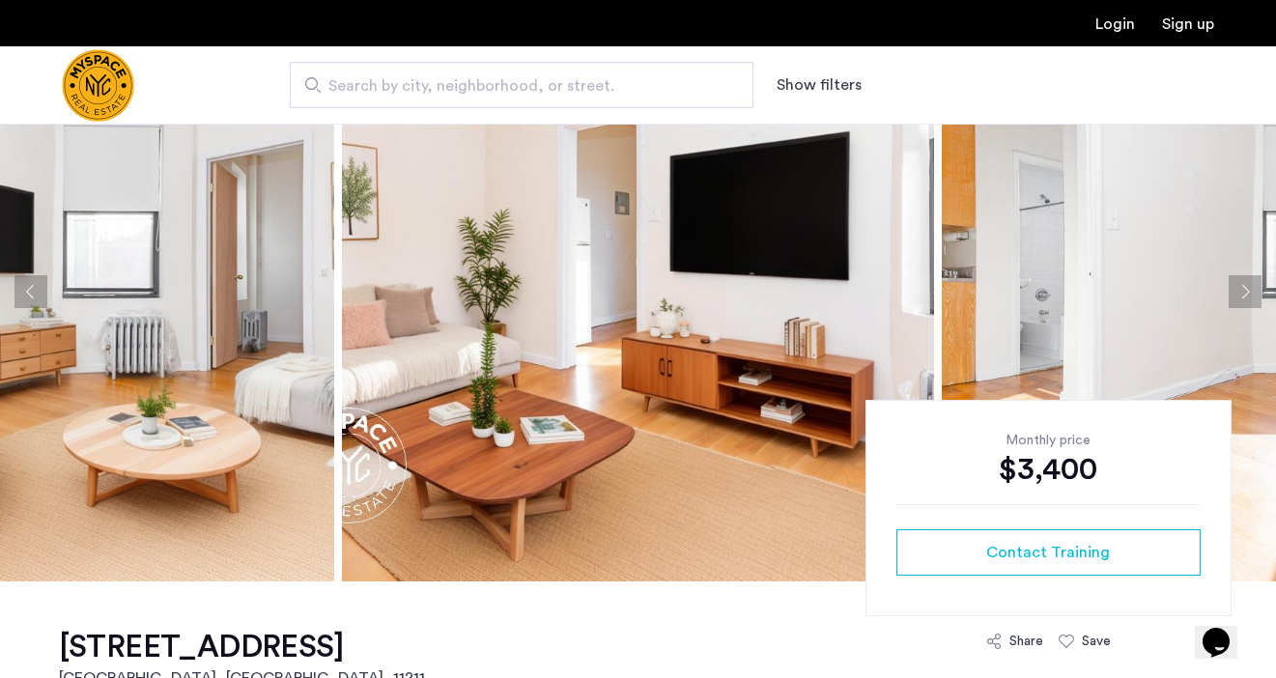
click at [1236, 295] on button "Next apartment" at bounding box center [1245, 291] width 33 height 33
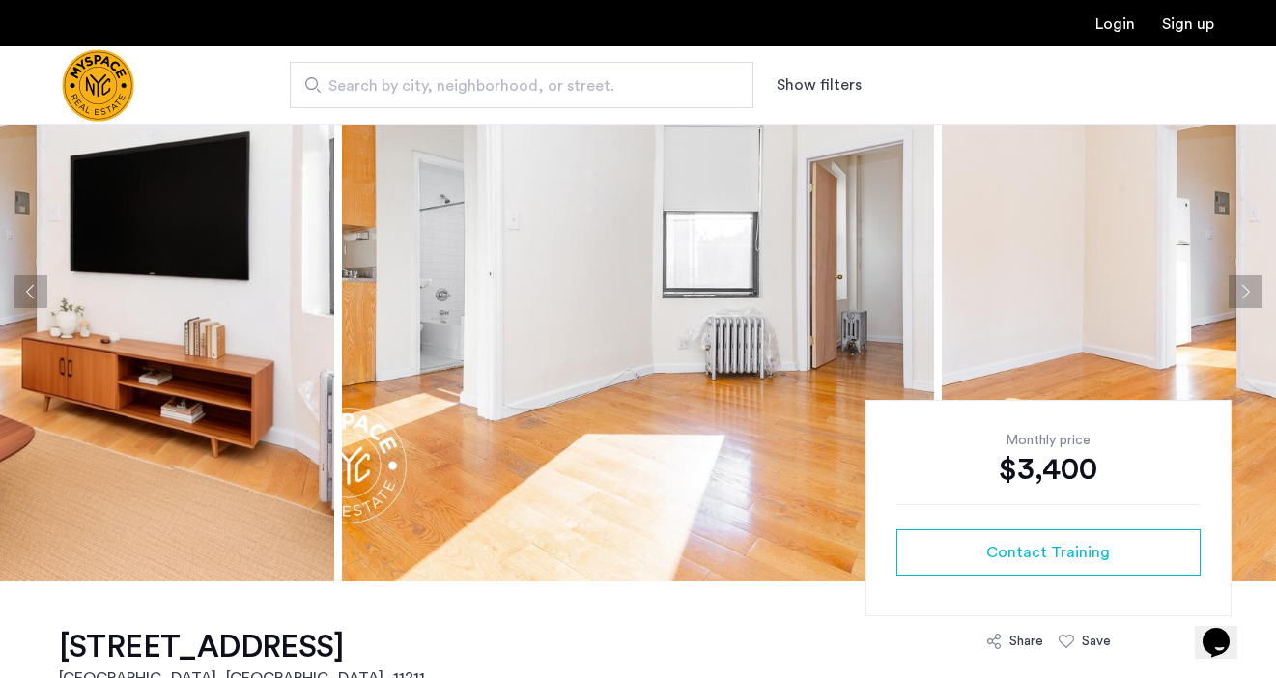
click at [1236, 295] on button "Next apartment" at bounding box center [1245, 291] width 33 height 33
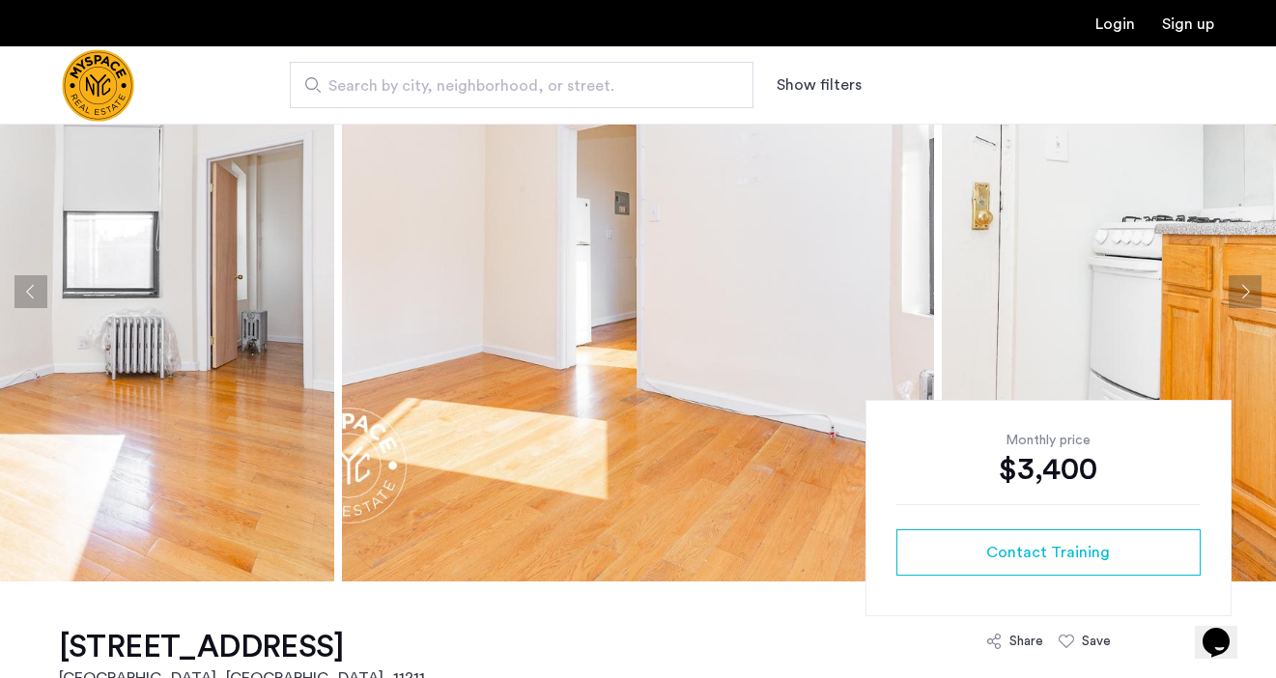
click at [1236, 295] on button "Next apartment" at bounding box center [1245, 291] width 33 height 33
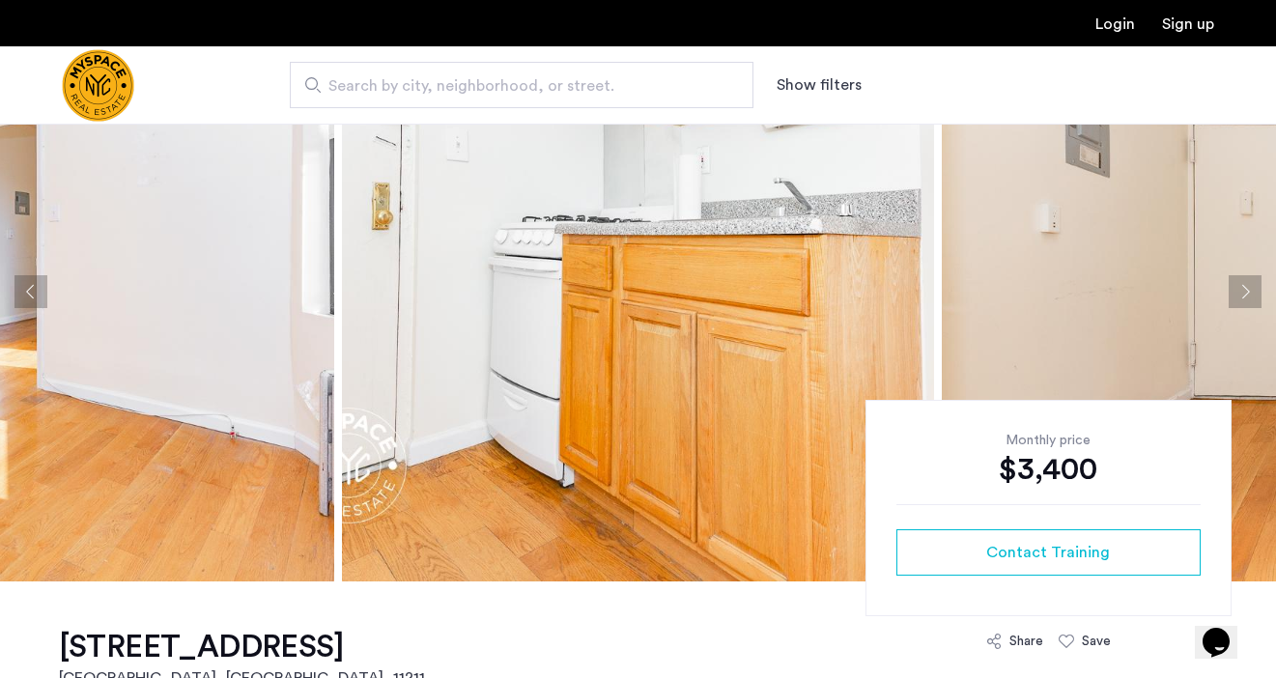
click at [1236, 295] on button "Next apartment" at bounding box center [1245, 291] width 33 height 33
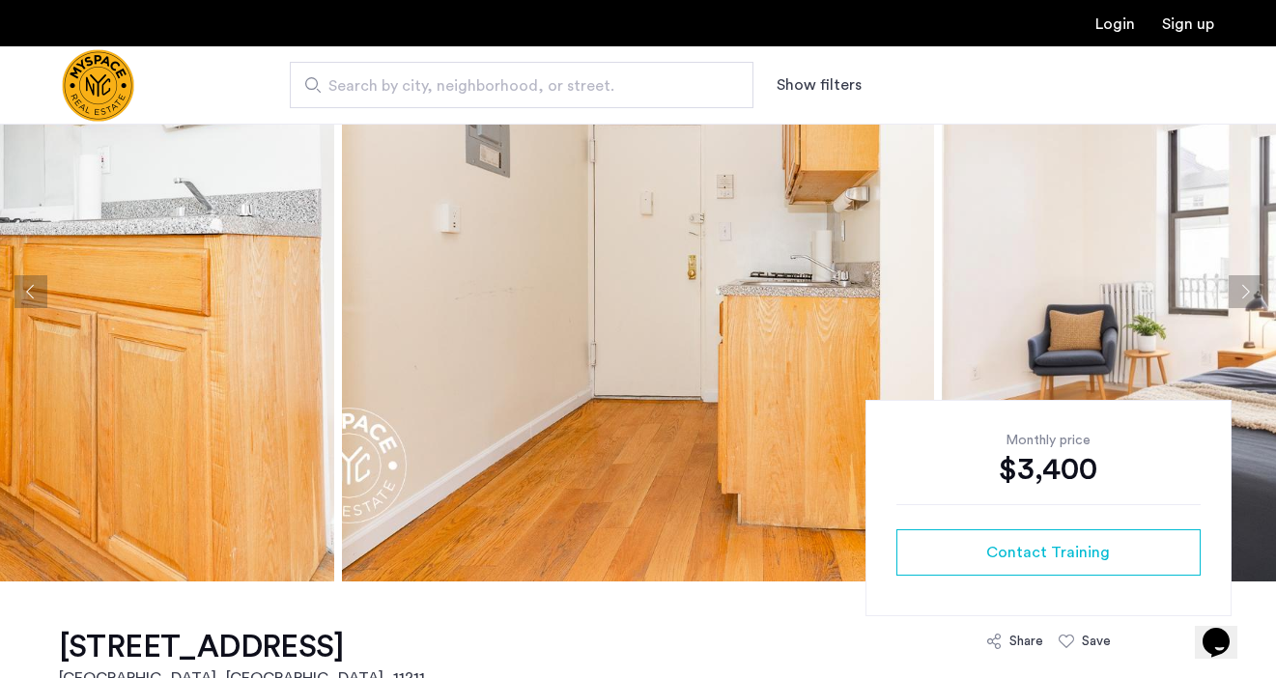
click at [1236, 295] on button "Next apartment" at bounding box center [1245, 291] width 33 height 33
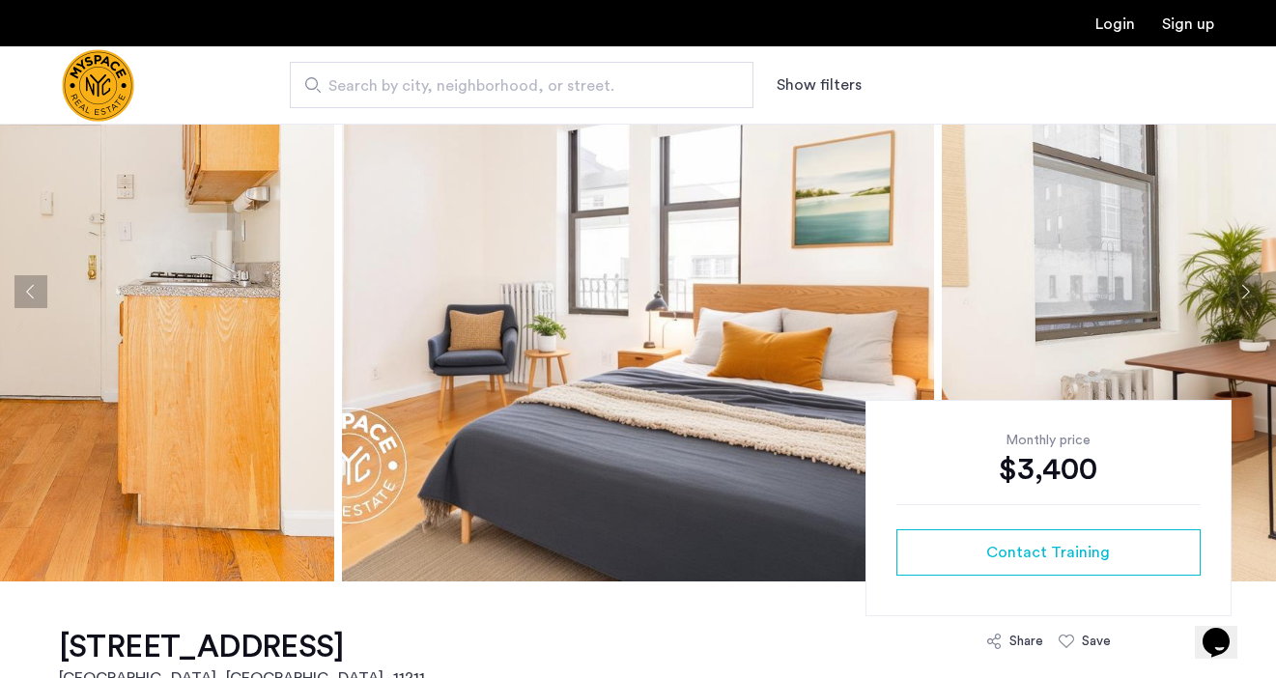
click at [1236, 295] on button "Next apartment" at bounding box center [1245, 291] width 33 height 33
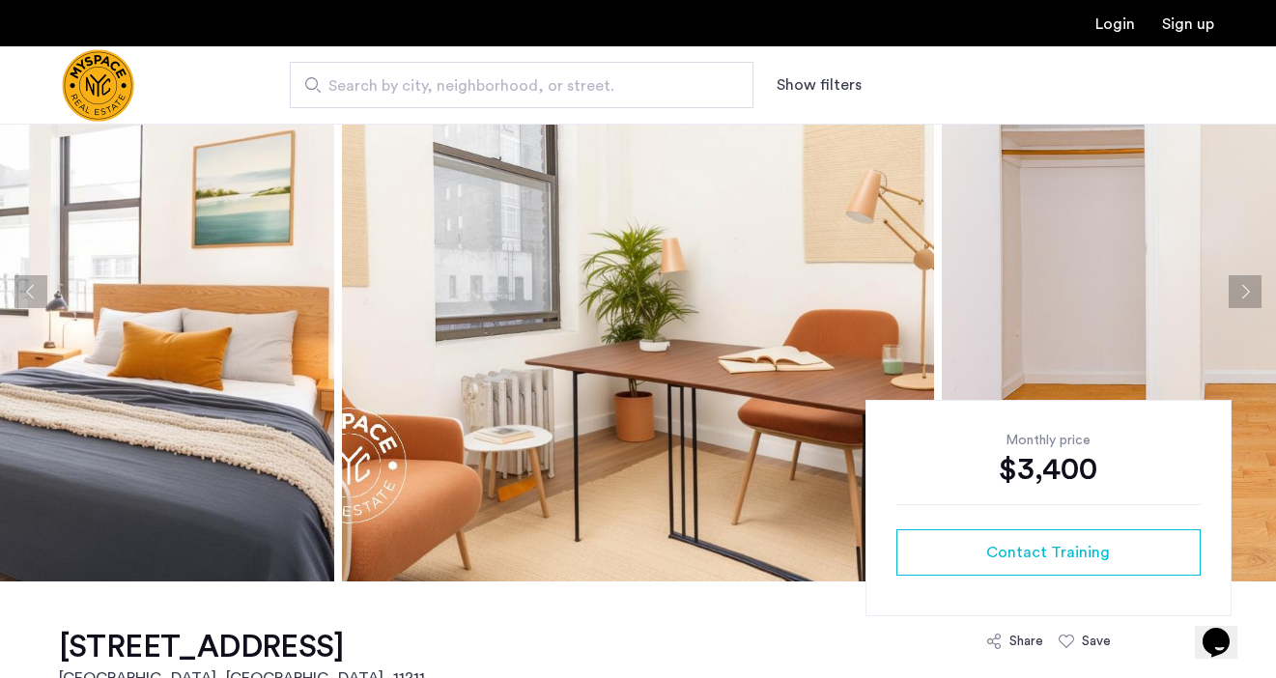
click at [1236, 295] on button "Next apartment" at bounding box center [1245, 291] width 33 height 33
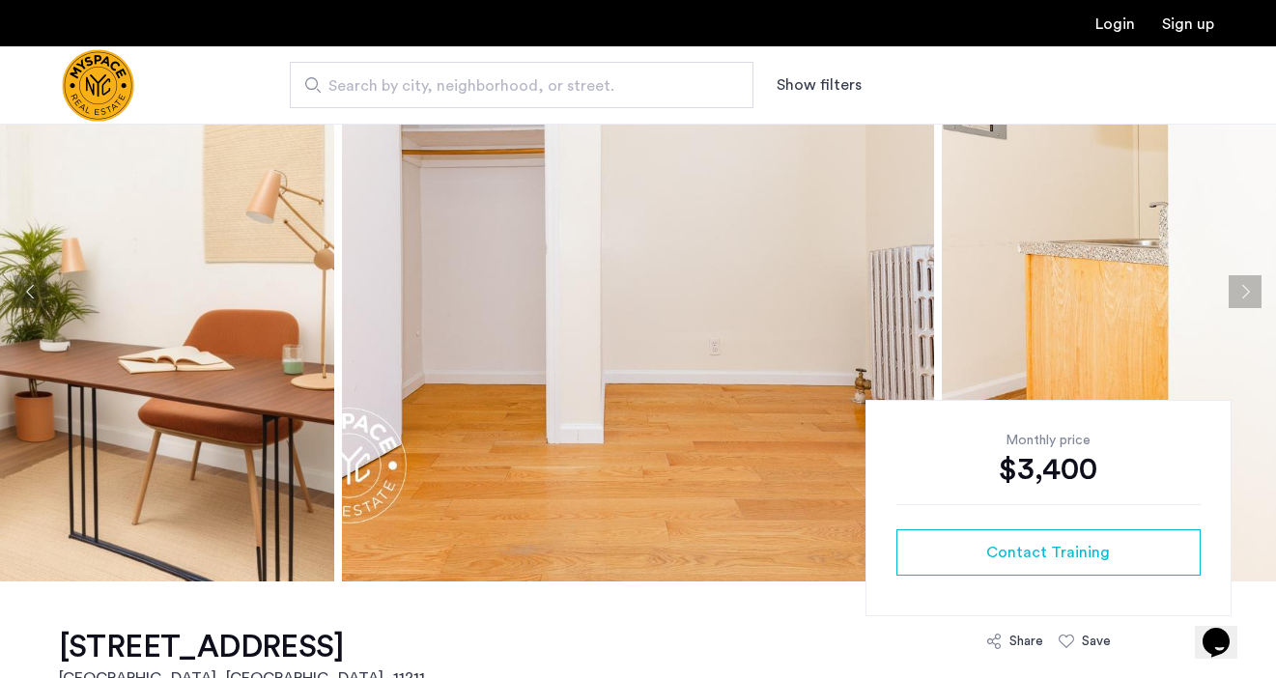
click at [1236, 295] on button "Next apartment" at bounding box center [1245, 291] width 33 height 33
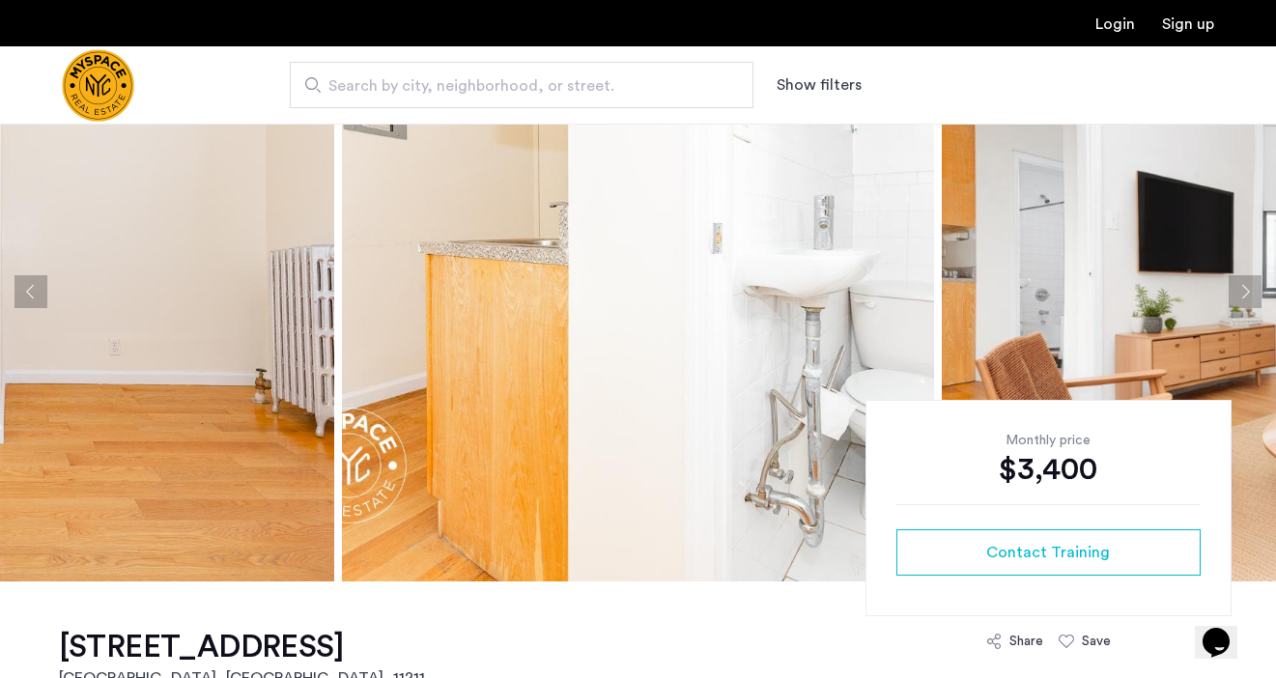
click at [1236, 295] on button "Next apartment" at bounding box center [1245, 291] width 33 height 33
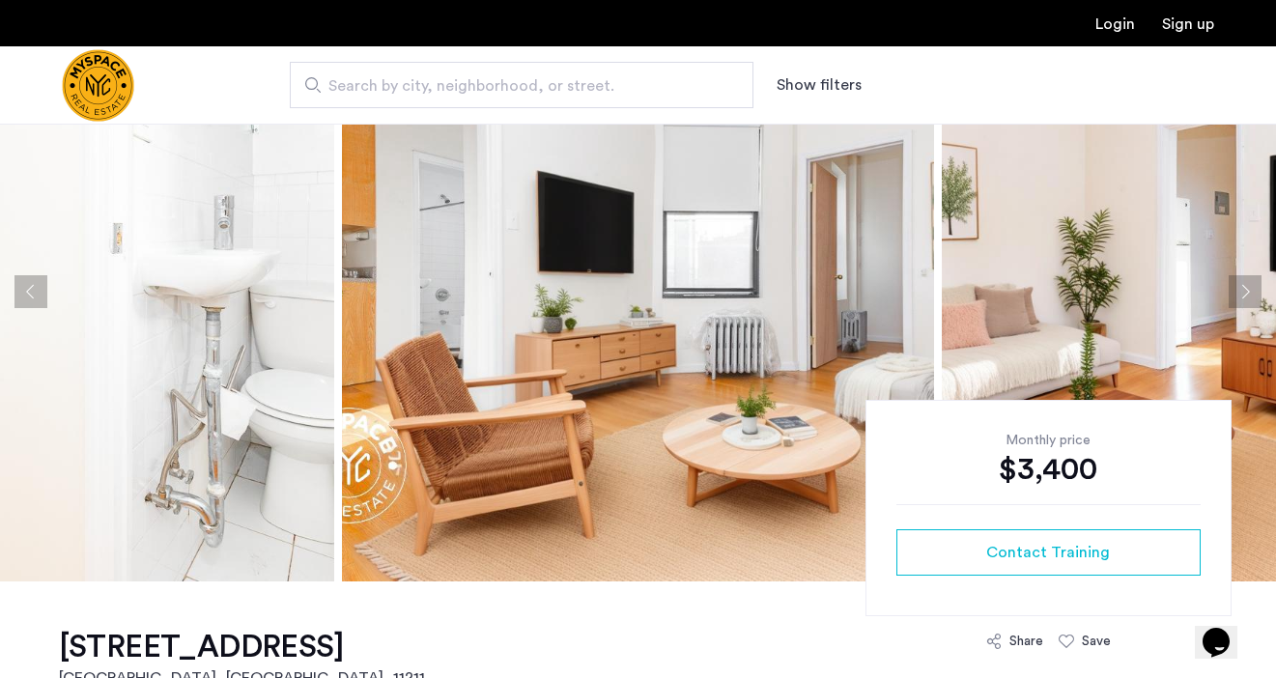
click at [1236, 295] on button "Next apartment" at bounding box center [1245, 291] width 33 height 33
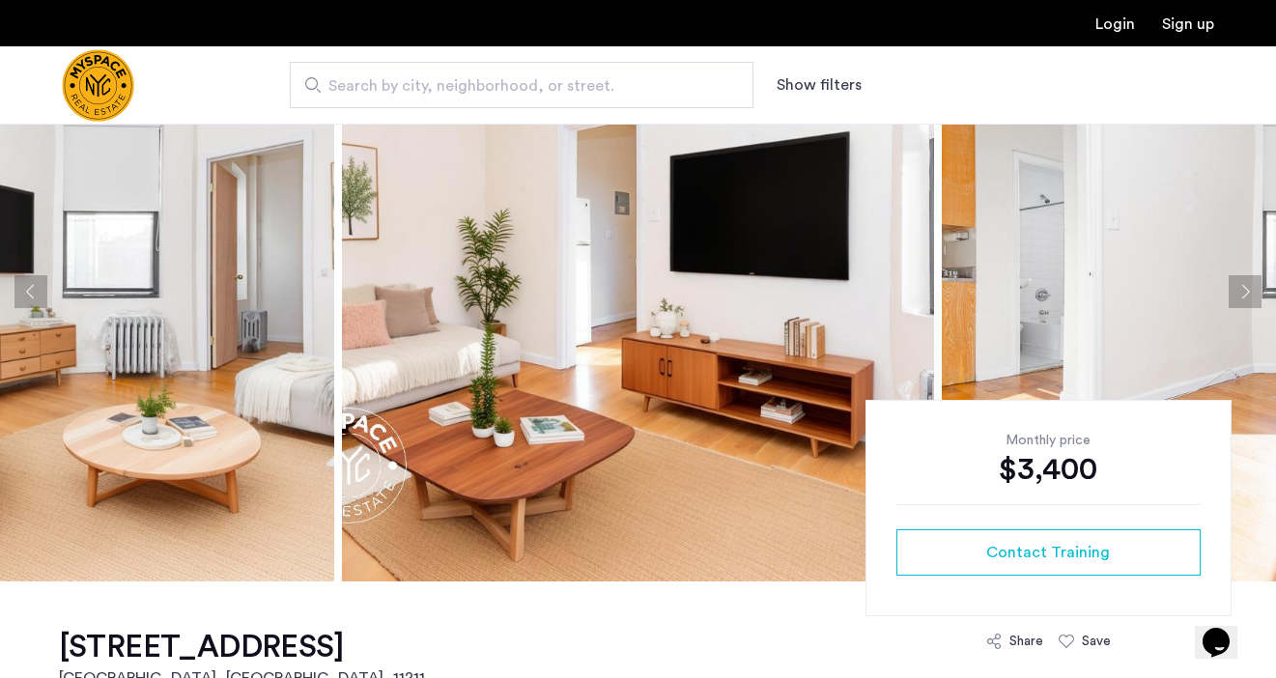
click at [1236, 295] on button "Next apartment" at bounding box center [1245, 291] width 33 height 33
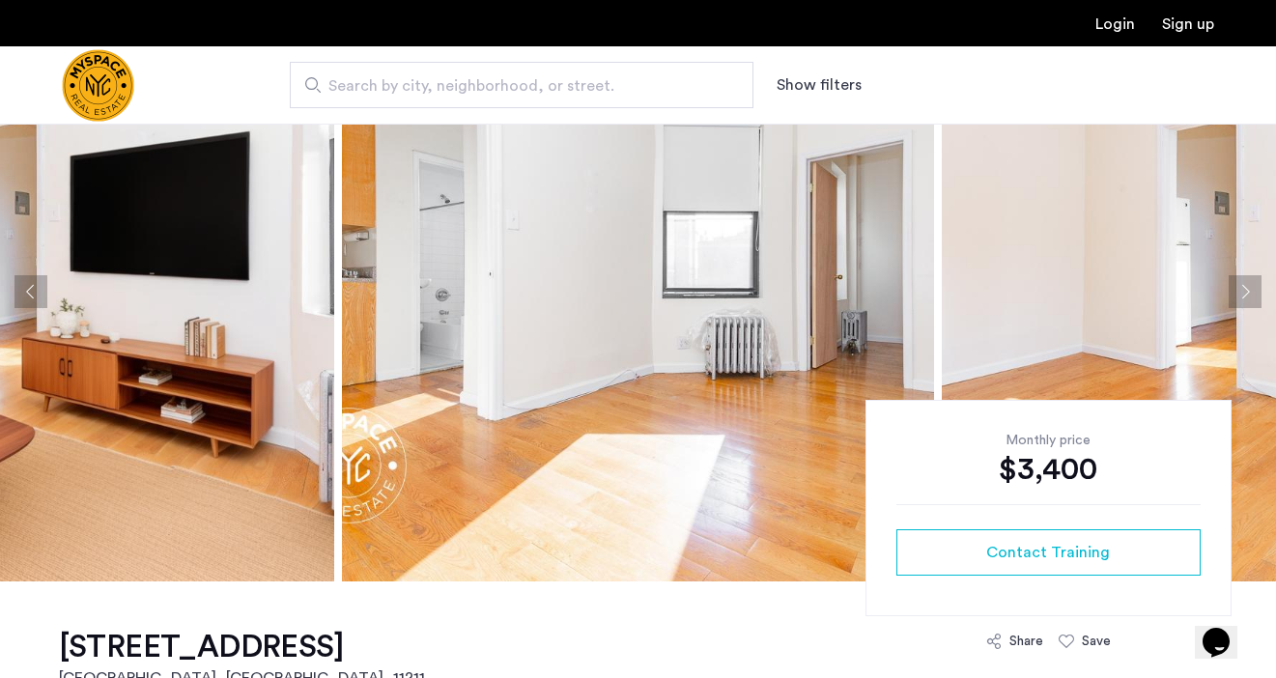
click at [1236, 295] on button "Next apartment" at bounding box center [1245, 291] width 33 height 33
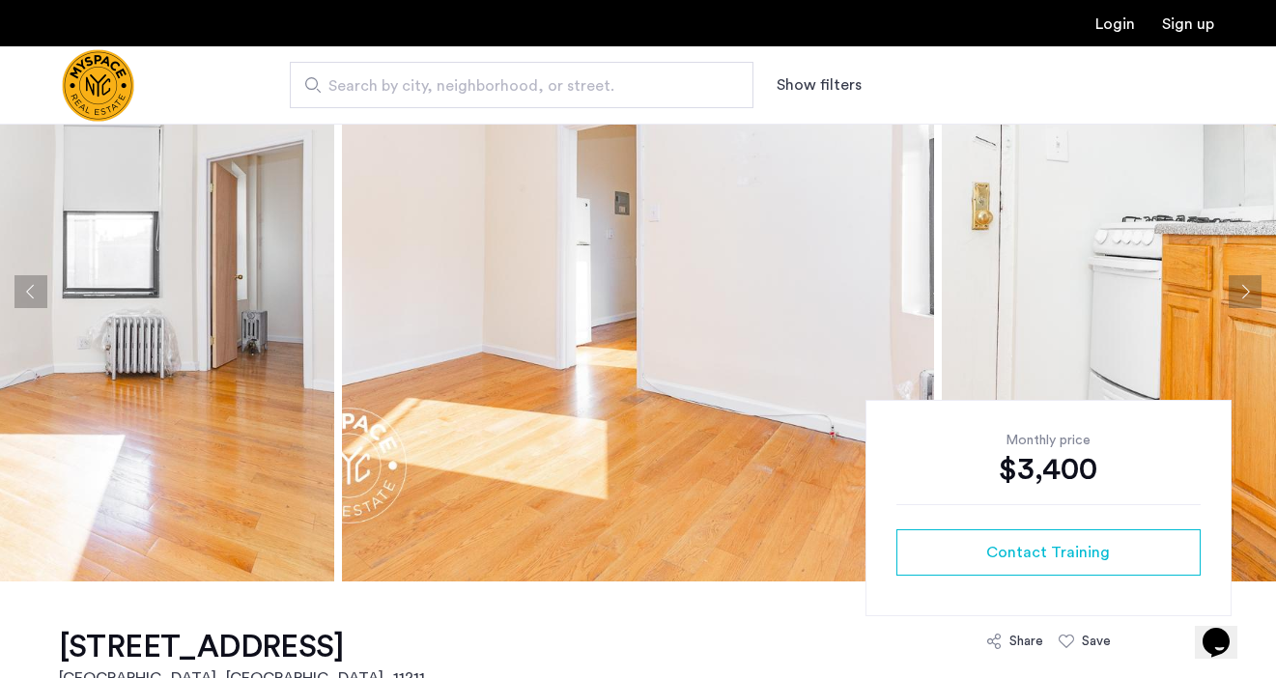
click at [1236, 295] on button "Next apartment" at bounding box center [1245, 291] width 33 height 33
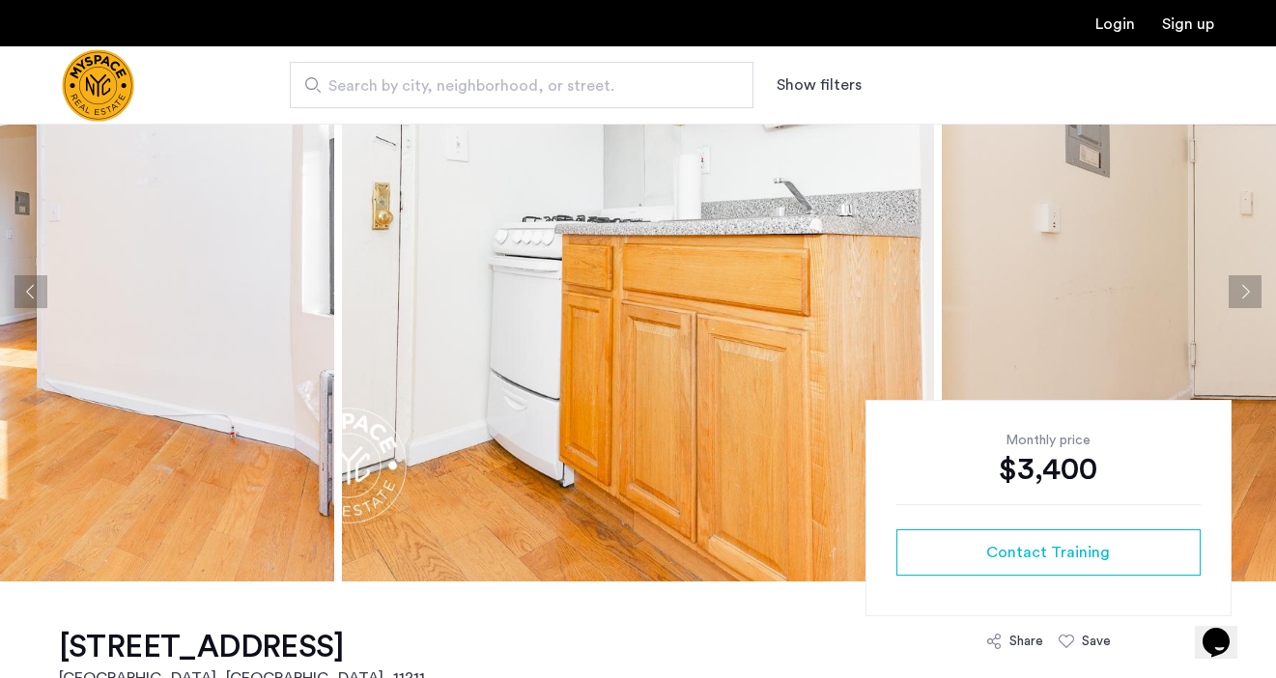
click at [1236, 295] on button "Next apartment" at bounding box center [1245, 291] width 33 height 33
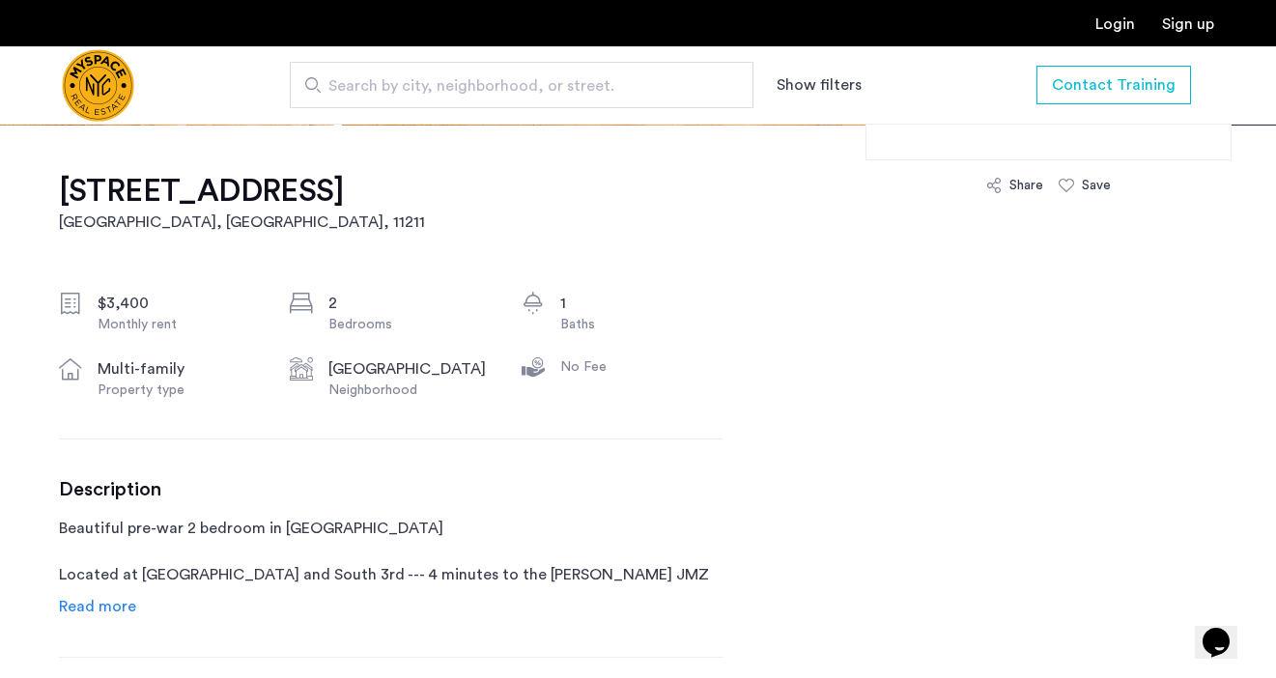
scroll to position [615, 0]
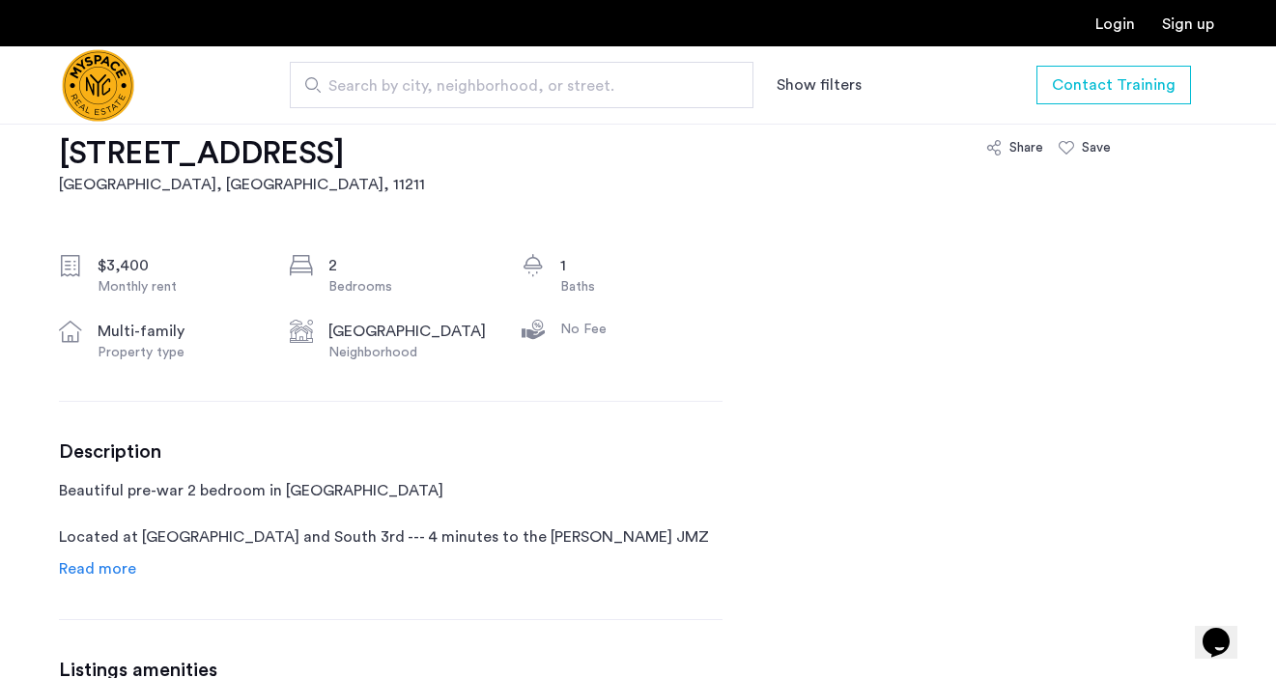
click at [111, 561] on span "Read more" at bounding box center [97, 568] width 77 height 15
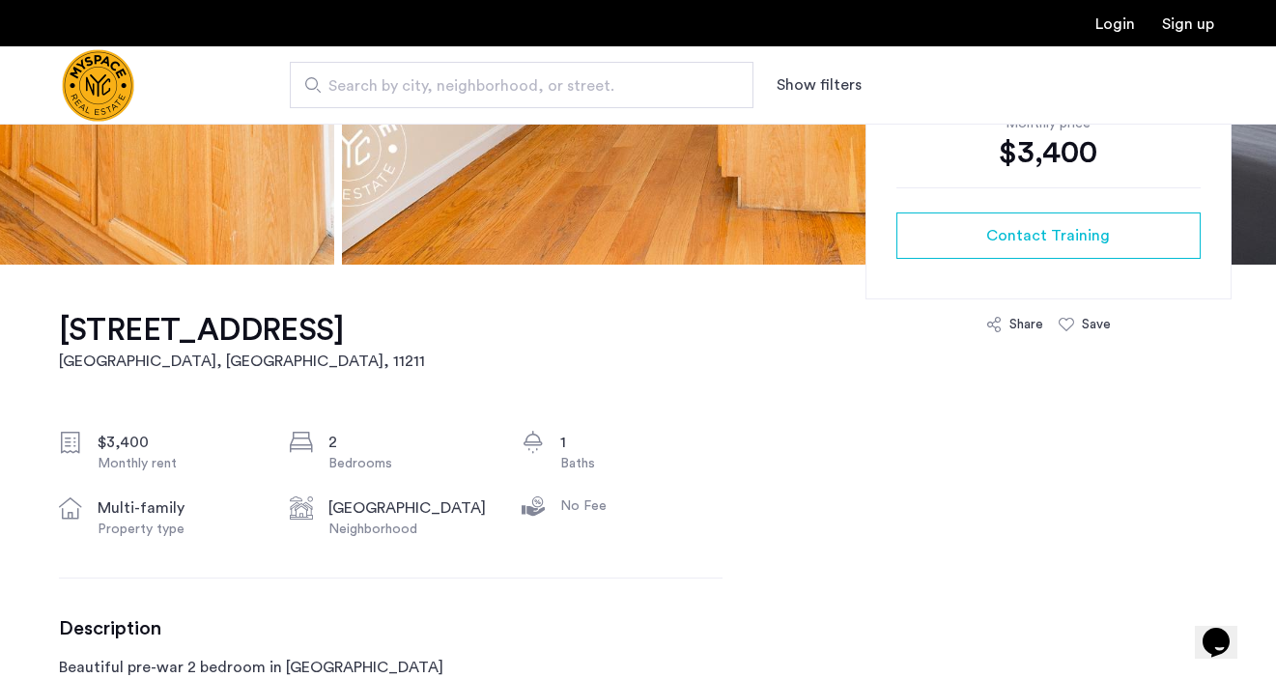
scroll to position [0, 0]
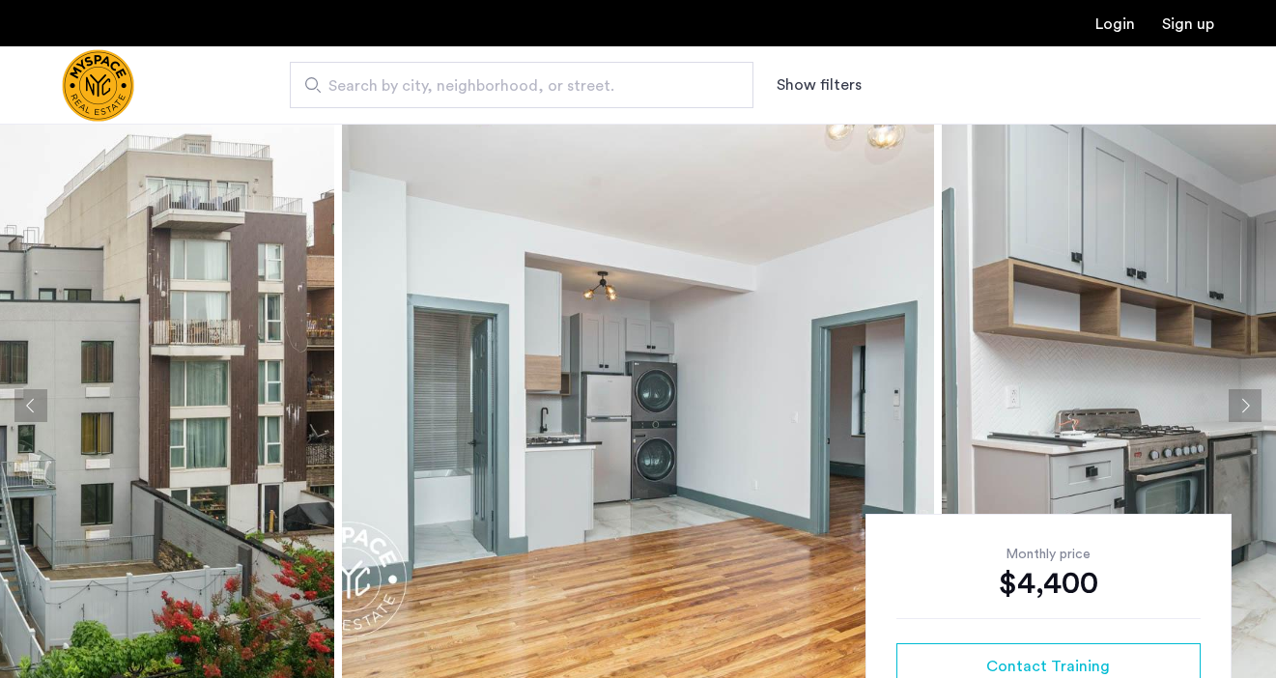
scroll to position [9, 0]
click at [592, 350] on img at bounding box center [638, 405] width 592 height 580
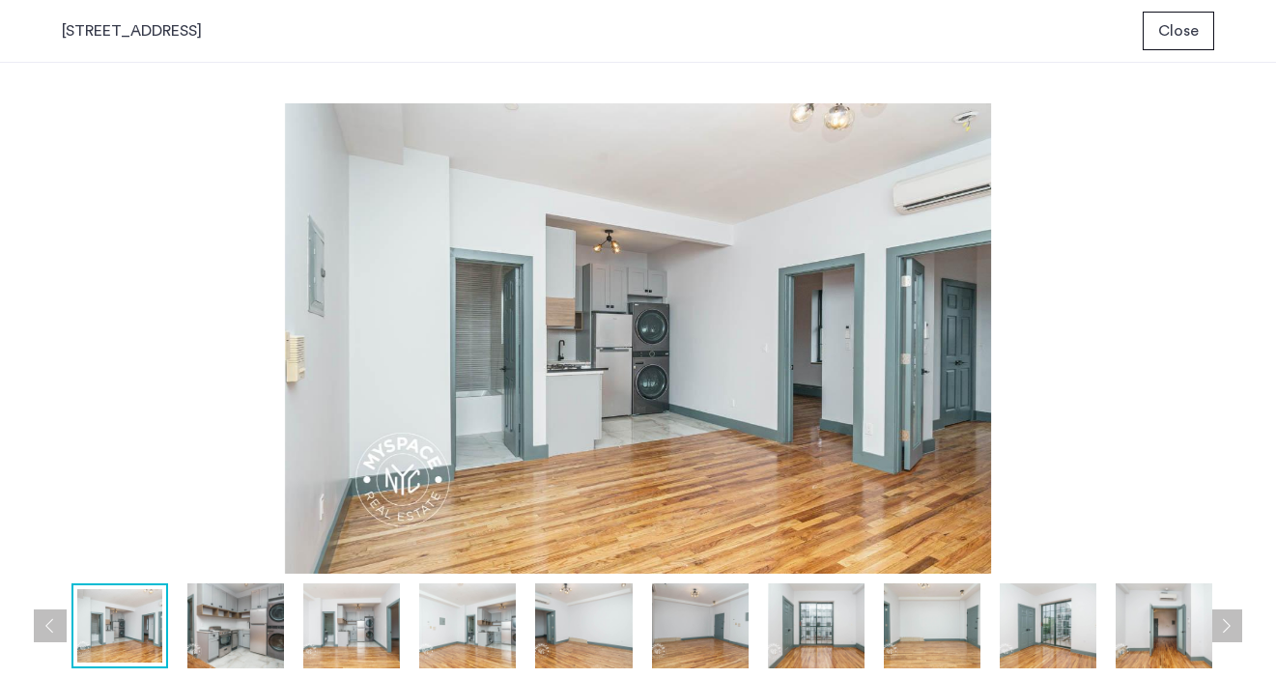
scroll to position [0, 0]
click at [1218, 617] on button "Next apartment" at bounding box center [1225, 626] width 33 height 33
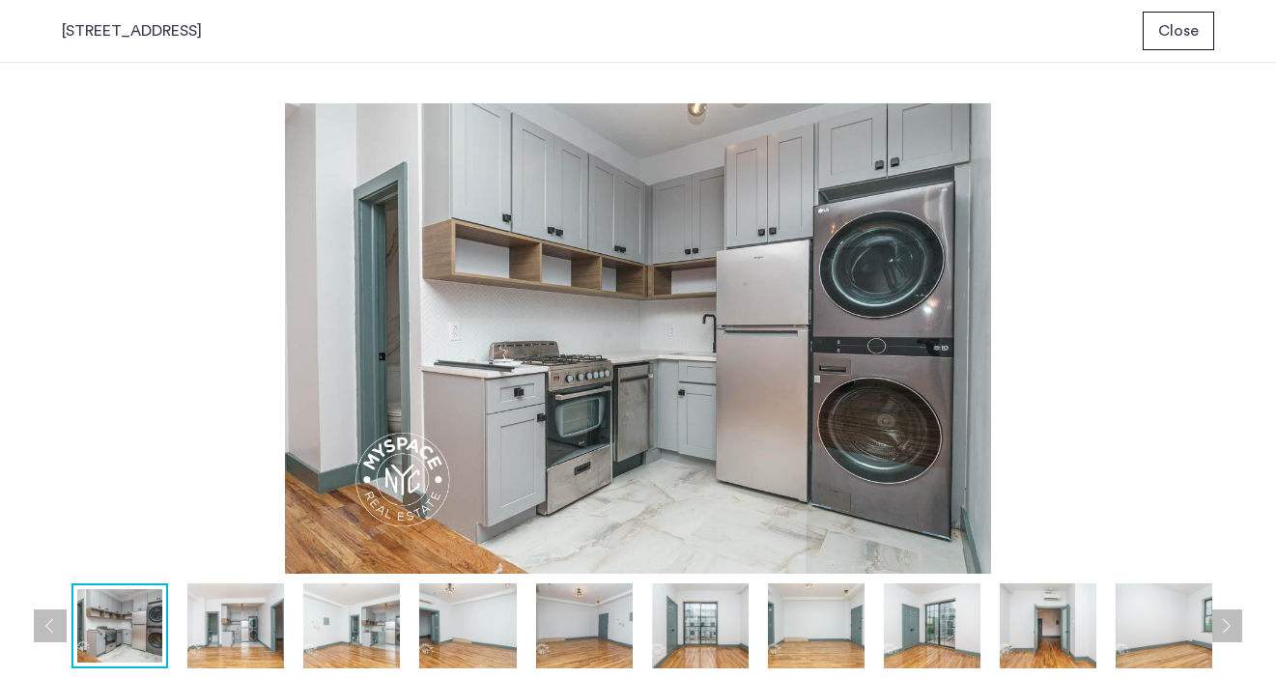
click at [1216, 615] on button "Next apartment" at bounding box center [1225, 626] width 33 height 33
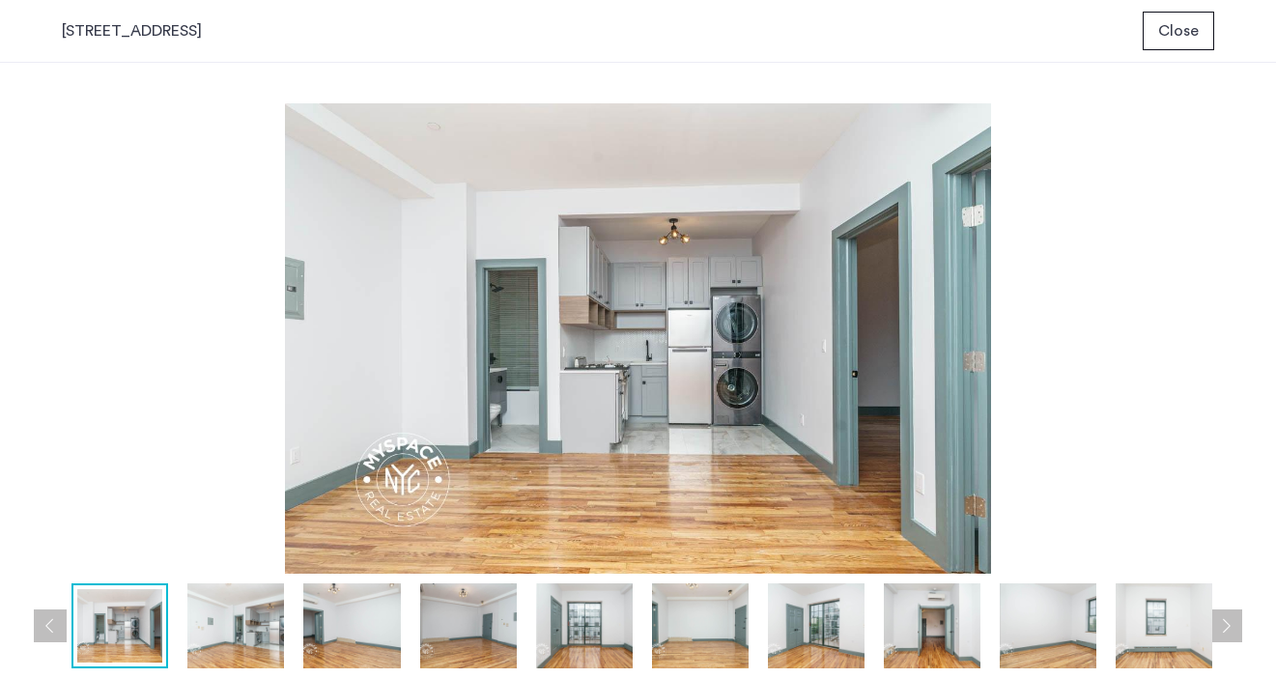
click at [1216, 615] on button "Next apartment" at bounding box center [1225, 626] width 33 height 33
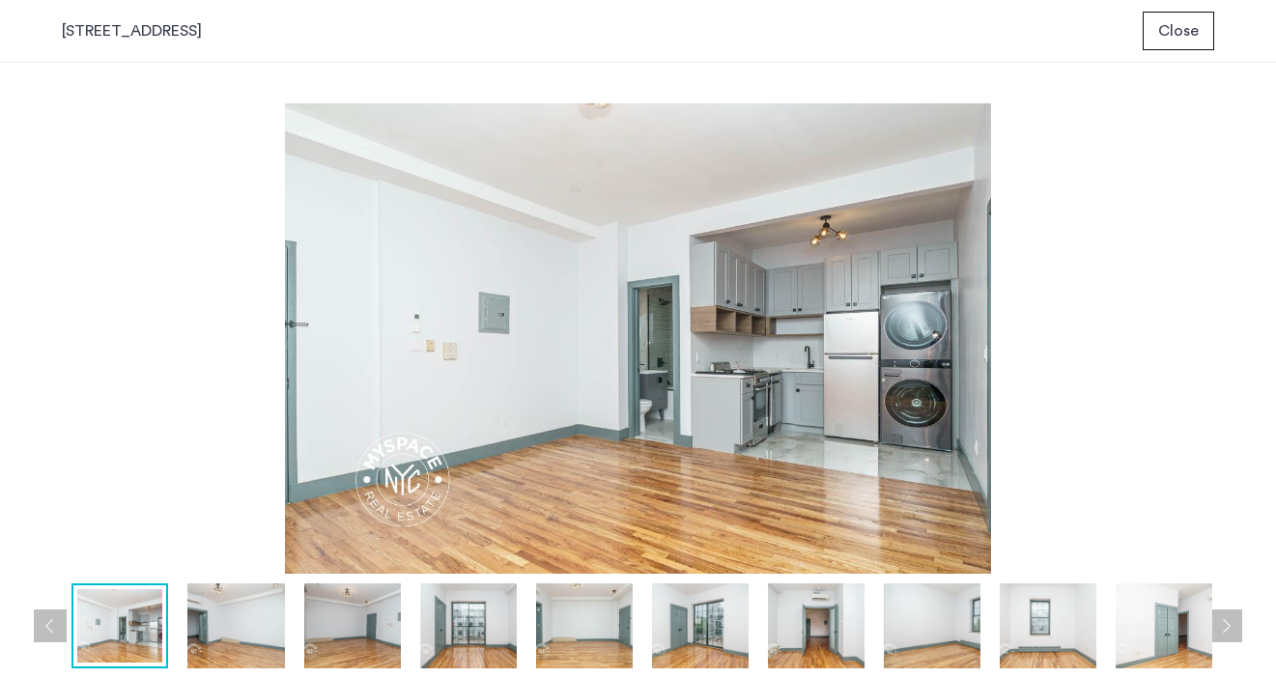
click at [1216, 615] on button "Next apartment" at bounding box center [1225, 626] width 33 height 33
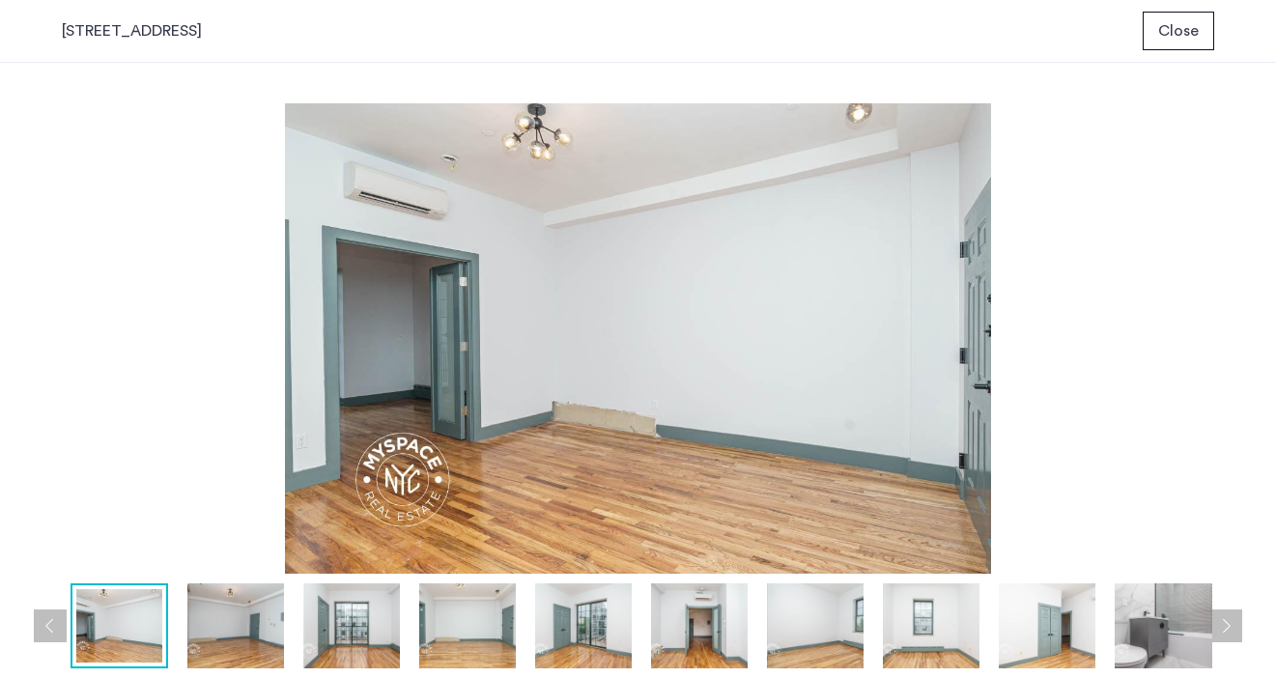
click at [1224, 630] on button "Next apartment" at bounding box center [1225, 626] width 33 height 33
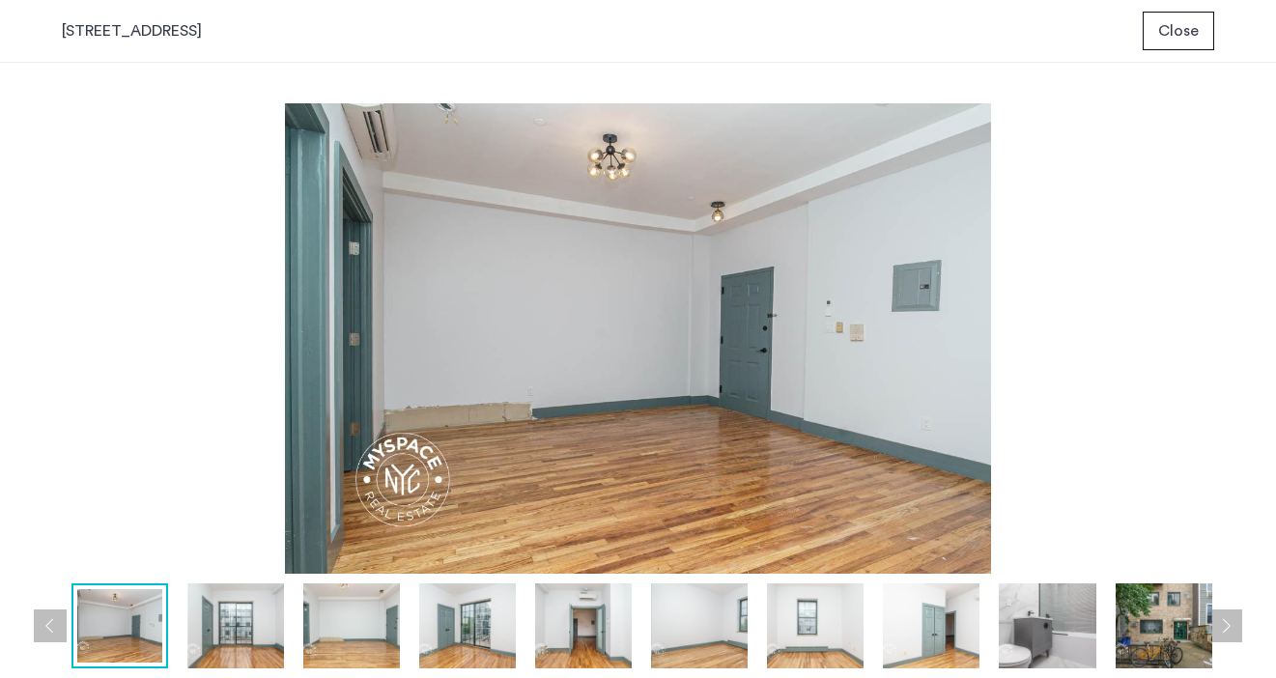
click at [1224, 630] on button "Next apartment" at bounding box center [1225, 626] width 33 height 33
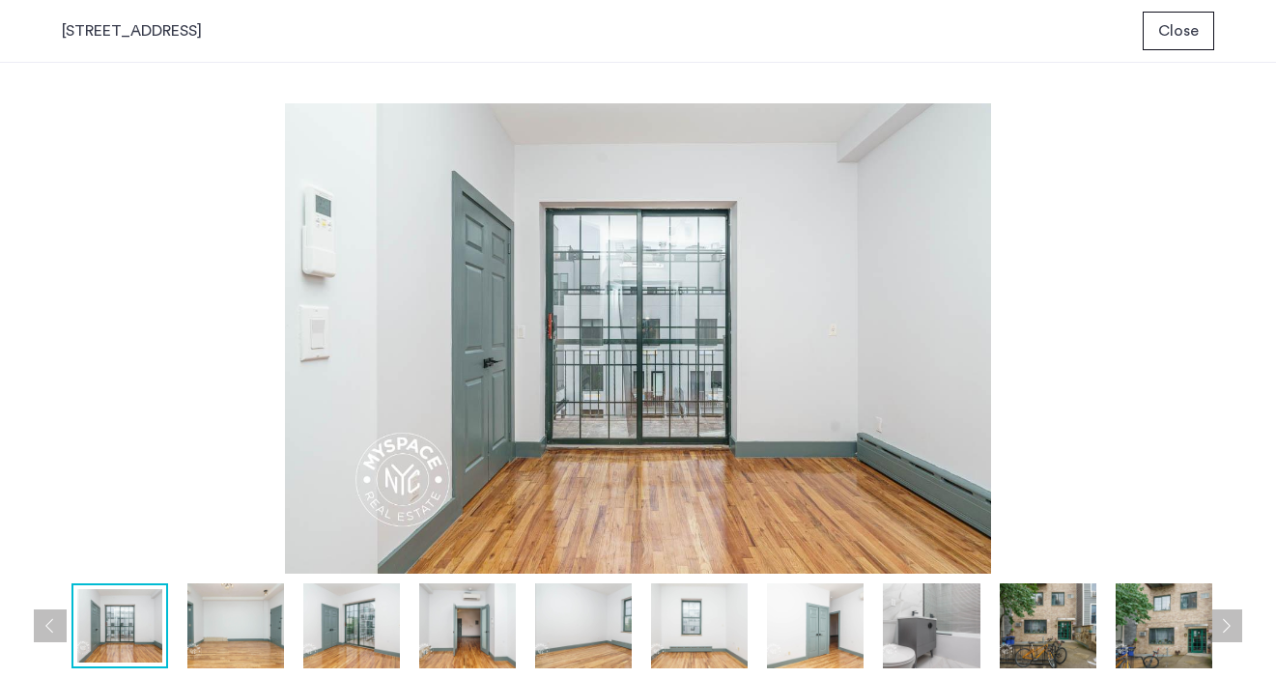
click at [1224, 630] on button "Next apartment" at bounding box center [1225, 626] width 33 height 33
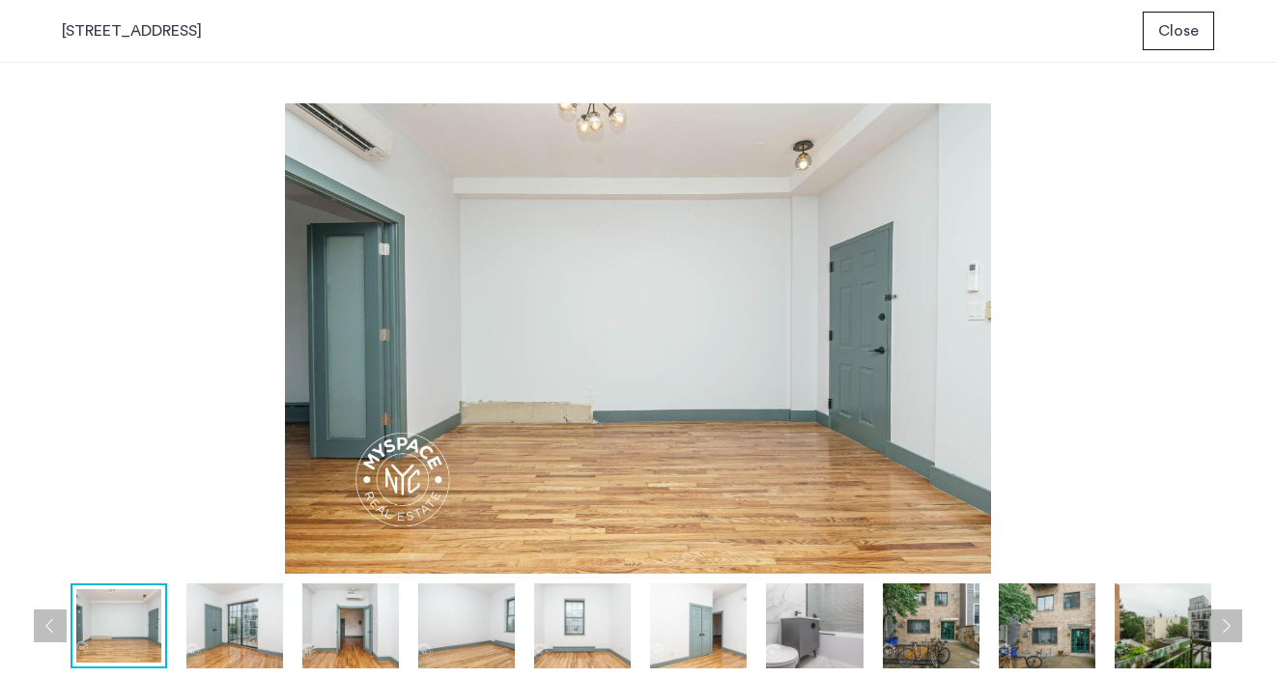
click at [1224, 630] on button "Next apartment" at bounding box center [1225, 626] width 33 height 33
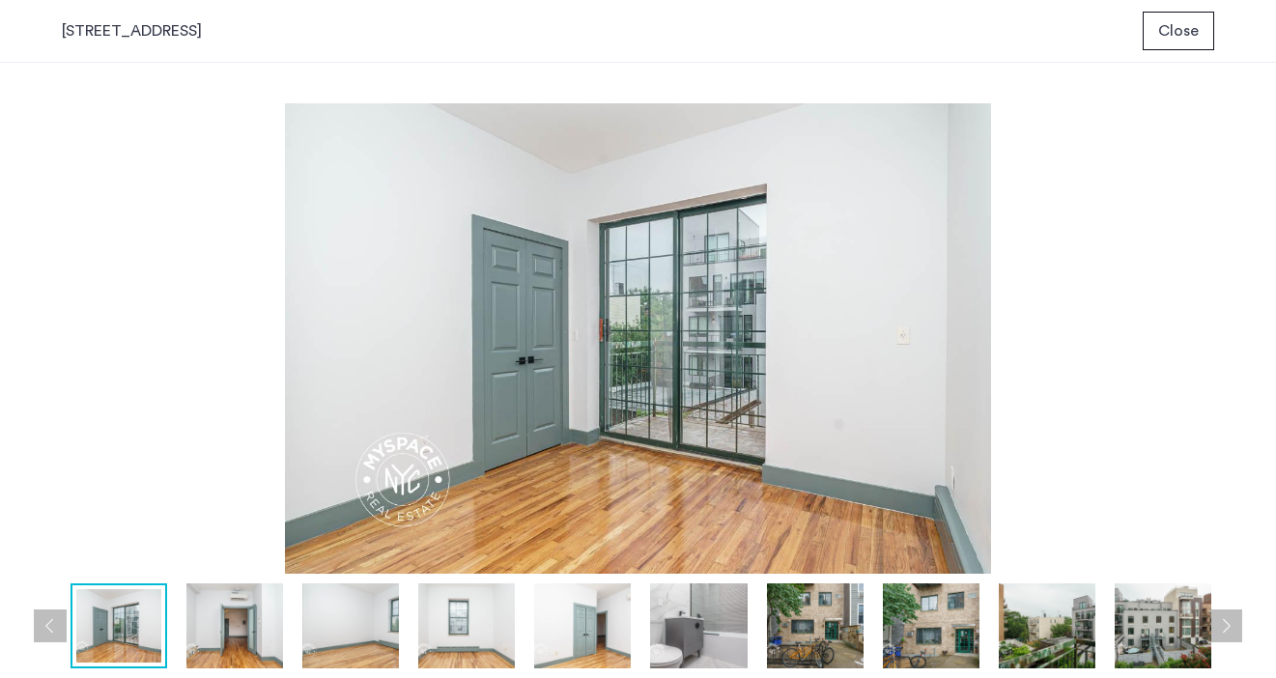
click at [1224, 630] on button "Next apartment" at bounding box center [1225, 626] width 33 height 33
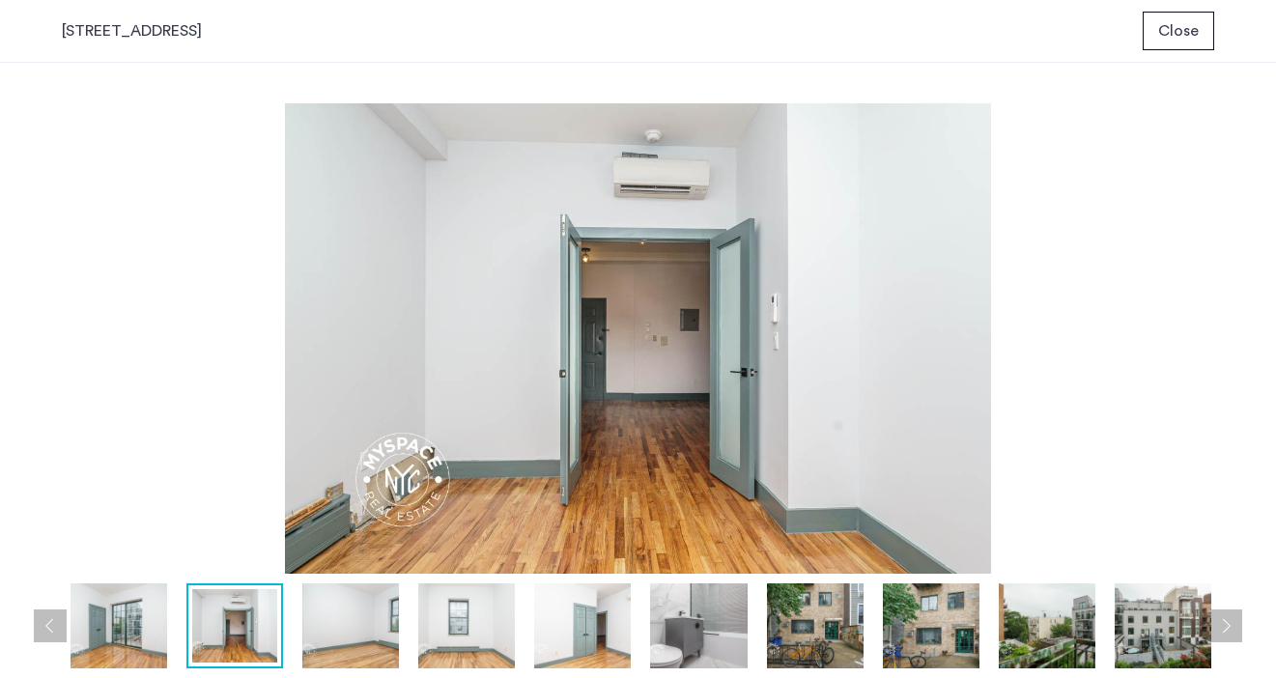
click at [1224, 630] on button "Next apartment" at bounding box center [1225, 626] width 33 height 33
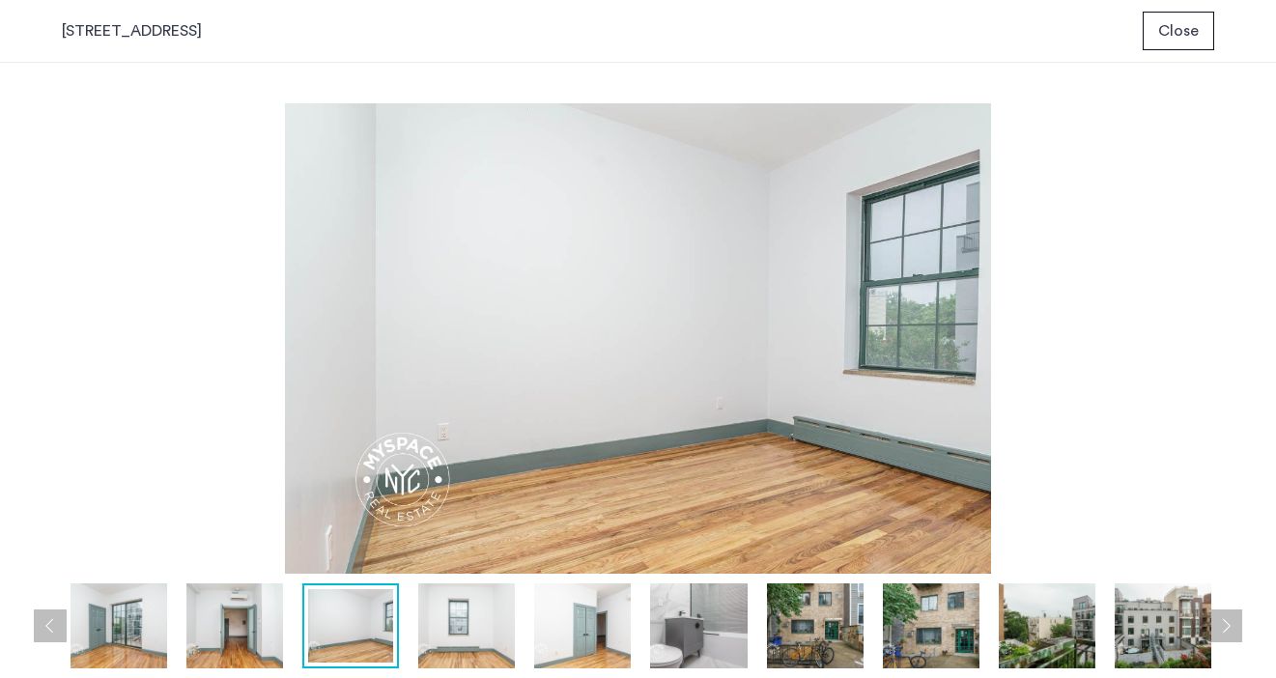
click at [1224, 630] on button "Next apartment" at bounding box center [1225, 626] width 33 height 33
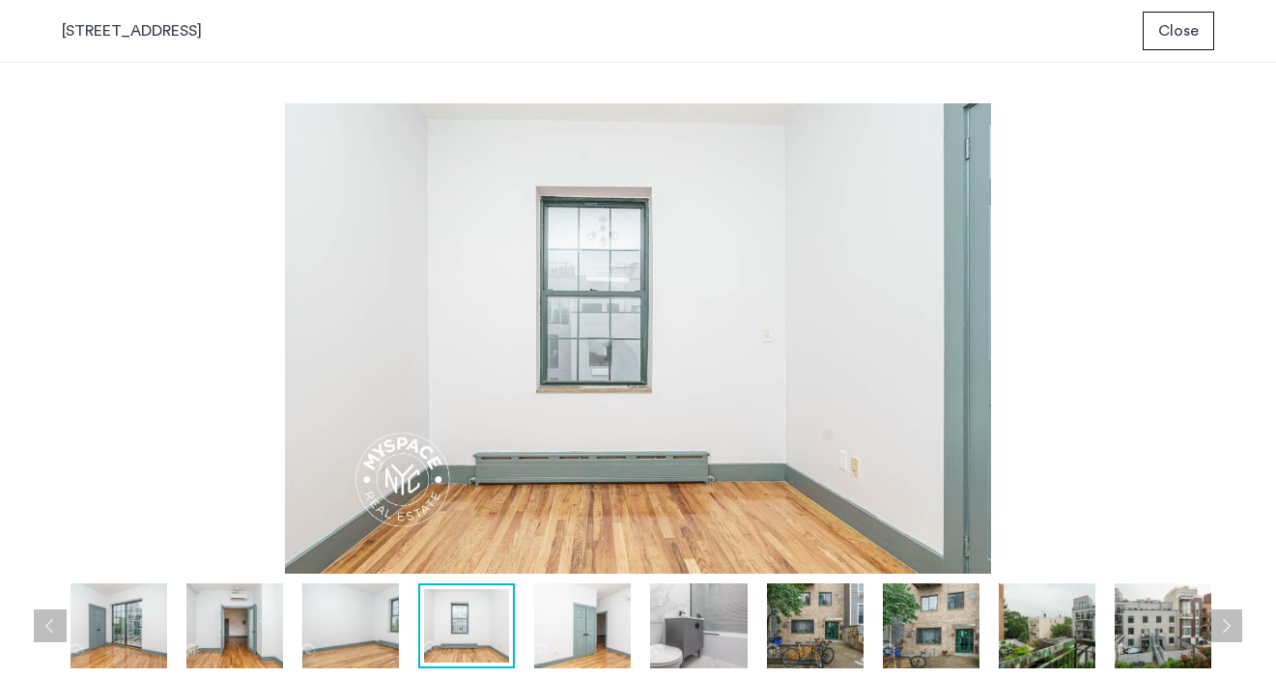
click at [1224, 630] on button "Next apartment" at bounding box center [1225, 626] width 33 height 33
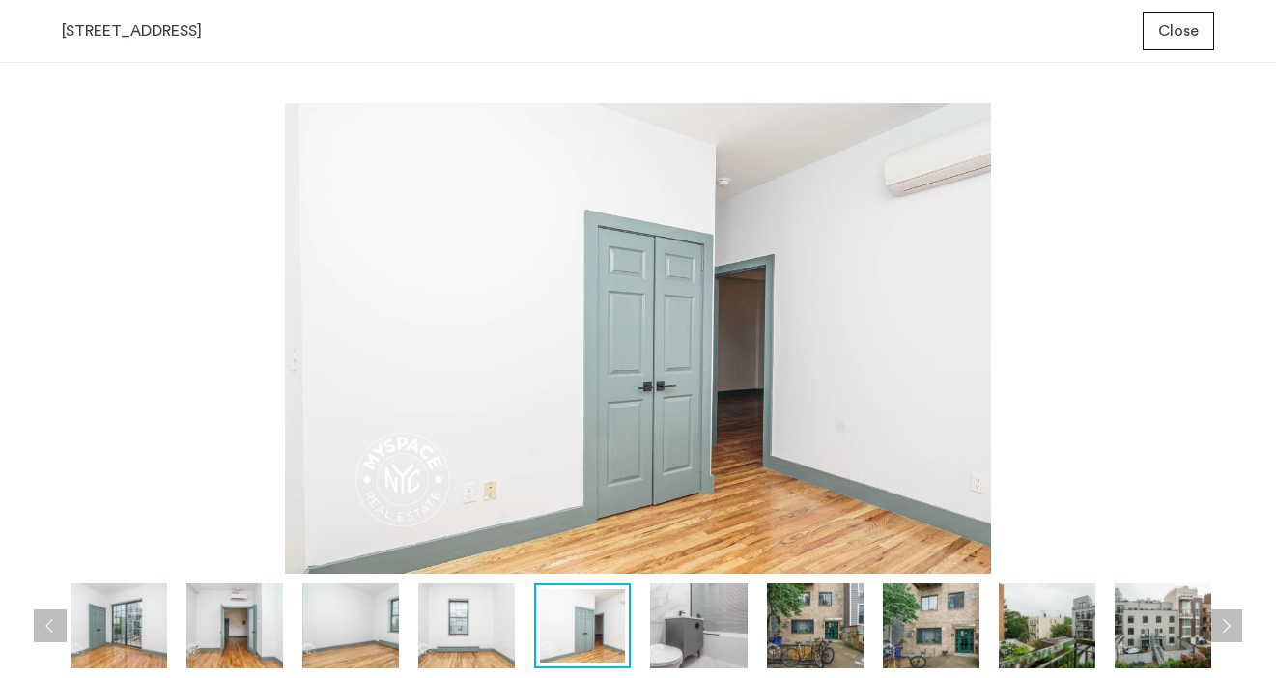
click at [1224, 630] on button "Next apartment" at bounding box center [1225, 626] width 33 height 33
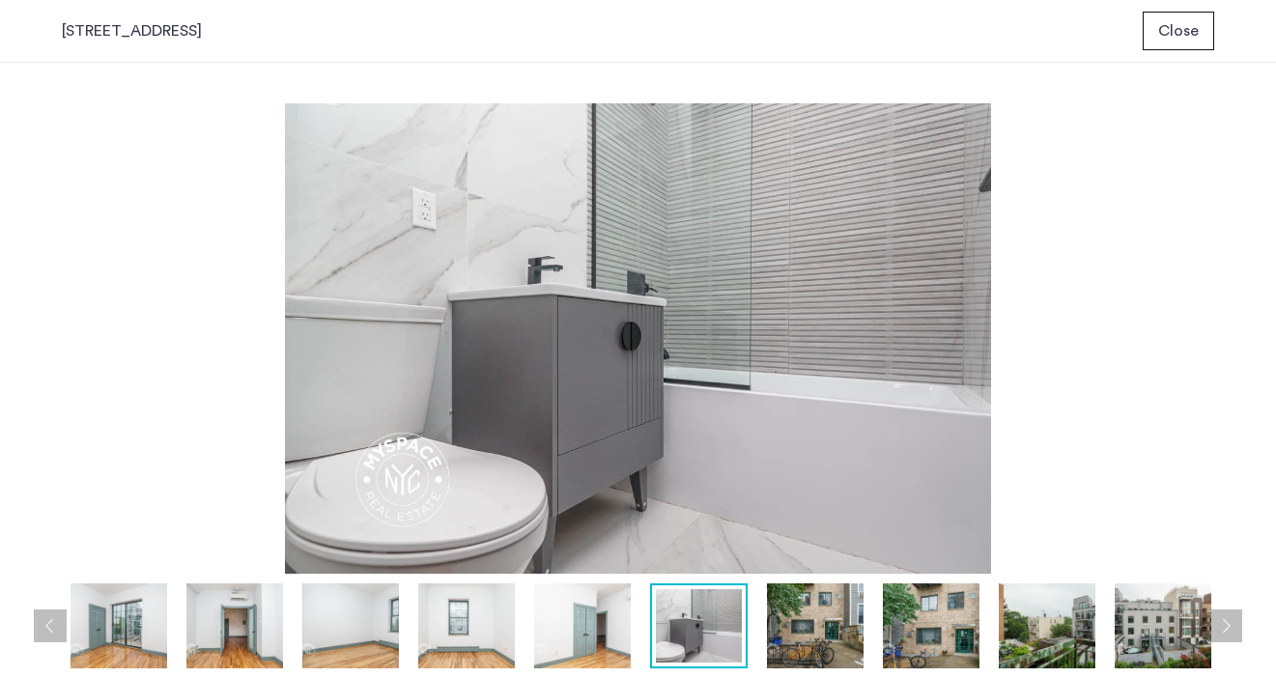
click at [1224, 630] on button "Next apartment" at bounding box center [1225, 626] width 33 height 33
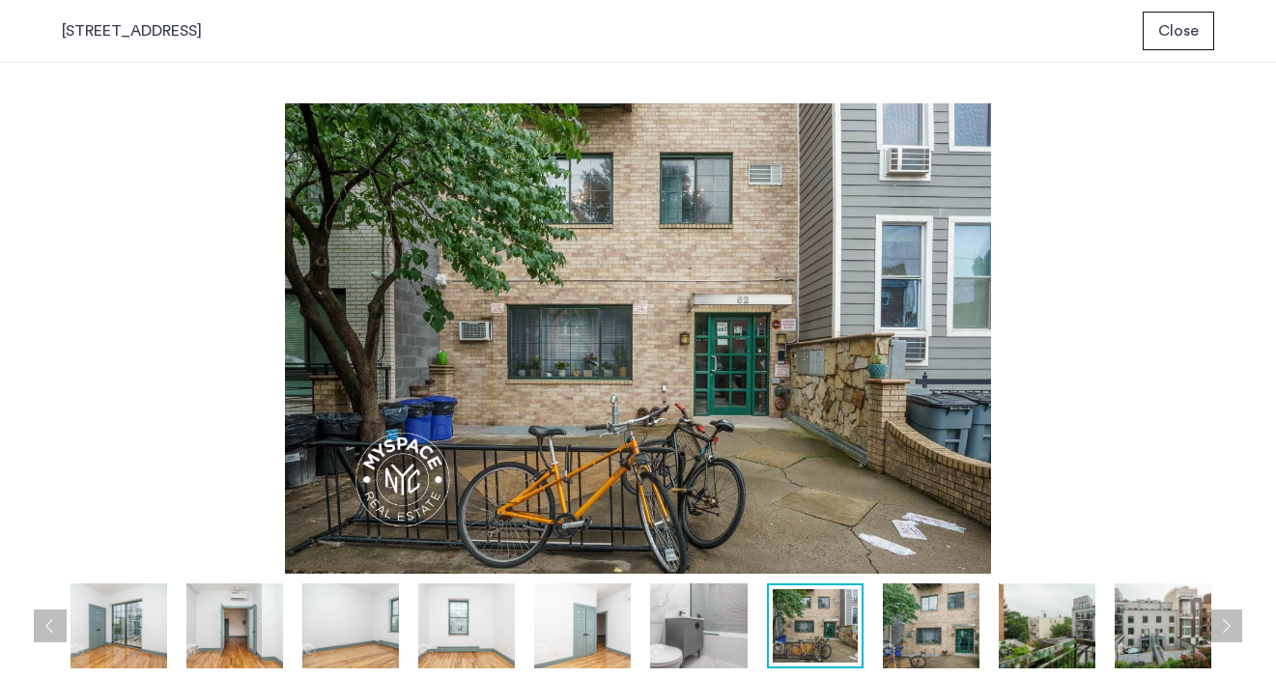
click at [1224, 630] on button "Next apartment" at bounding box center [1225, 626] width 33 height 33
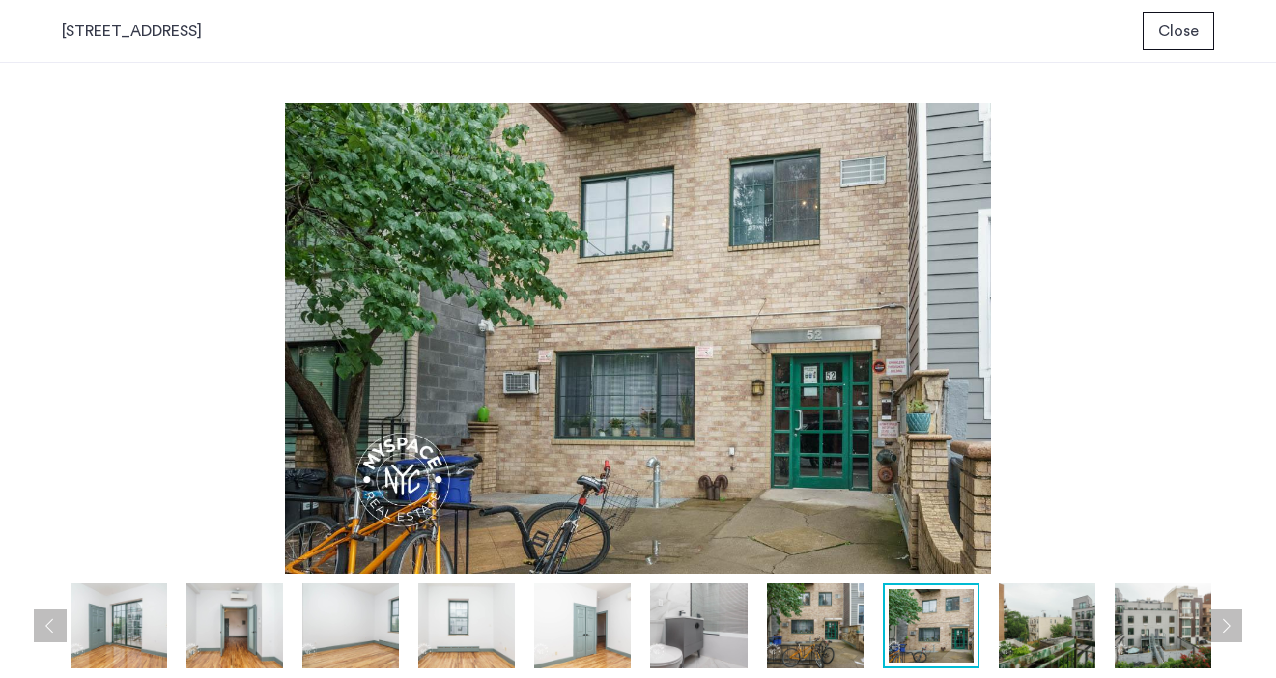
click at [1224, 630] on button "Next apartment" at bounding box center [1225, 626] width 33 height 33
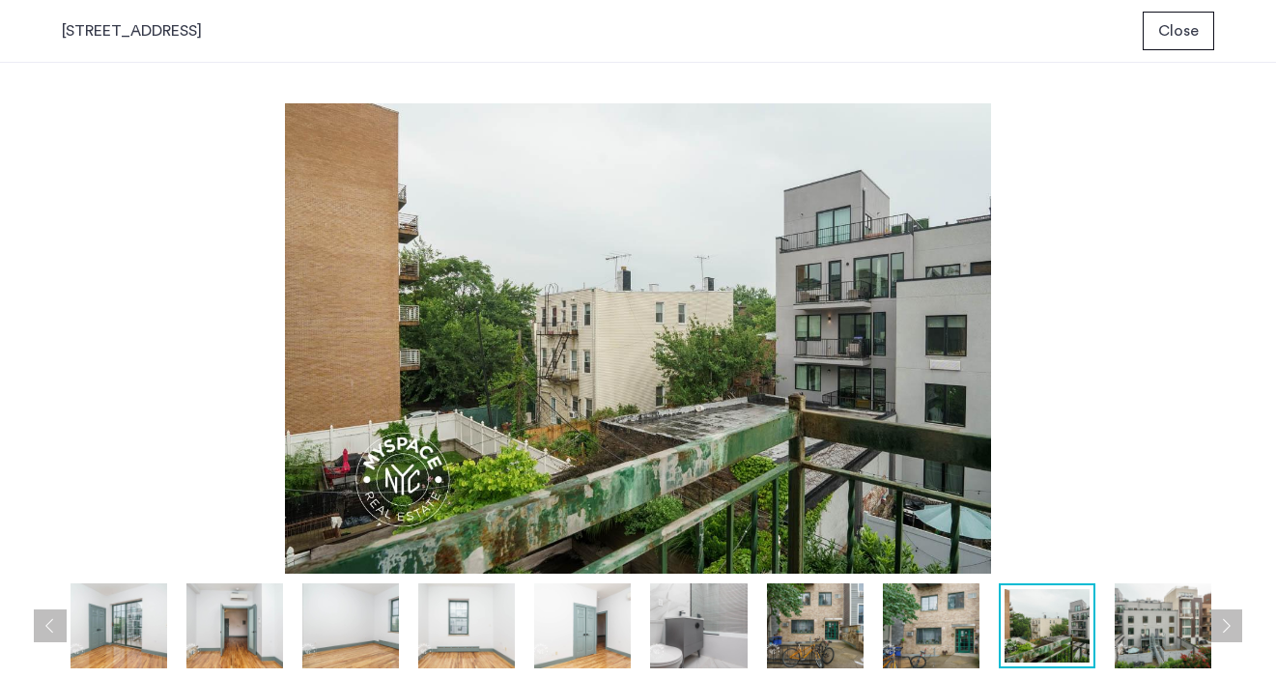
click at [1224, 630] on button "Next apartment" at bounding box center [1225, 626] width 33 height 33
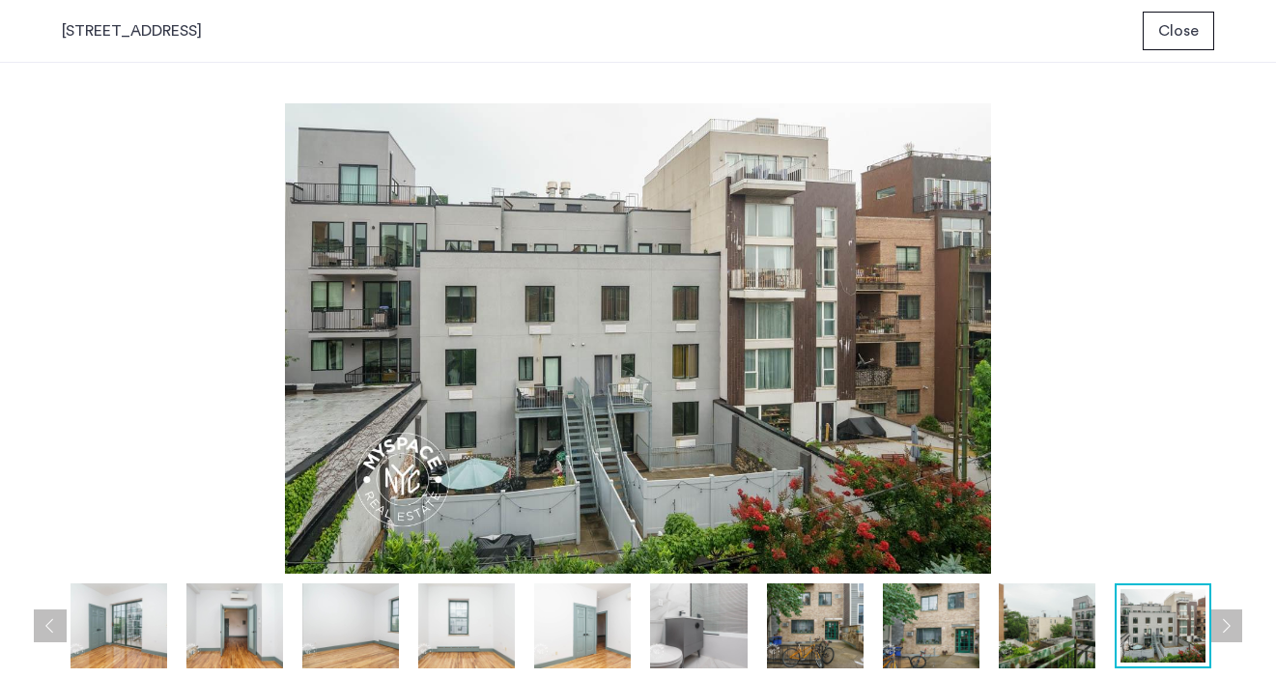
click at [1224, 630] on button "Next apartment" at bounding box center [1225, 626] width 33 height 33
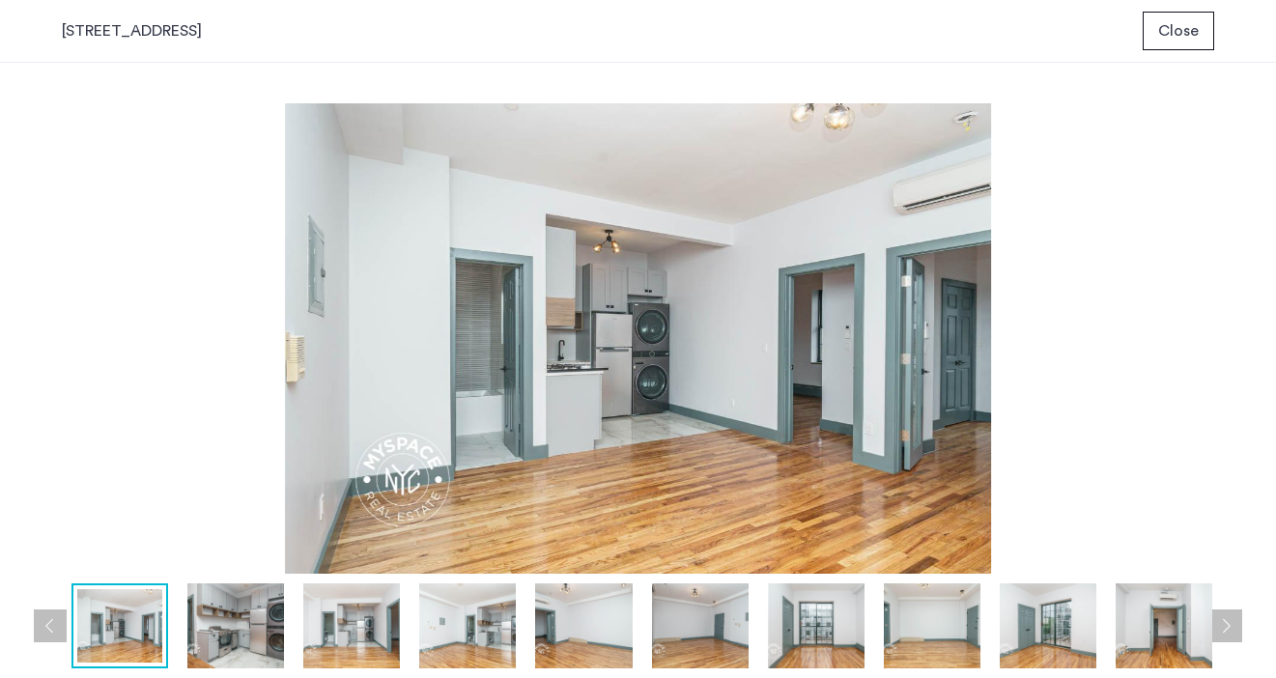
click at [1224, 630] on button "Next apartment" at bounding box center [1225, 626] width 33 height 33
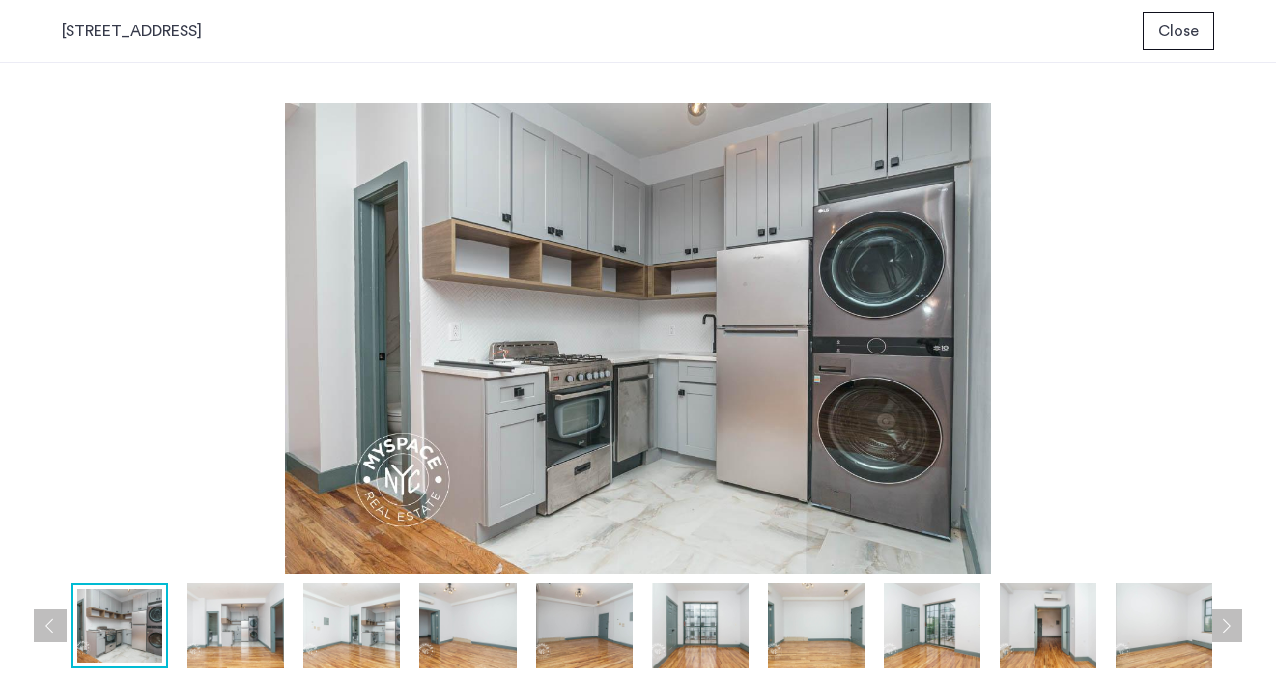
click at [1223, 621] on button "Next apartment" at bounding box center [1225, 626] width 33 height 33
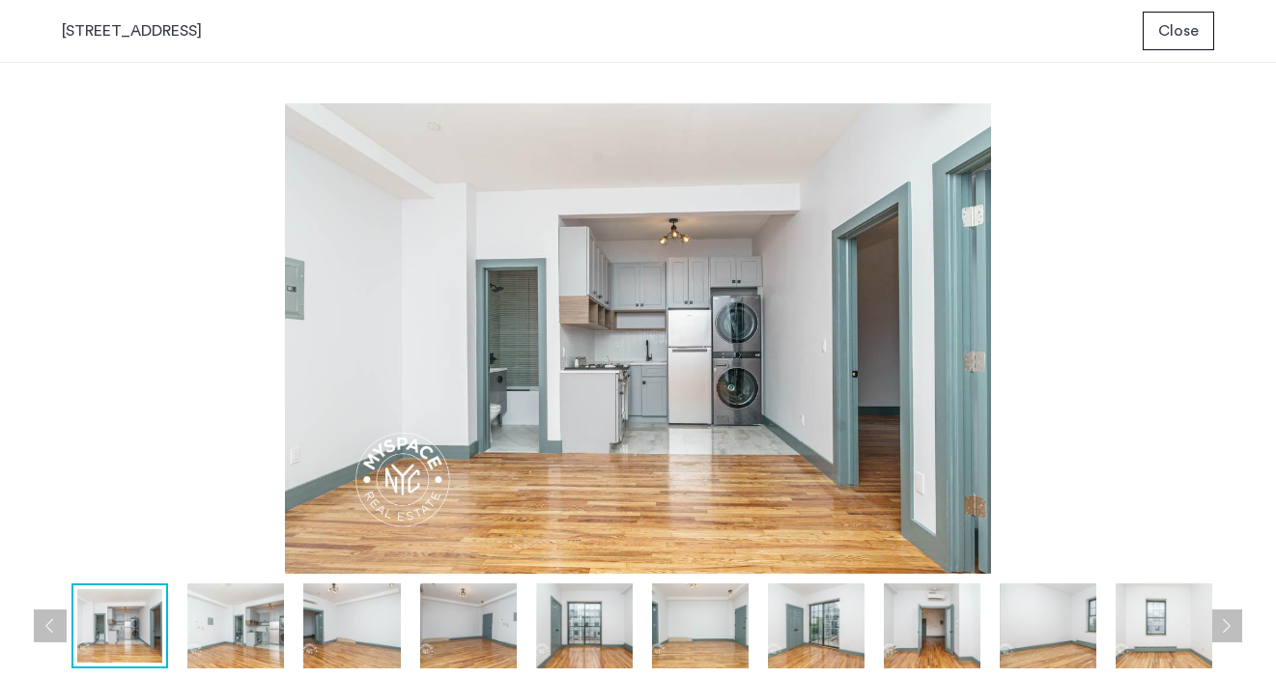
click at [1223, 621] on button "Next apartment" at bounding box center [1225, 626] width 33 height 33
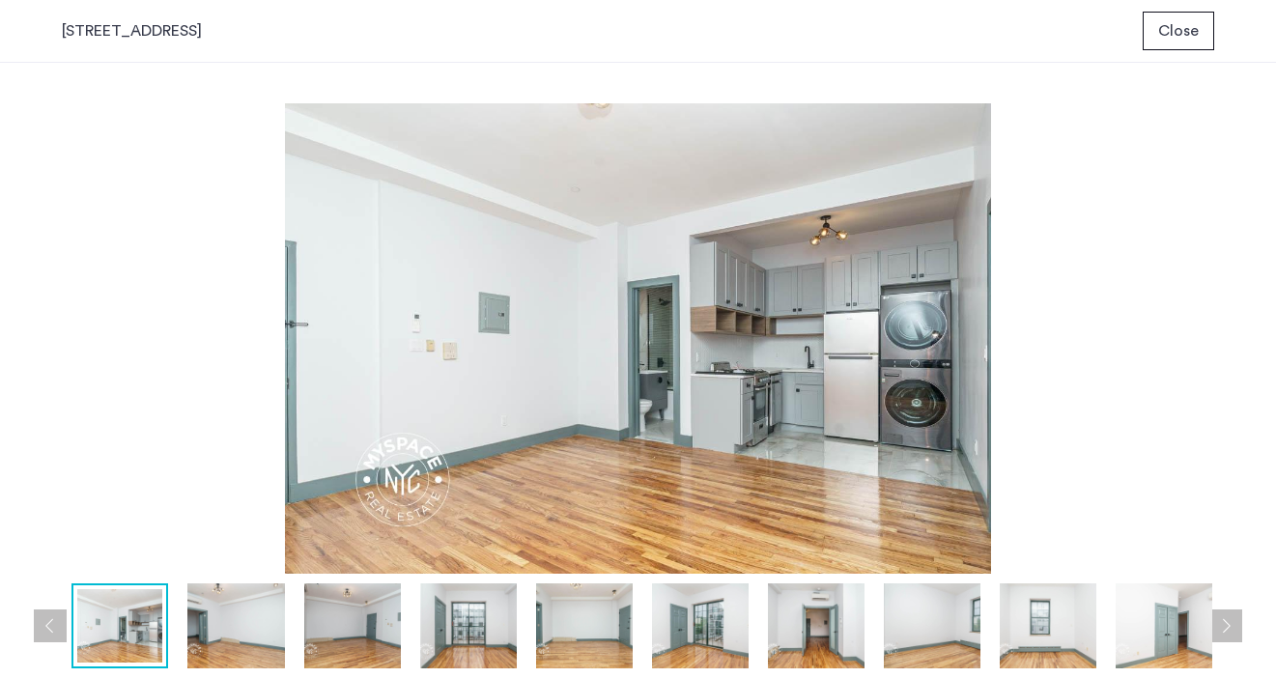
click at [1194, 67] on div "prev next prev next" at bounding box center [638, 370] width 1276 height 615
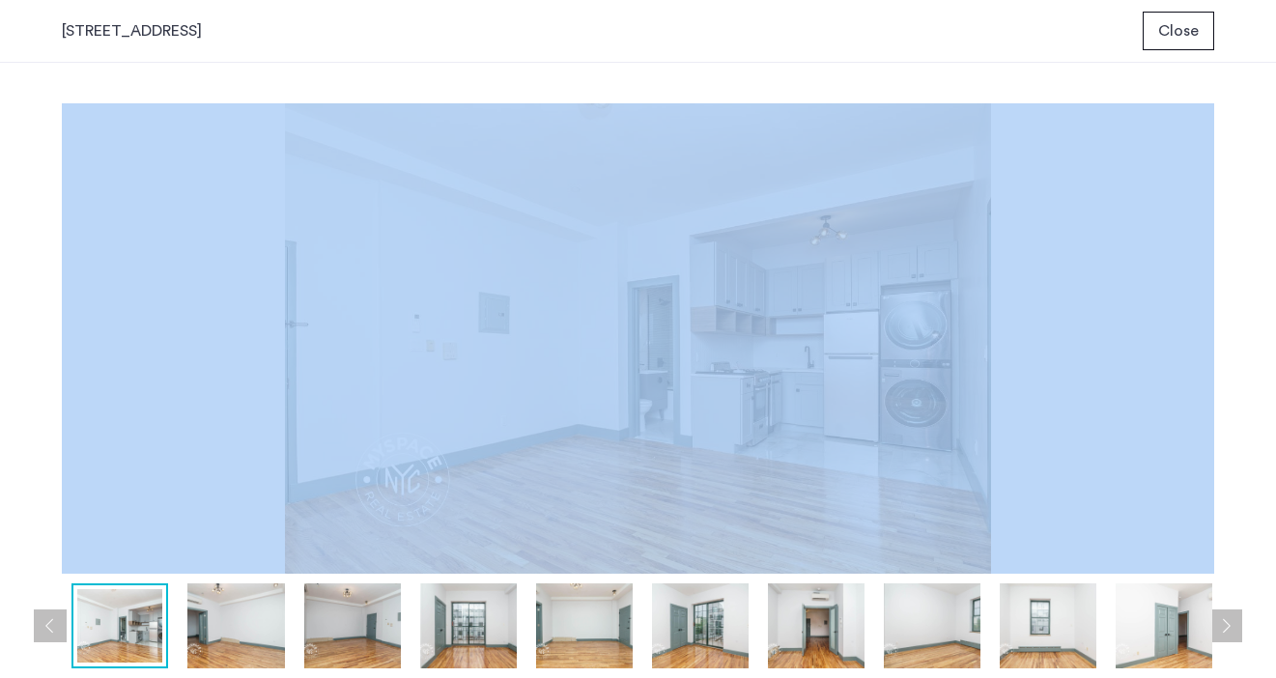
click at [1194, 65] on div "prev next prev next" at bounding box center [638, 370] width 1276 height 615
click at [1185, 42] on button "Close" at bounding box center [1178, 31] width 71 height 39
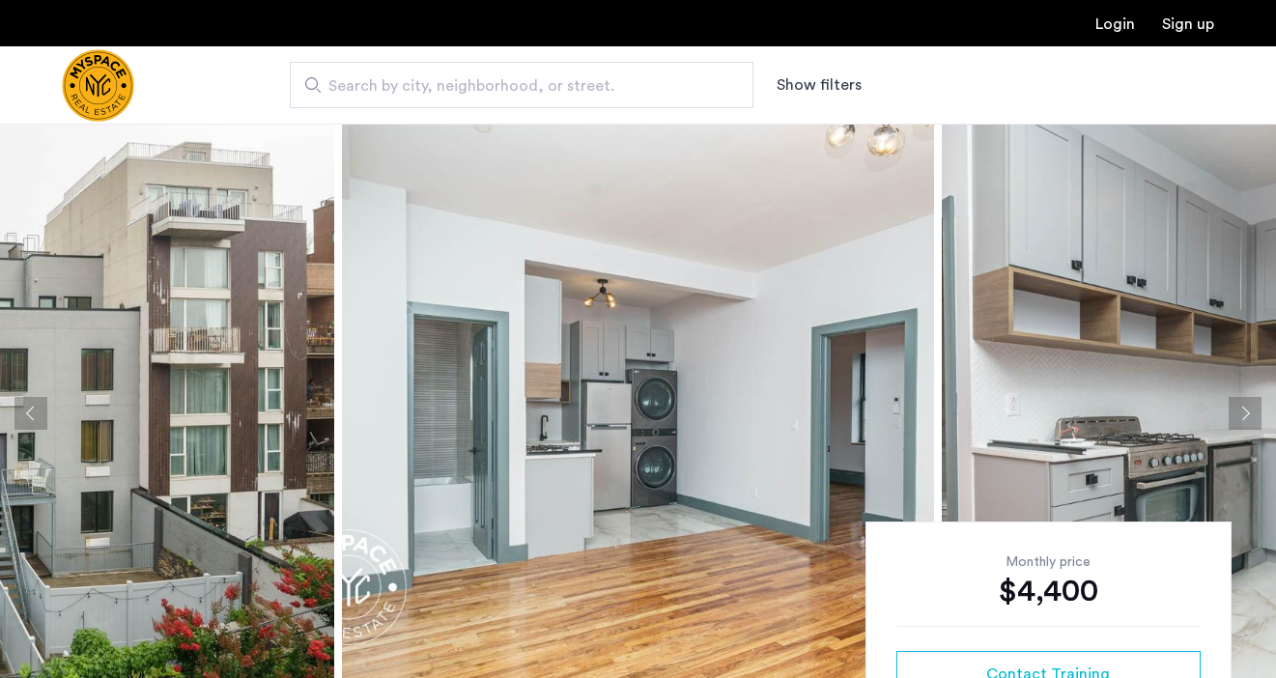
scroll to position [25, 0]
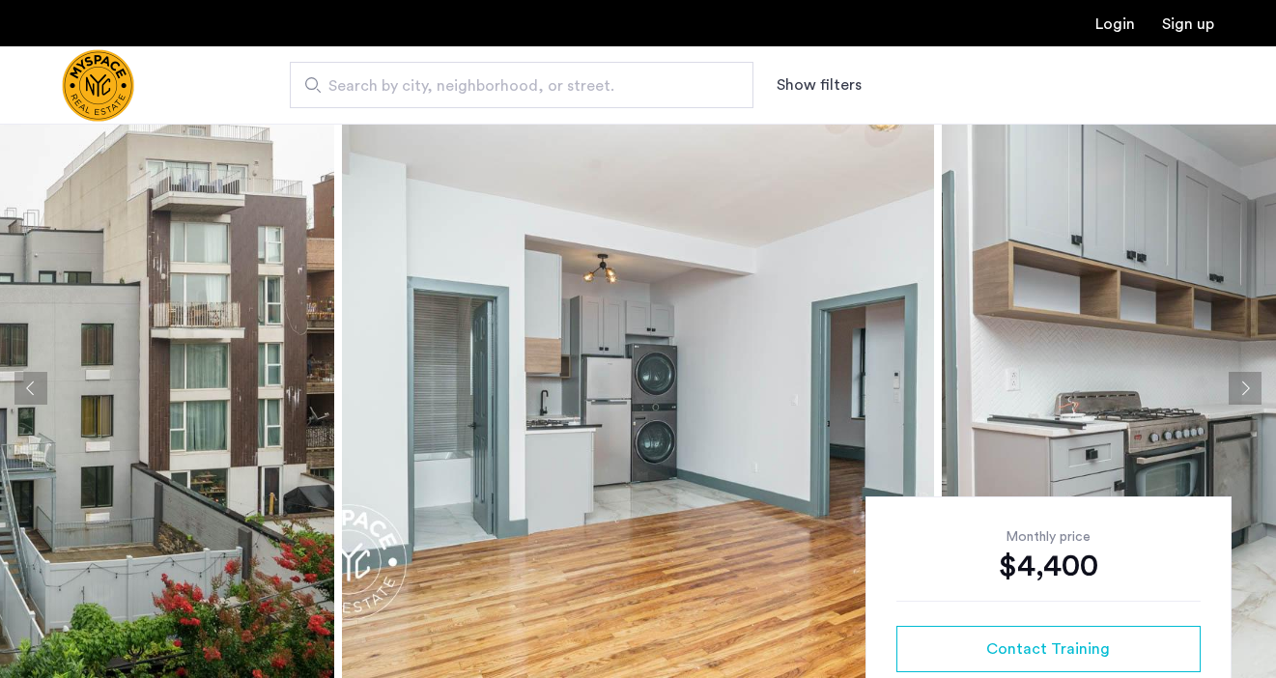
drag, startPoint x: 1183, startPoint y: 39, endPoint x: 1164, endPoint y: 44, distance: 20.2
click at [1177, 39] on div "Login Sign up" at bounding box center [638, 23] width 1276 height 46
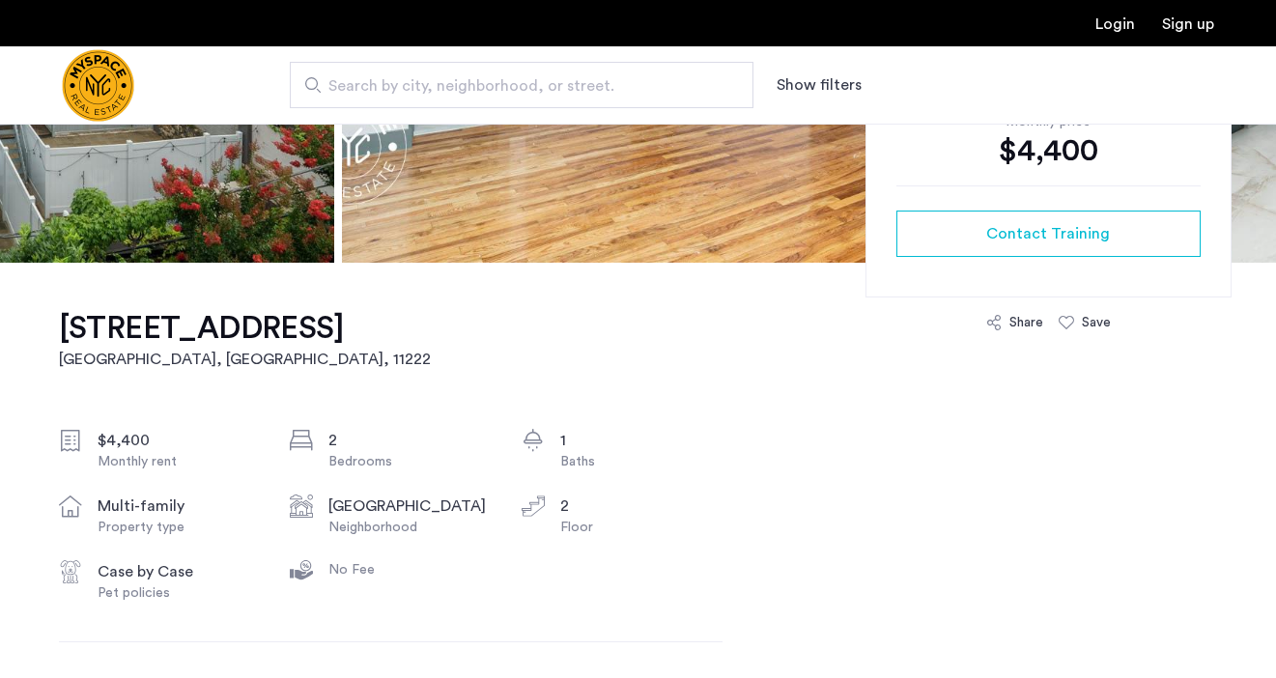
scroll to position [0, 0]
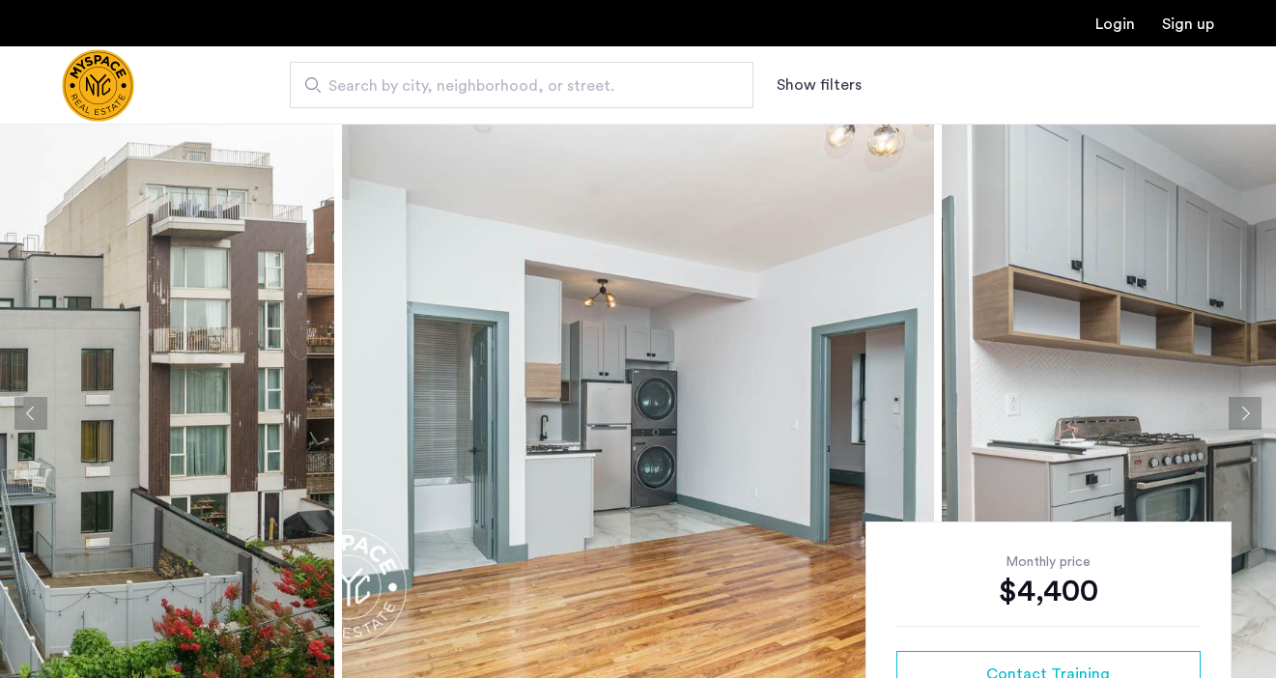
click at [623, 264] on img at bounding box center [638, 414] width 592 height 580
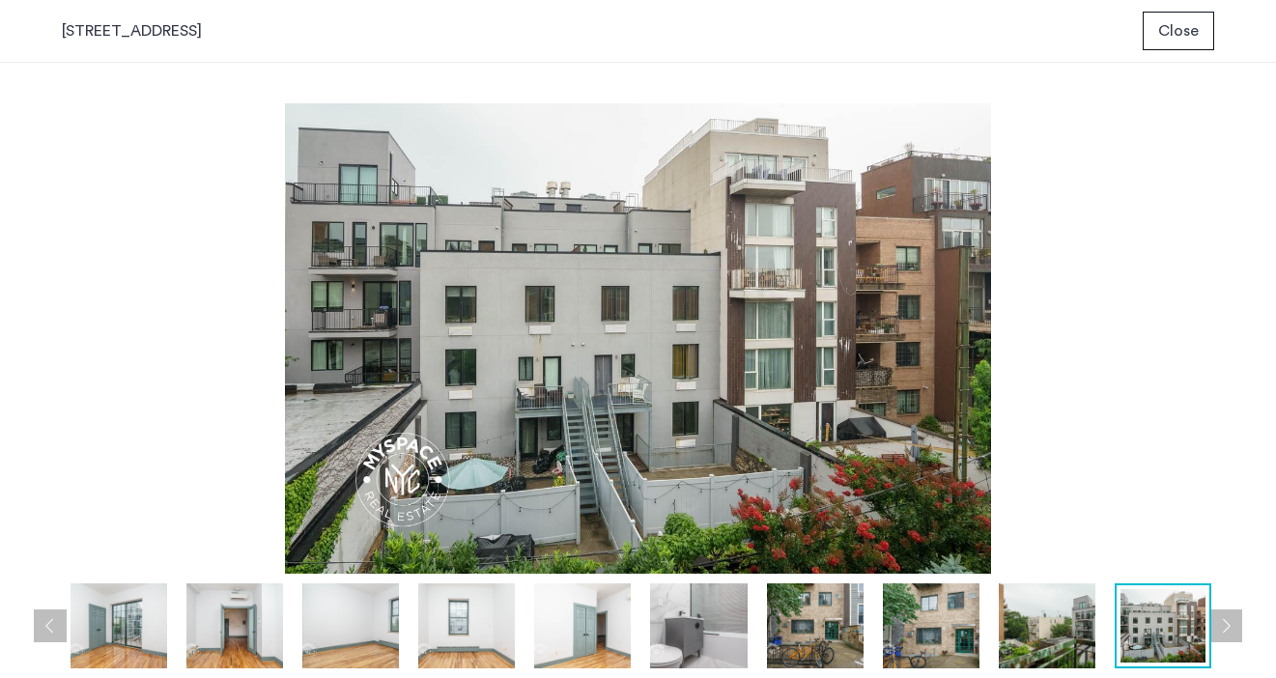
click at [1188, 35] on span "Close" at bounding box center [1178, 30] width 41 height 23
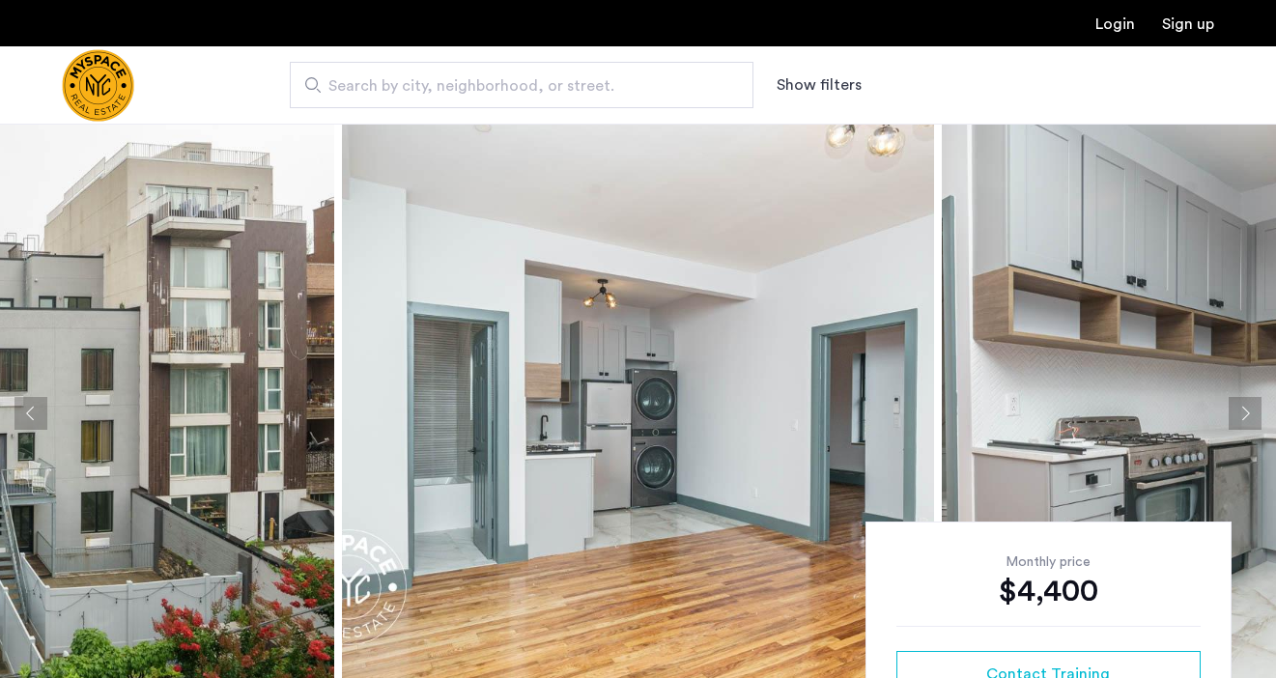
click at [1240, 411] on button "Next apartment" at bounding box center [1245, 413] width 33 height 33
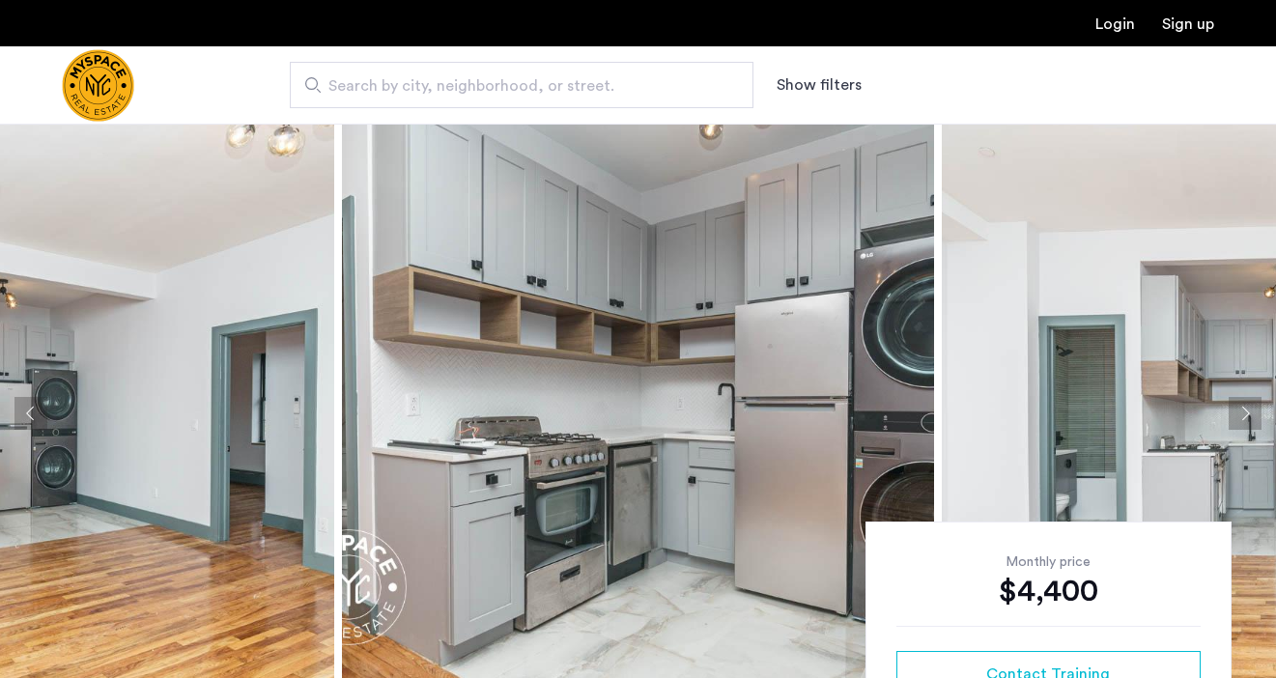
click at [1240, 411] on button "Next apartment" at bounding box center [1245, 413] width 33 height 33
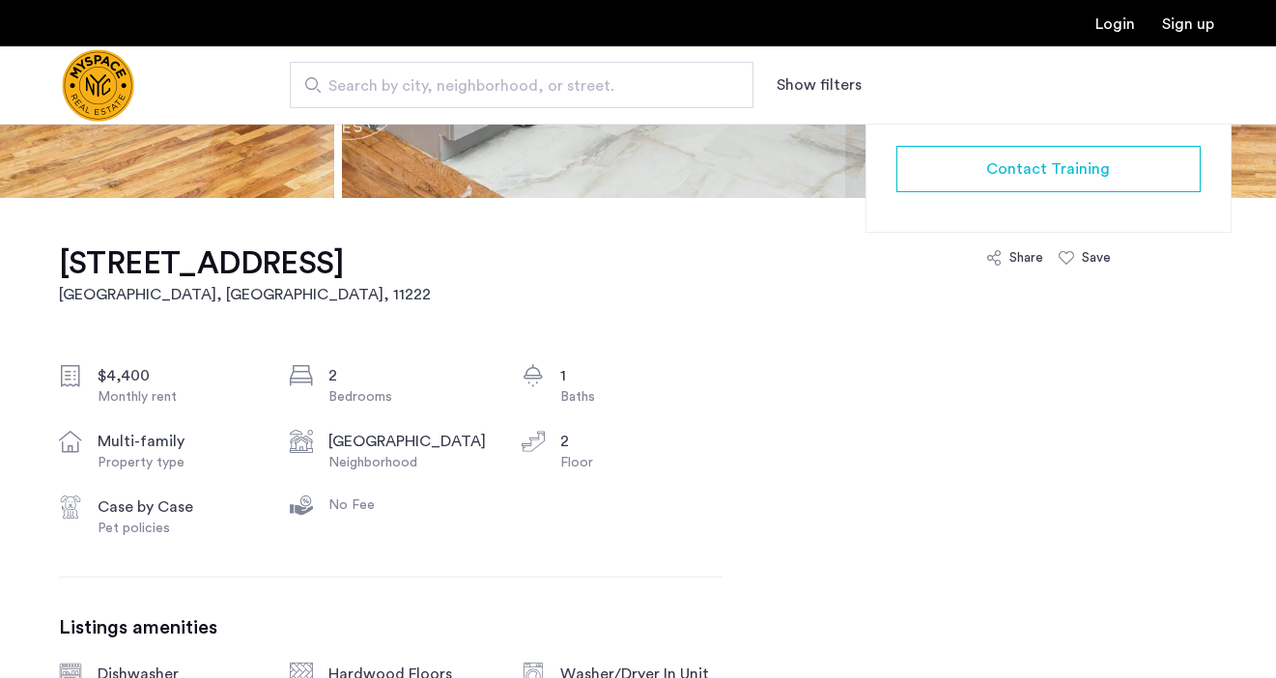
scroll to position [508, 0]
